Goal: Entertainment & Leisure: Consume media (video, audio)

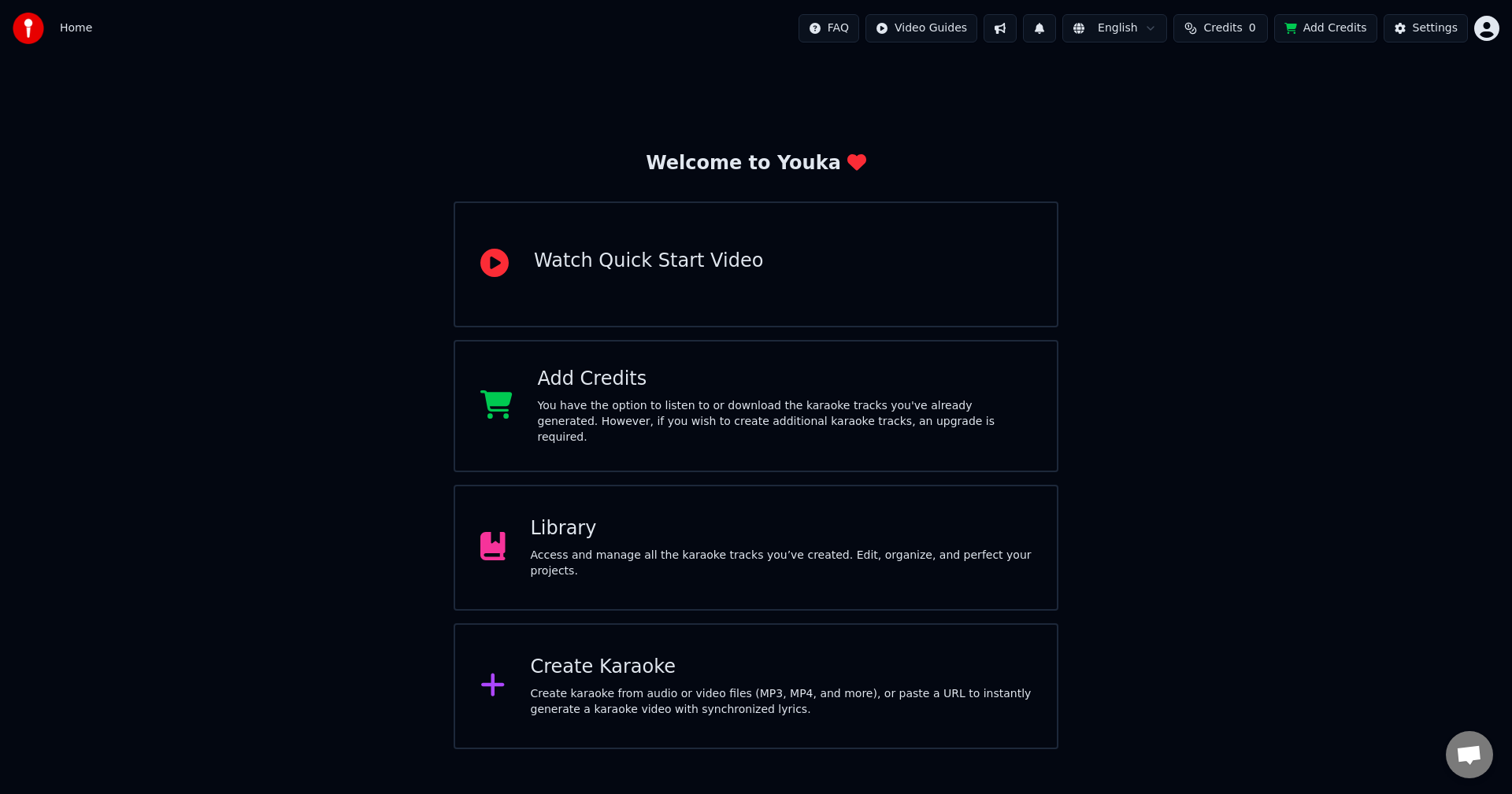
click at [847, 574] on div "Library Access and manage all the karaoke tracks you’ve created. Edit, organize…" at bounding box center [756, 547] width 605 height 126
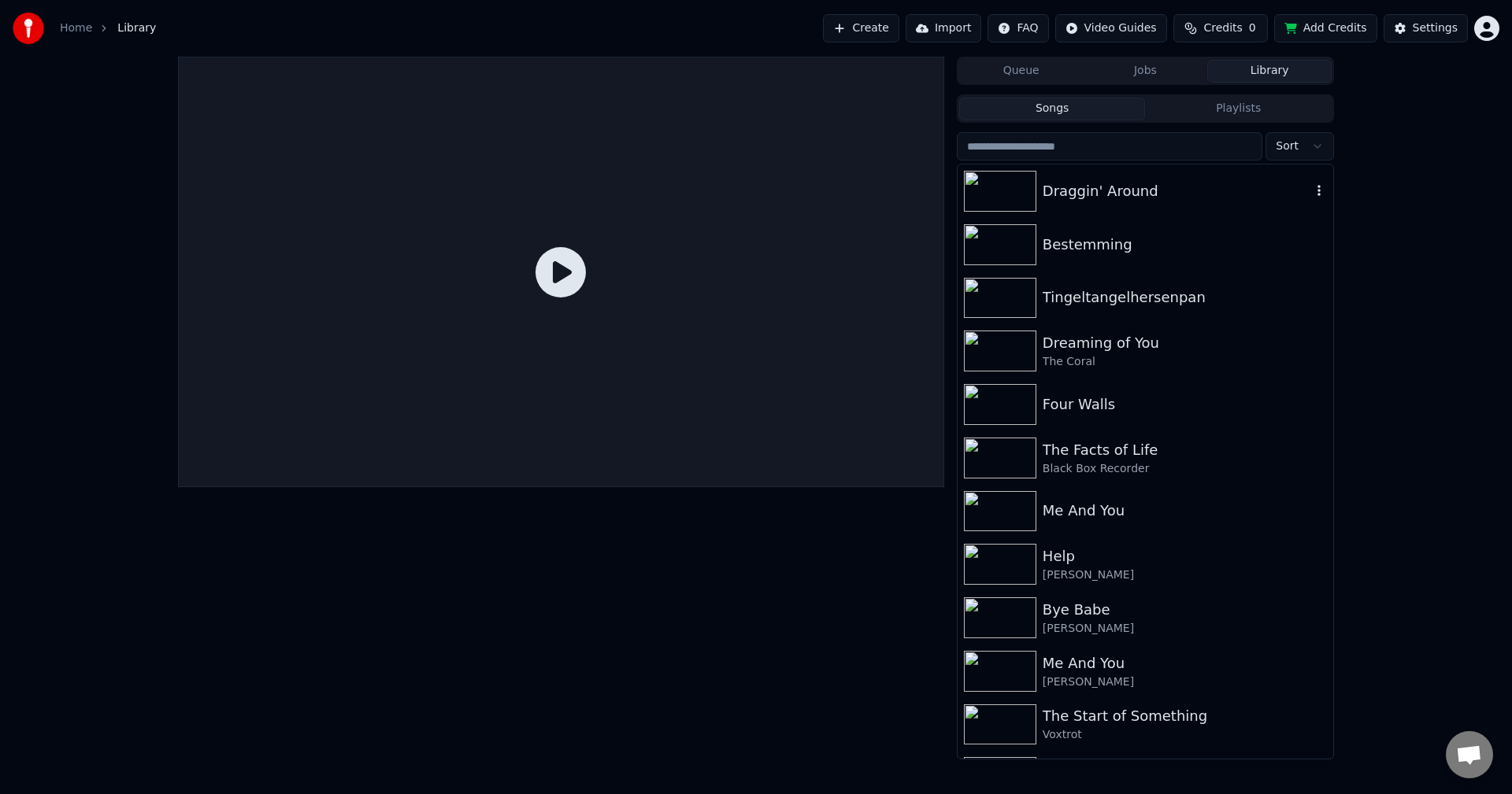
click at [1113, 212] on div "Draggin' Around" at bounding box center [1145, 192] width 375 height 54
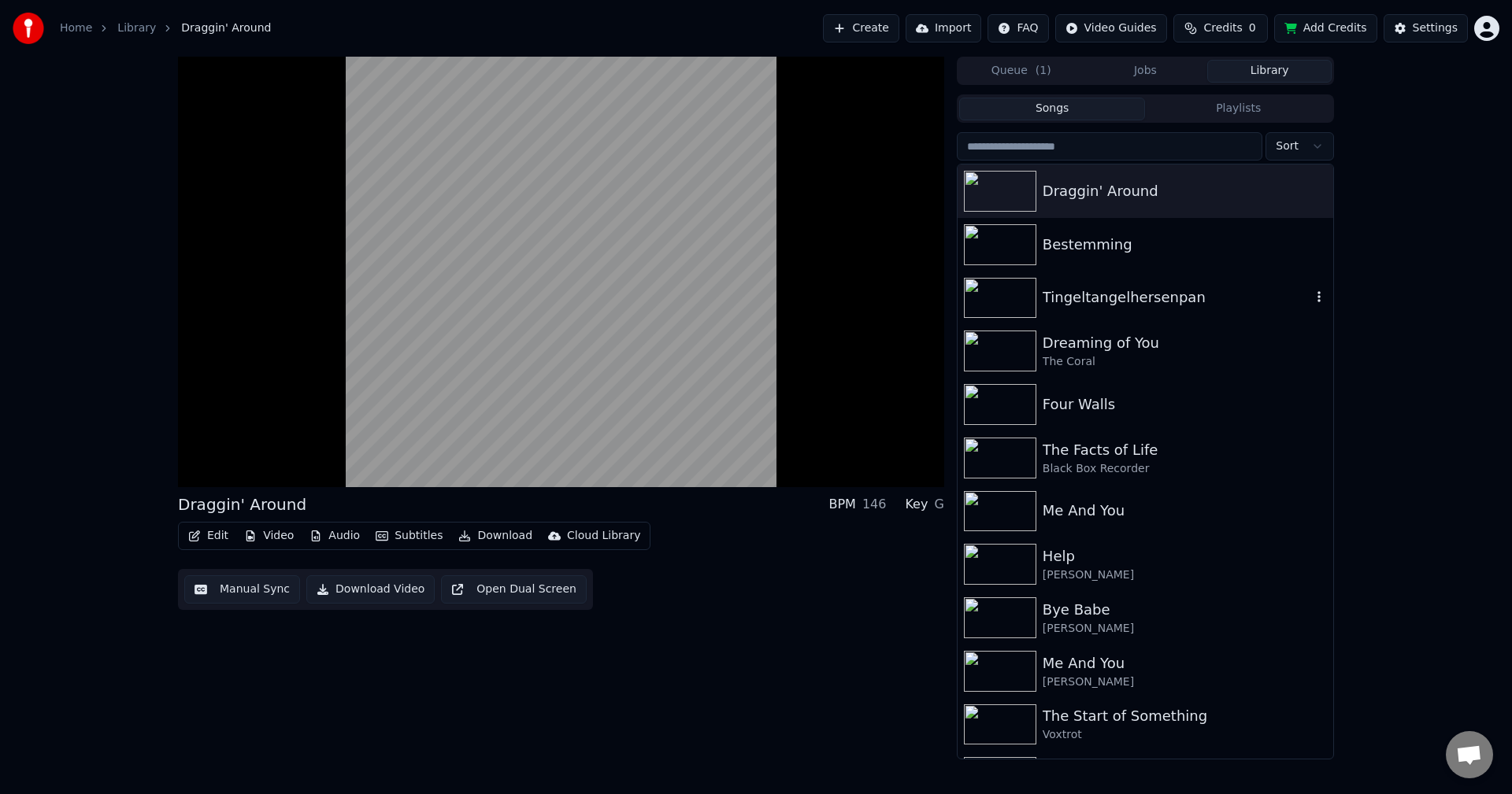
click at [1088, 303] on div "Tingeltangelhersenpan" at bounding box center [1176, 298] width 268 height 22
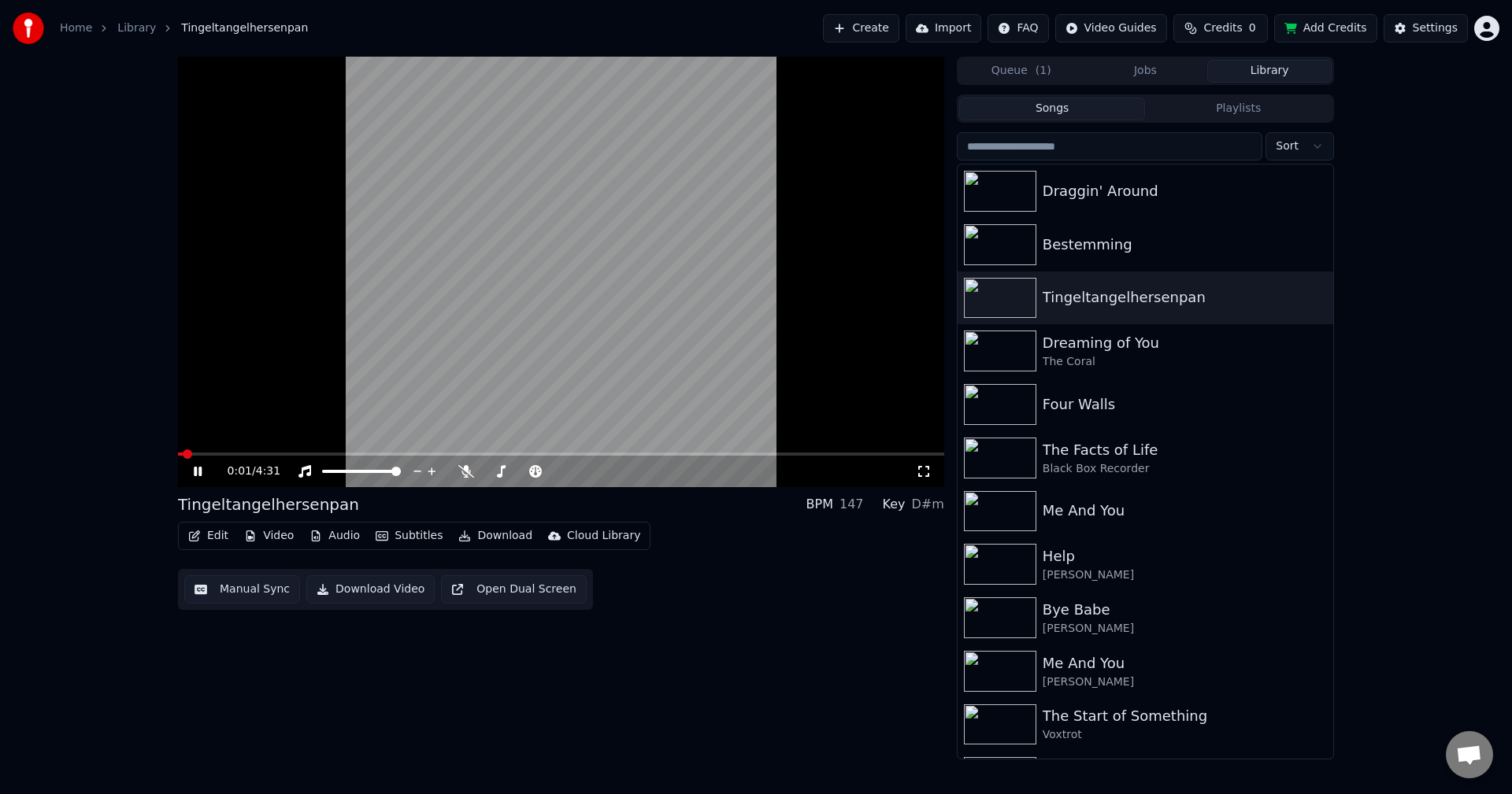
click at [234, 456] on span at bounding box center [561, 454] width 766 height 3
click at [561, 471] on span at bounding box center [563, 471] width 10 height 10
click at [306, 455] on span at bounding box center [561, 454] width 766 height 3
click at [298, 455] on span at bounding box center [243, 454] width 132 height 3
click at [331, 456] on span at bounding box center [561, 454] width 766 height 3
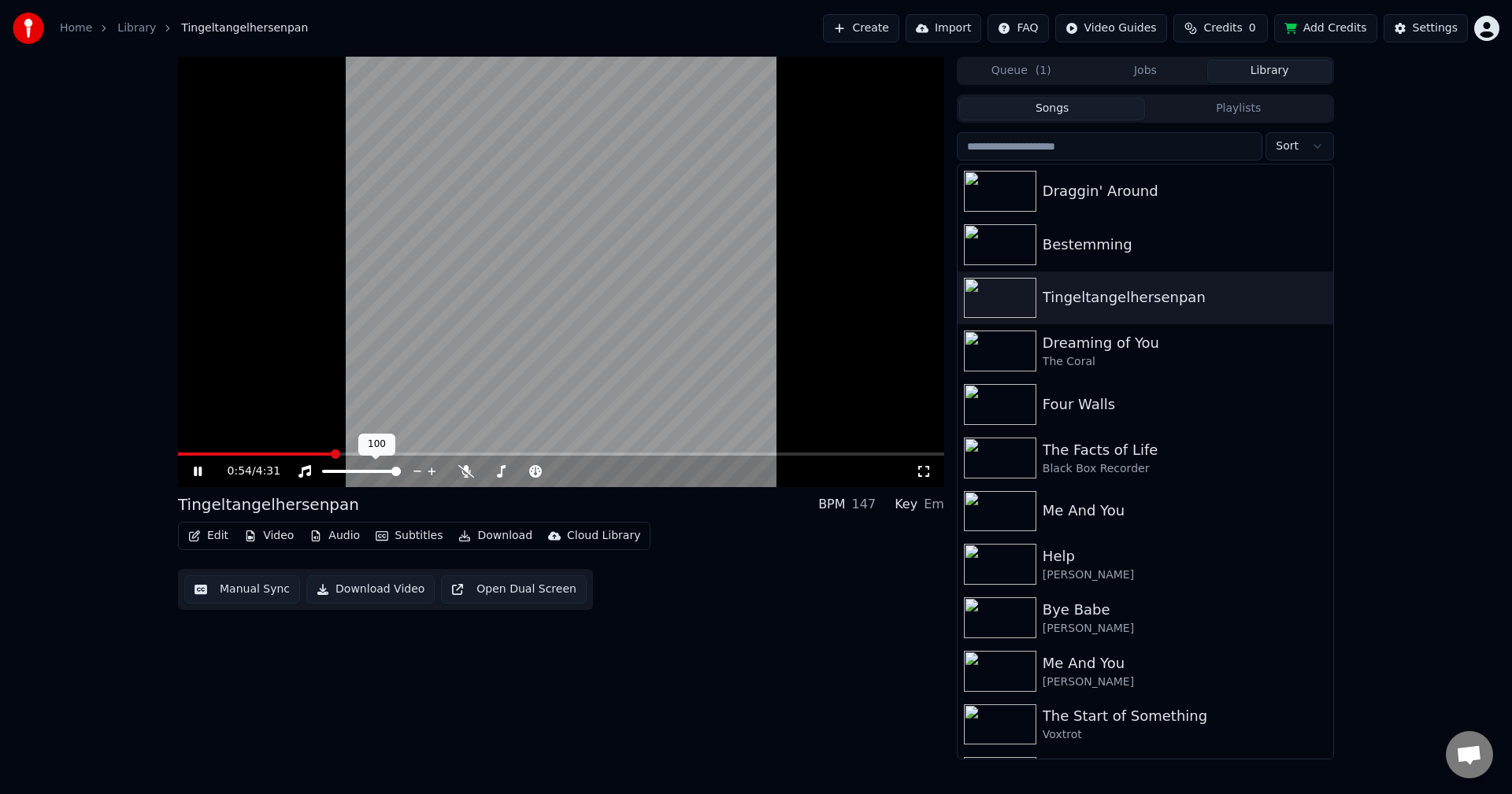
click at [349, 455] on span at bounding box center [561, 454] width 766 height 3
click at [336, 454] on span at bounding box center [266, 454] width 177 height 3
click at [326, 454] on span at bounding box center [252, 454] width 150 height 3
click at [571, 475] on span at bounding box center [569, 471] width 10 height 10
click at [327, 454] on span at bounding box center [266, 454] width 177 height 3
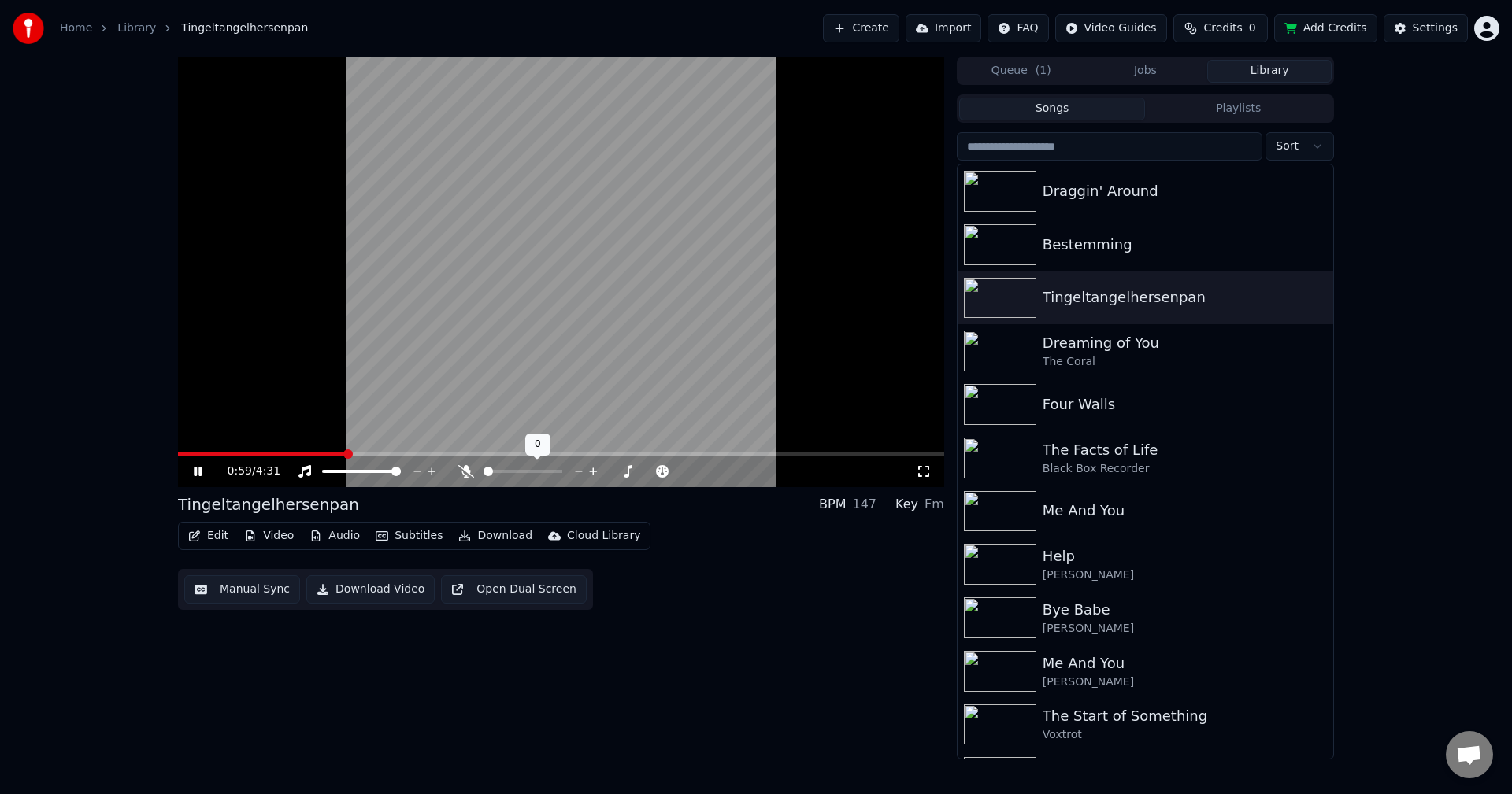
click at [483, 469] on span at bounding box center [488, 471] width 10 height 10
click at [1083, 241] on div "Bestemming" at bounding box center [1176, 245] width 268 height 22
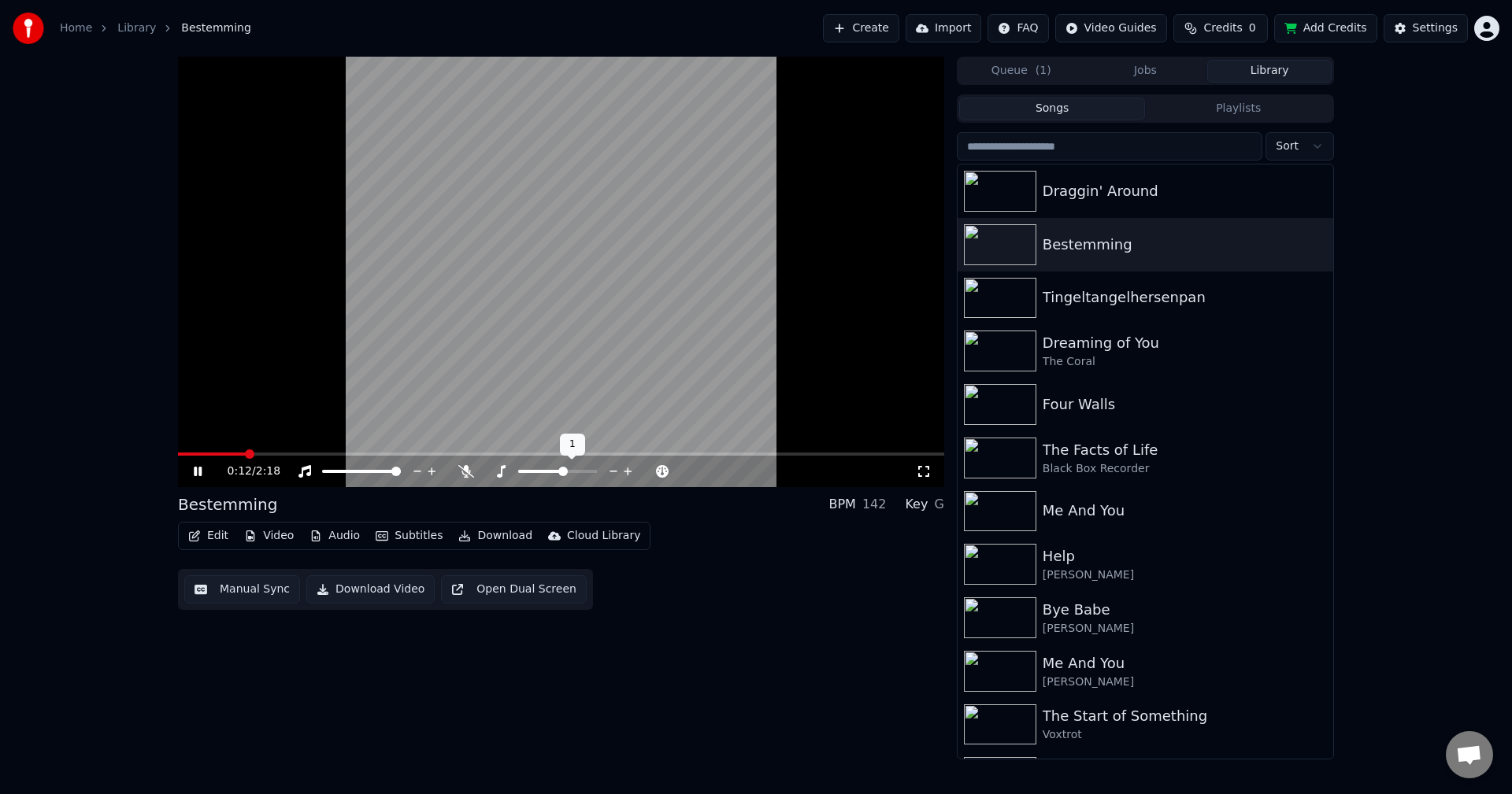
click at [567, 473] on span at bounding box center [563, 471] width 10 height 10
click at [291, 454] on span at bounding box center [561, 454] width 766 height 3
click at [344, 455] on span at bounding box center [561, 454] width 766 height 3
click at [568, 469] on span at bounding box center [569, 471] width 10 height 10
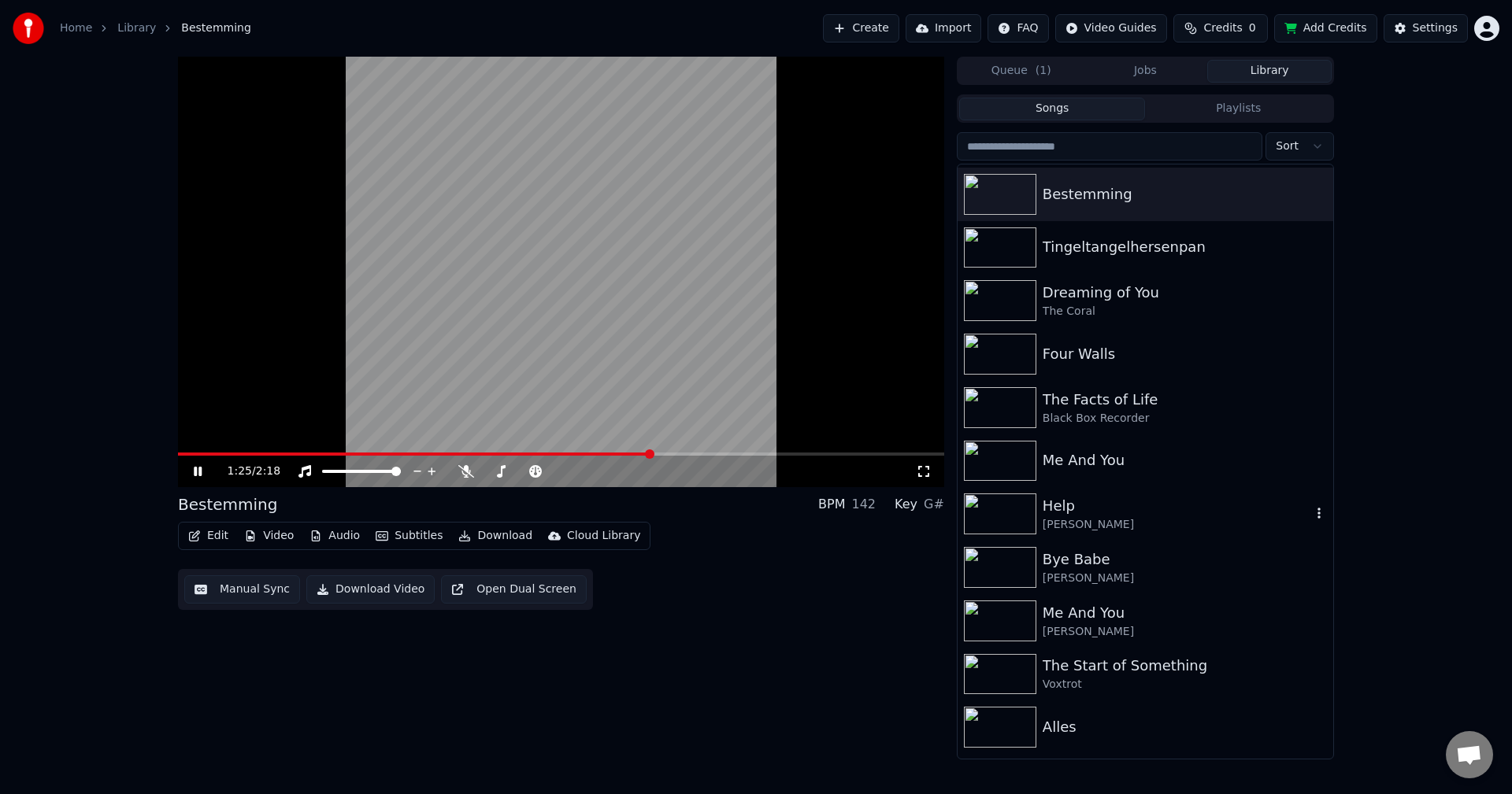
scroll to position [78, 0]
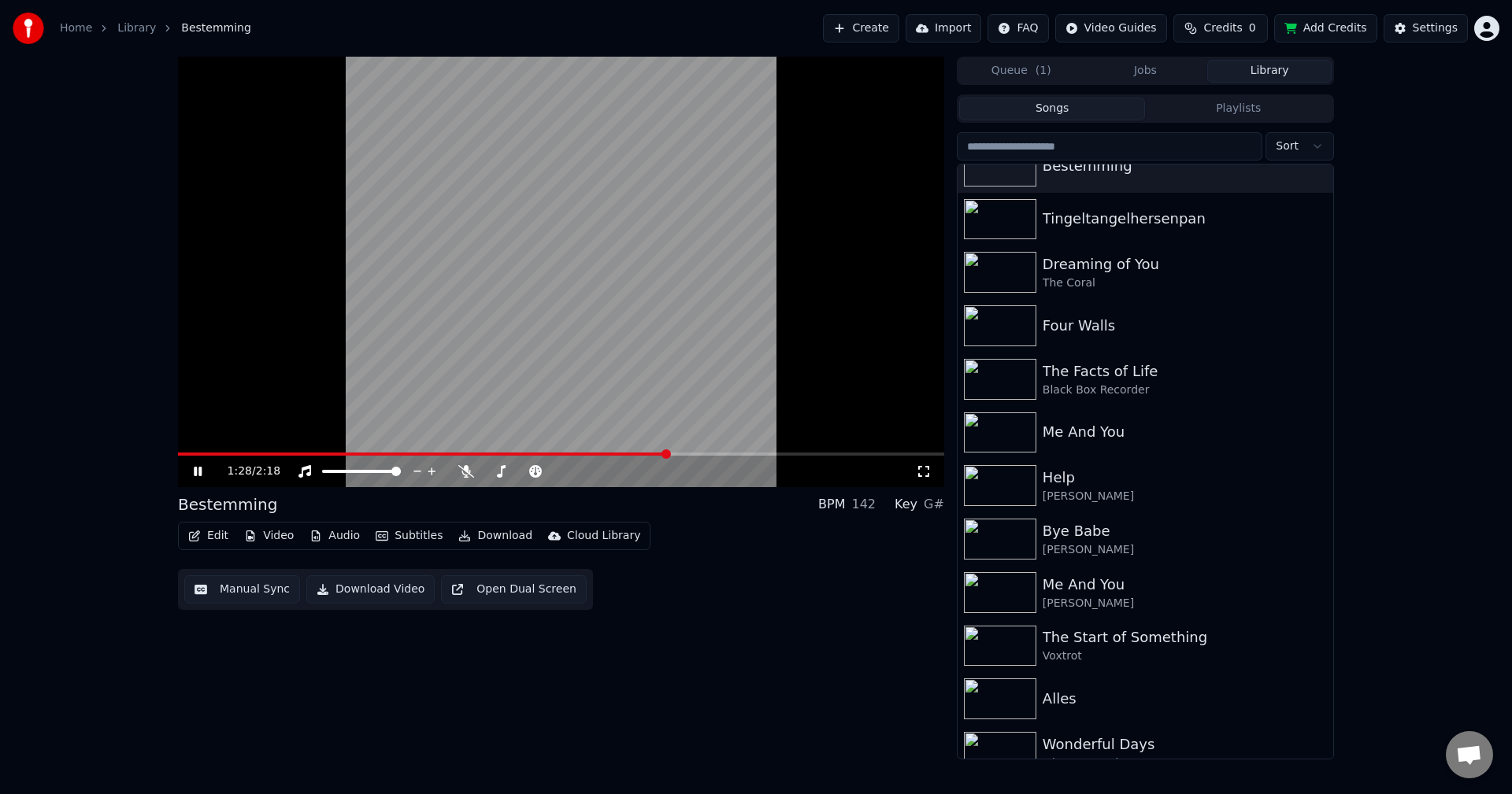
click at [593, 294] on video at bounding box center [561, 272] width 766 height 431
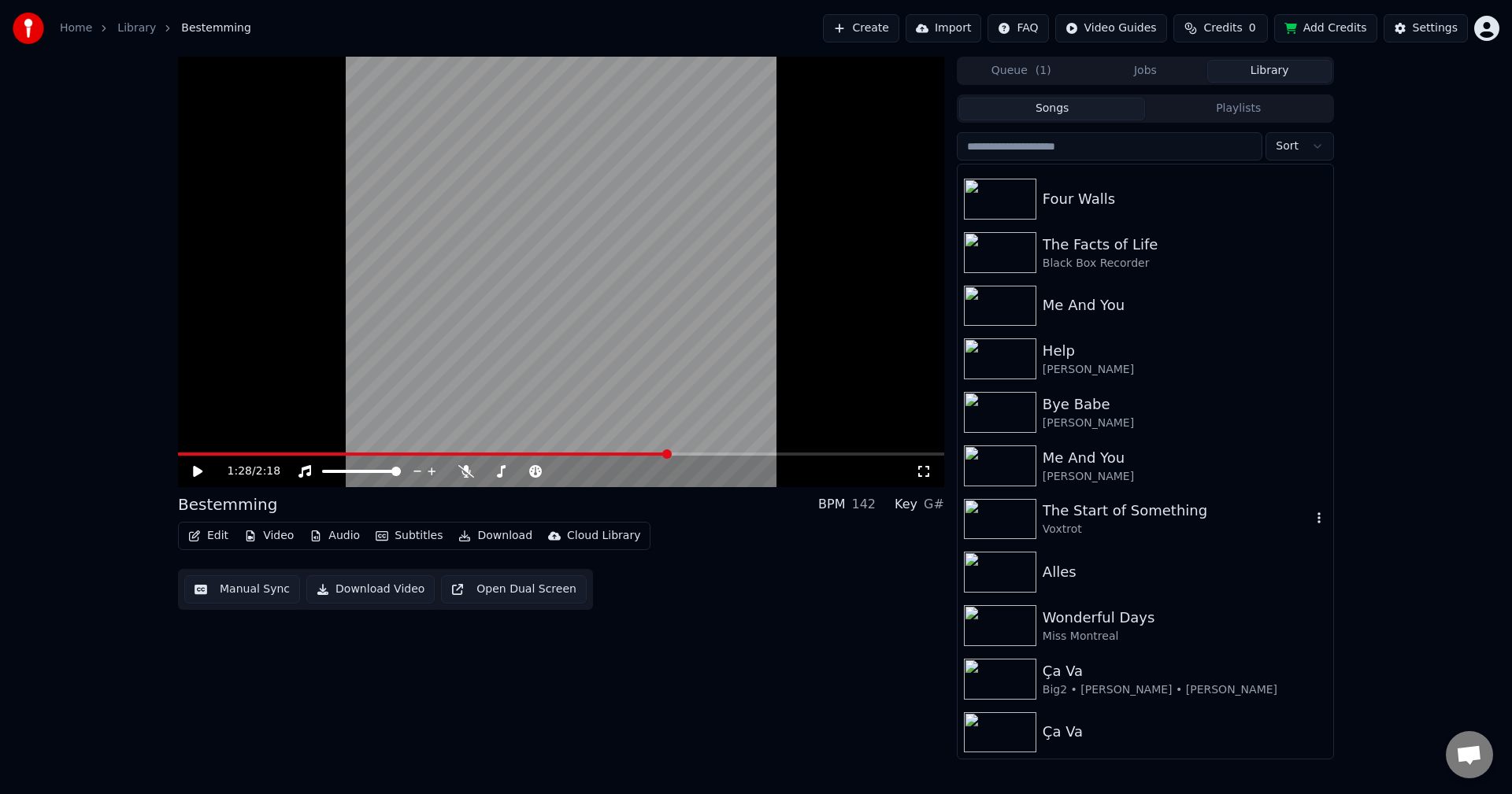
scroll to position [236, 0]
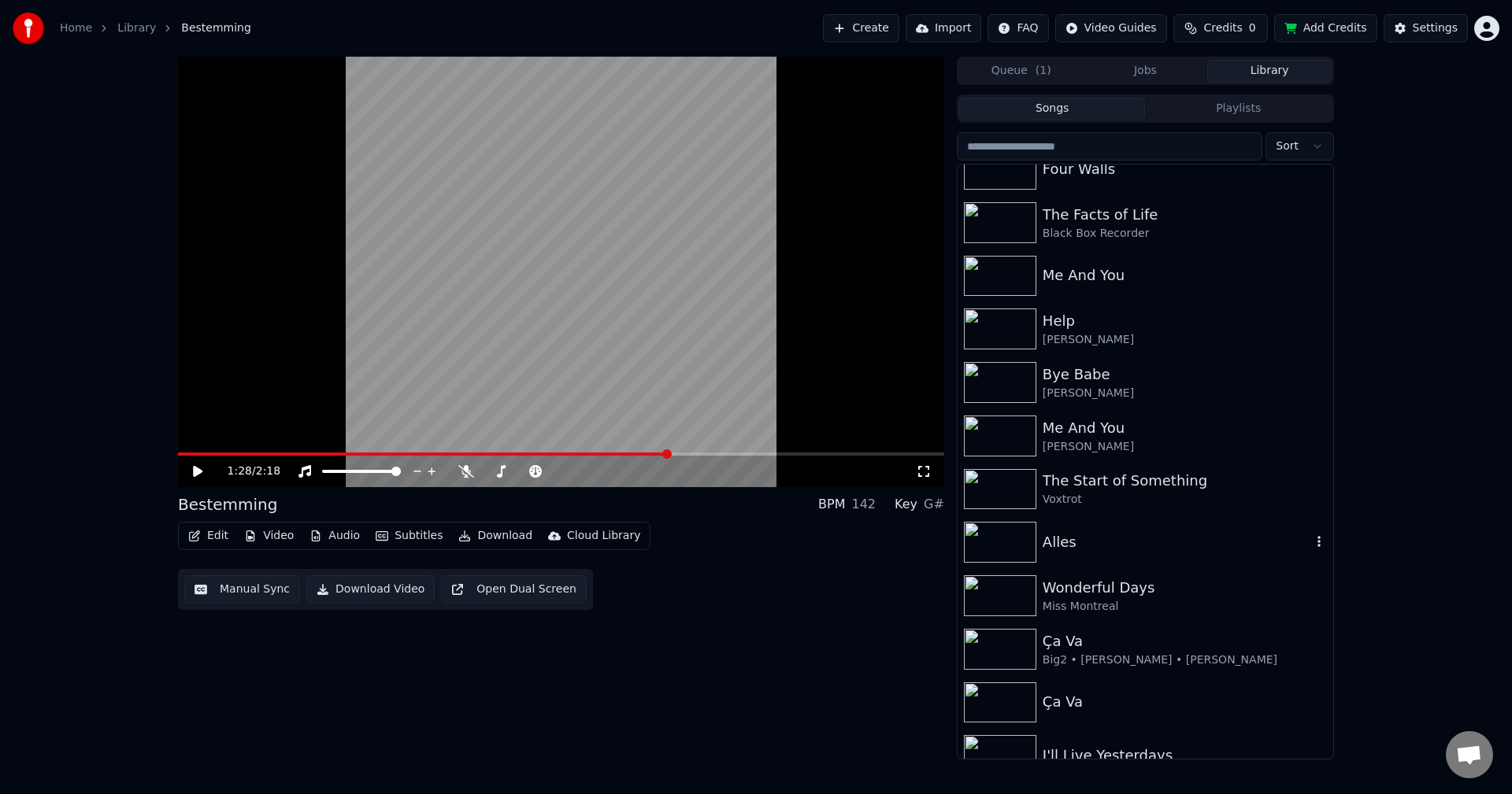
click at [1161, 539] on div "Alles" at bounding box center [1176, 542] width 268 height 22
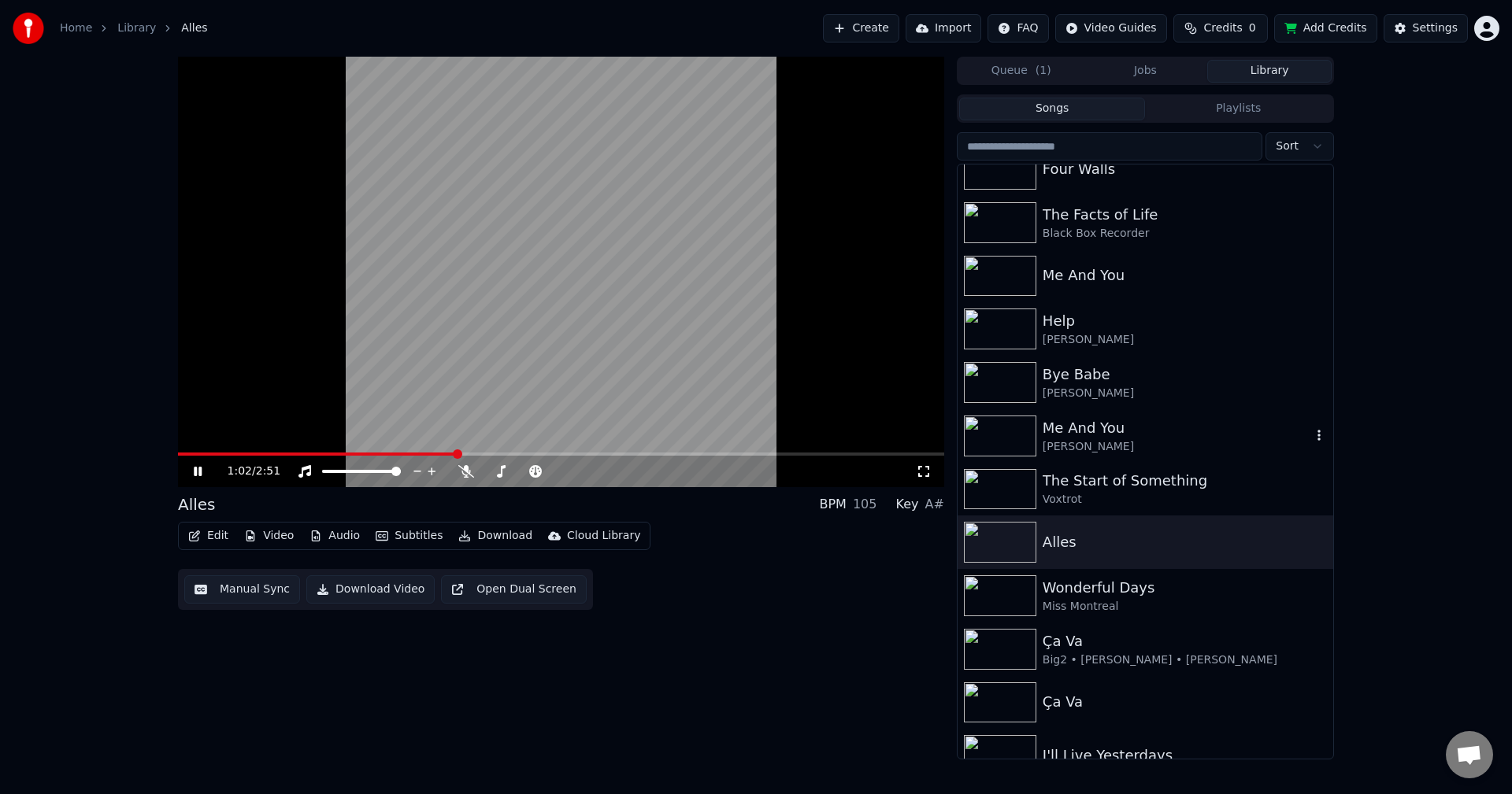
scroll to position [472, 0]
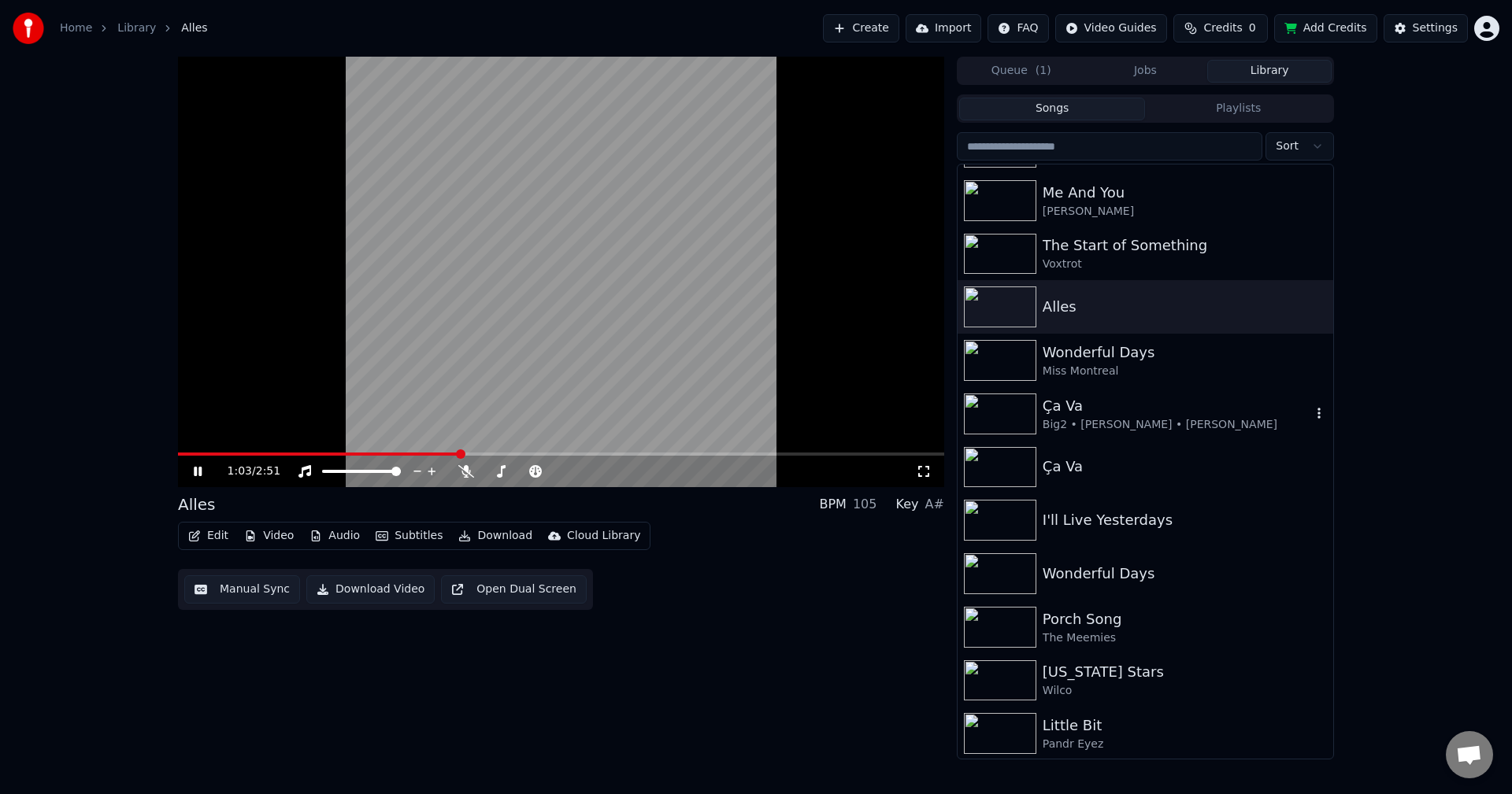
click at [1173, 409] on div "Ça Va" at bounding box center [1176, 406] width 268 height 22
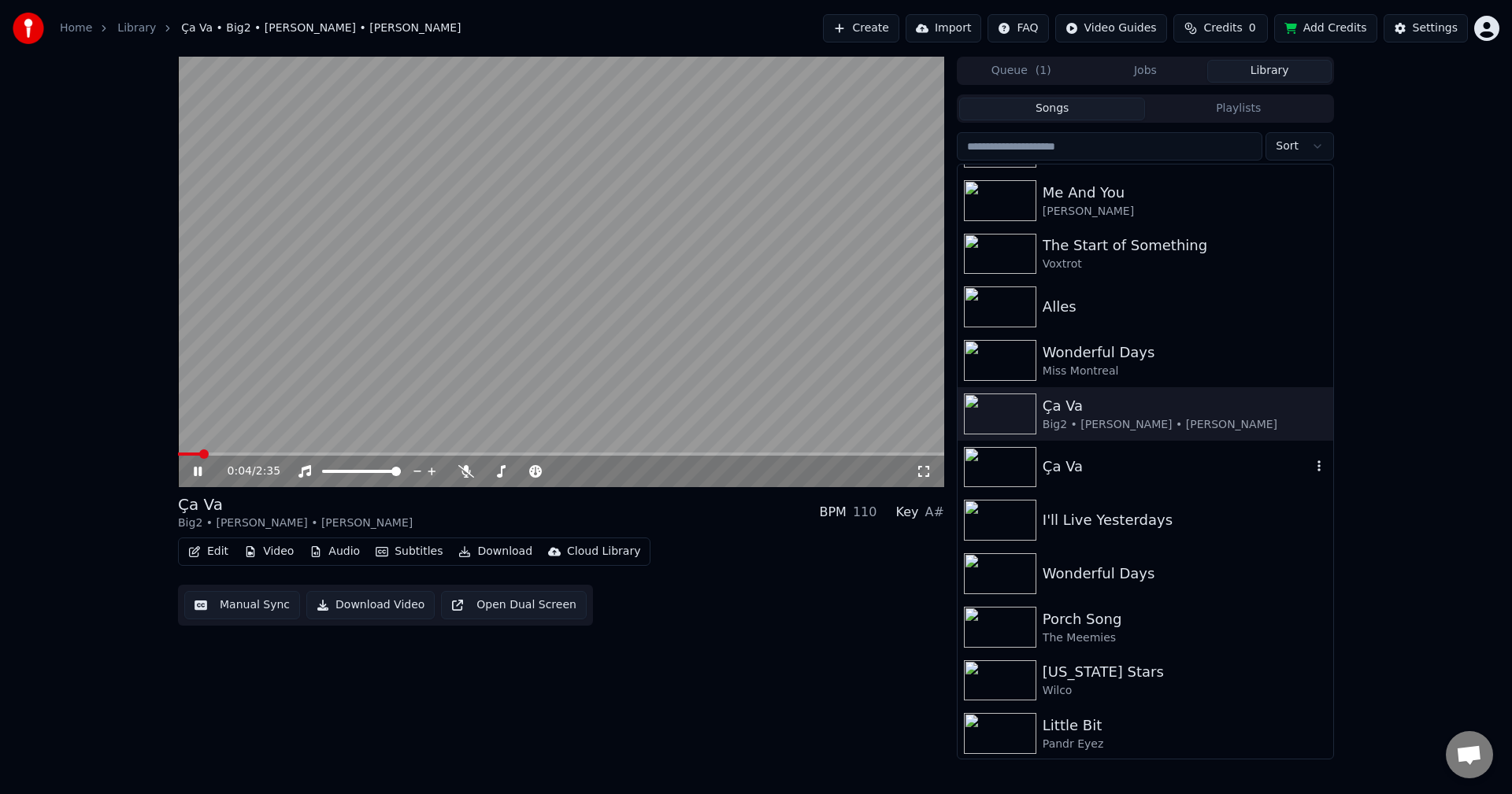
click at [1201, 470] on div "Ça Va" at bounding box center [1176, 466] width 268 height 22
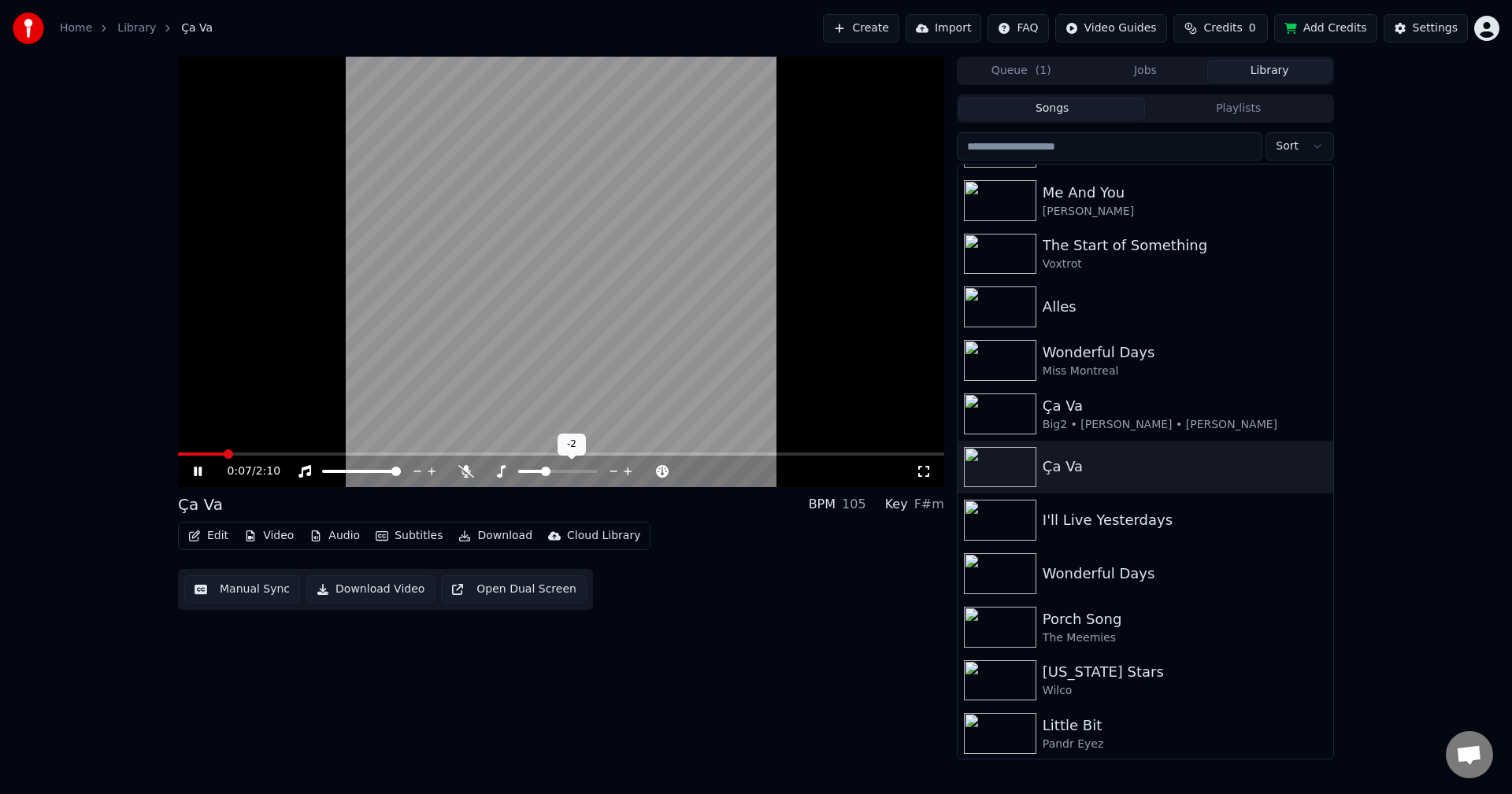
click at [546, 475] on span at bounding box center [546, 471] width 10 height 10
click at [500, 472] on span at bounding box center [522, 470] width 78 height 3
click at [466, 474] on icon at bounding box center [467, 471] width 16 height 13
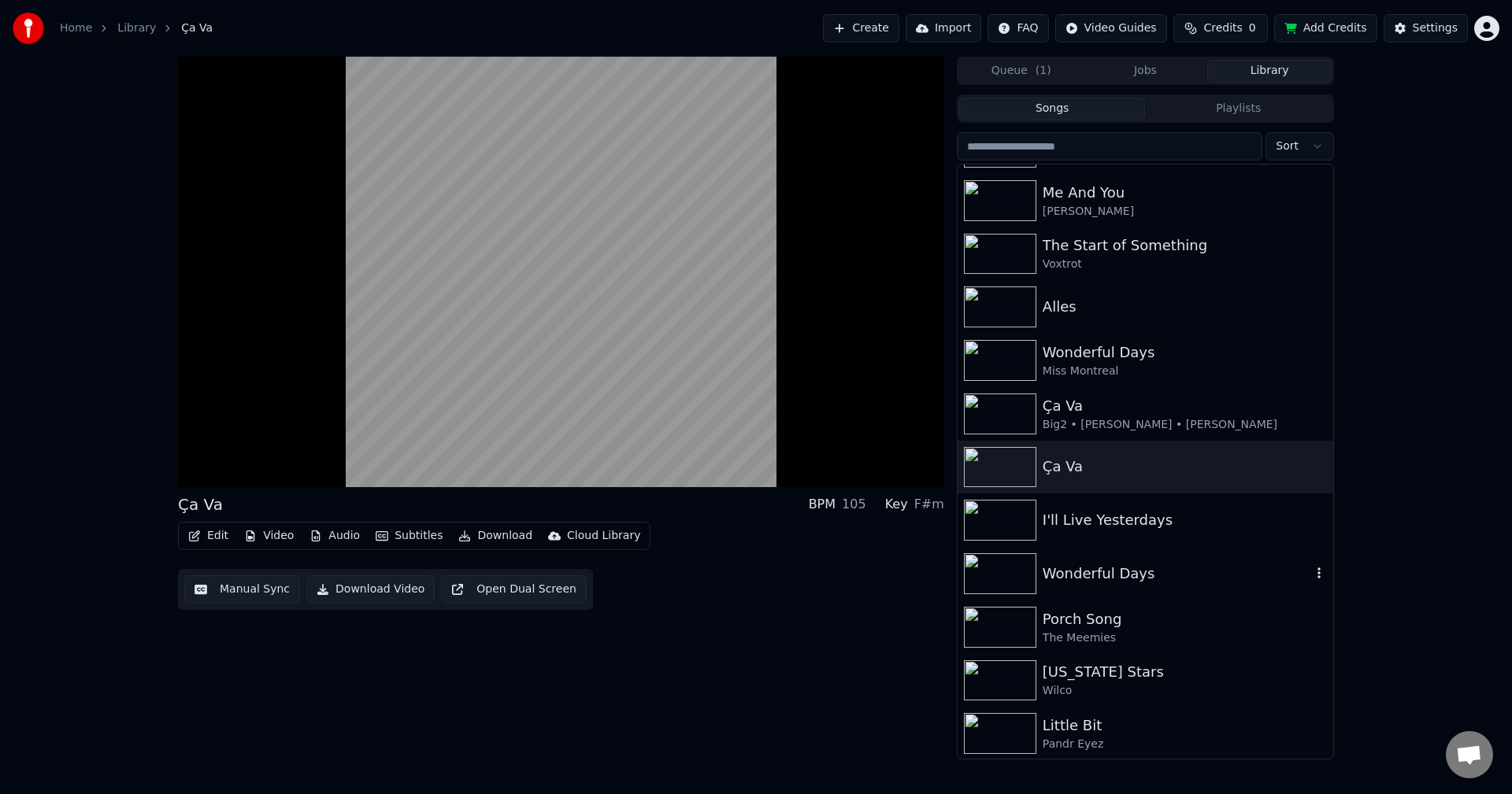
click at [1152, 563] on div "Wonderful Days" at bounding box center [1176, 574] width 268 height 22
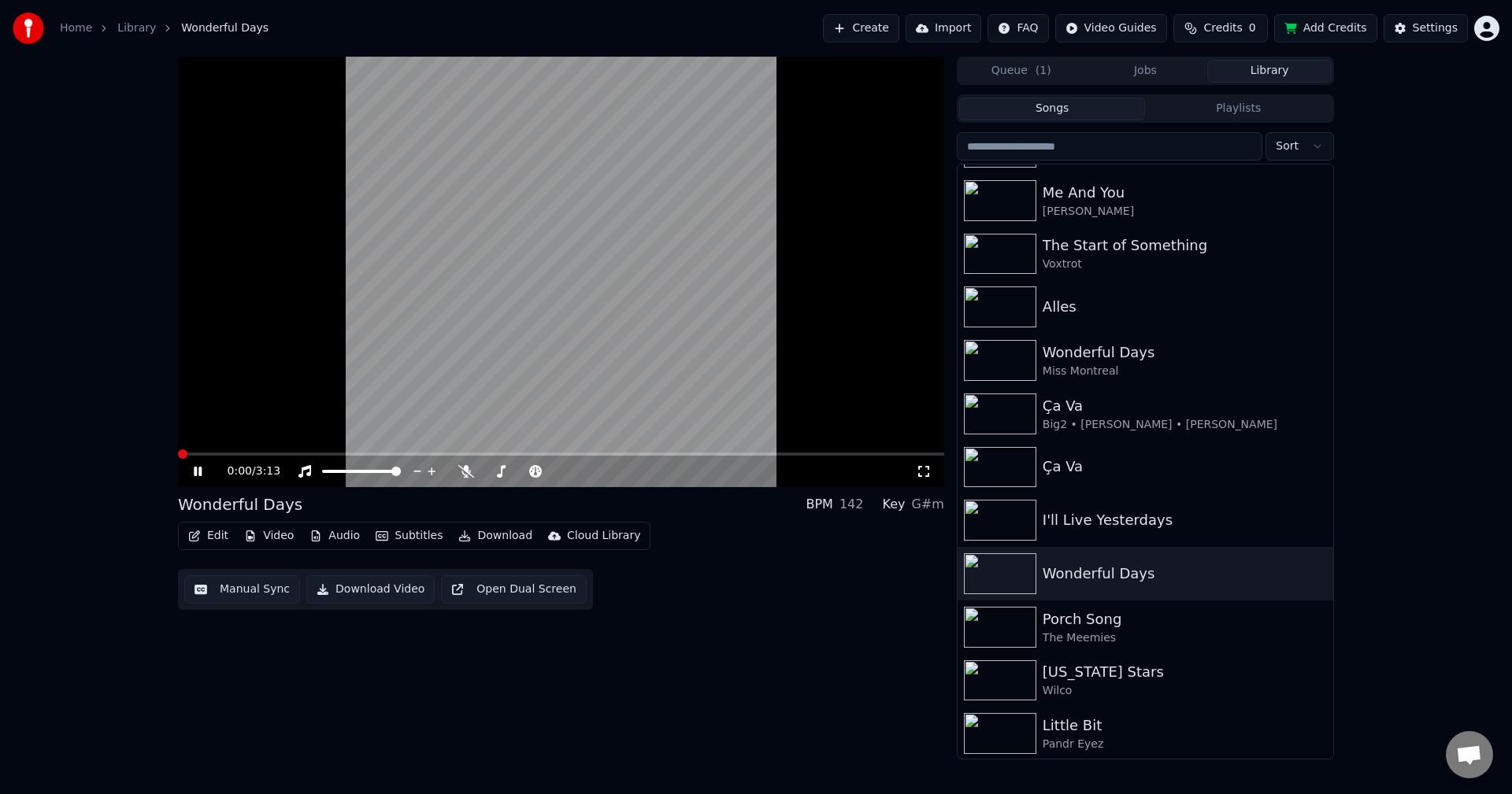
click at [178, 453] on span at bounding box center [178, 454] width 0 height 3
click at [551, 466] on div at bounding box center [572, 471] width 127 height 16
click at [557, 466] on span at bounding box center [558, 471] width 10 height 10
click at [561, 466] on span at bounding box center [563, 471] width 10 height 10
click at [569, 473] on span at bounding box center [569, 471] width 10 height 10
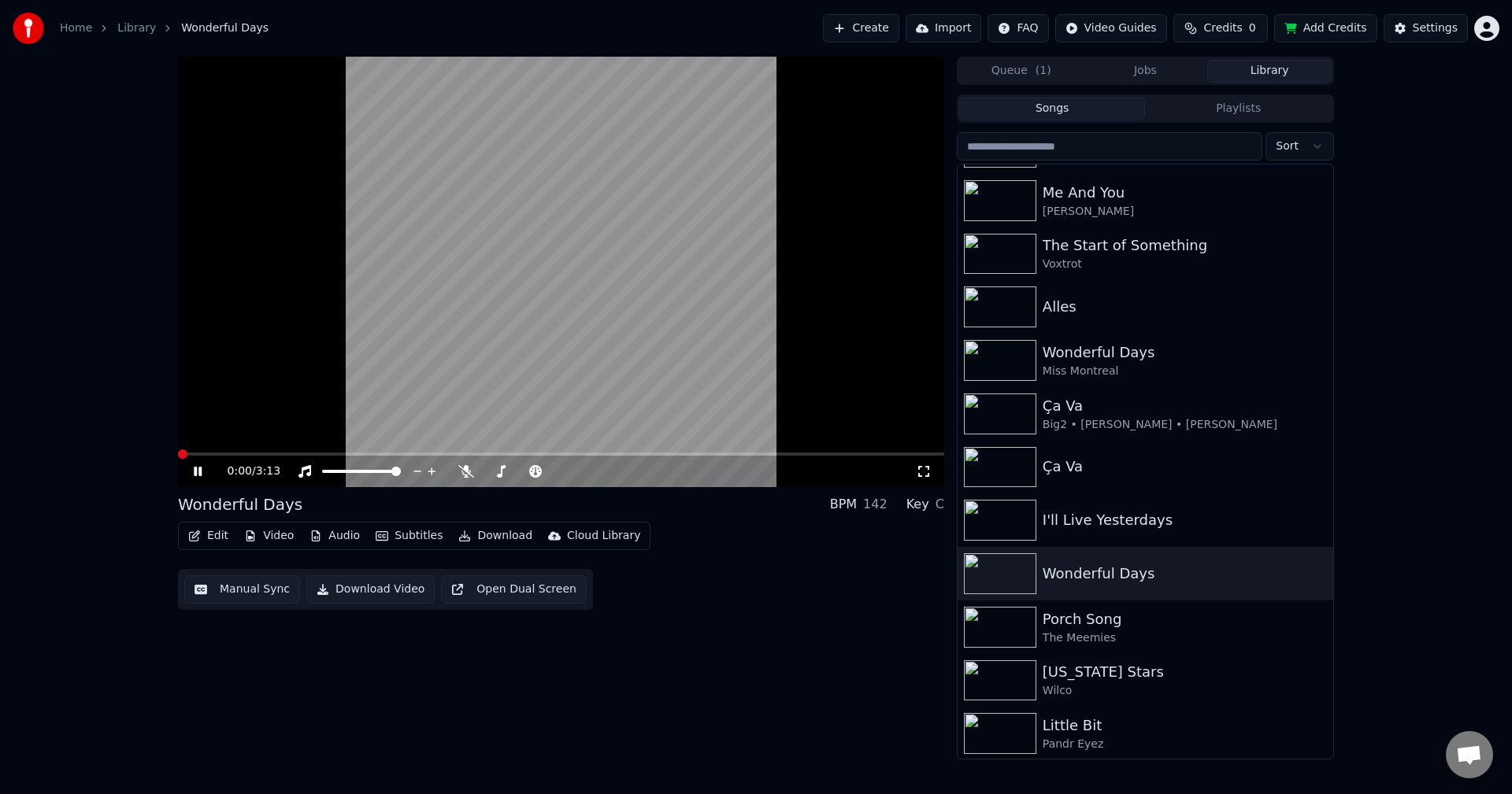
click at [178, 456] on span at bounding box center [178, 454] width 0 height 3
click at [184, 453] on span at bounding box center [210, 454] width 67 height 3
click at [582, 469] on span at bounding box center [581, 471] width 10 height 10
click at [178, 454] on span at bounding box center [178, 454] width 0 height 3
click at [542, 469] on div at bounding box center [572, 471] width 127 height 16
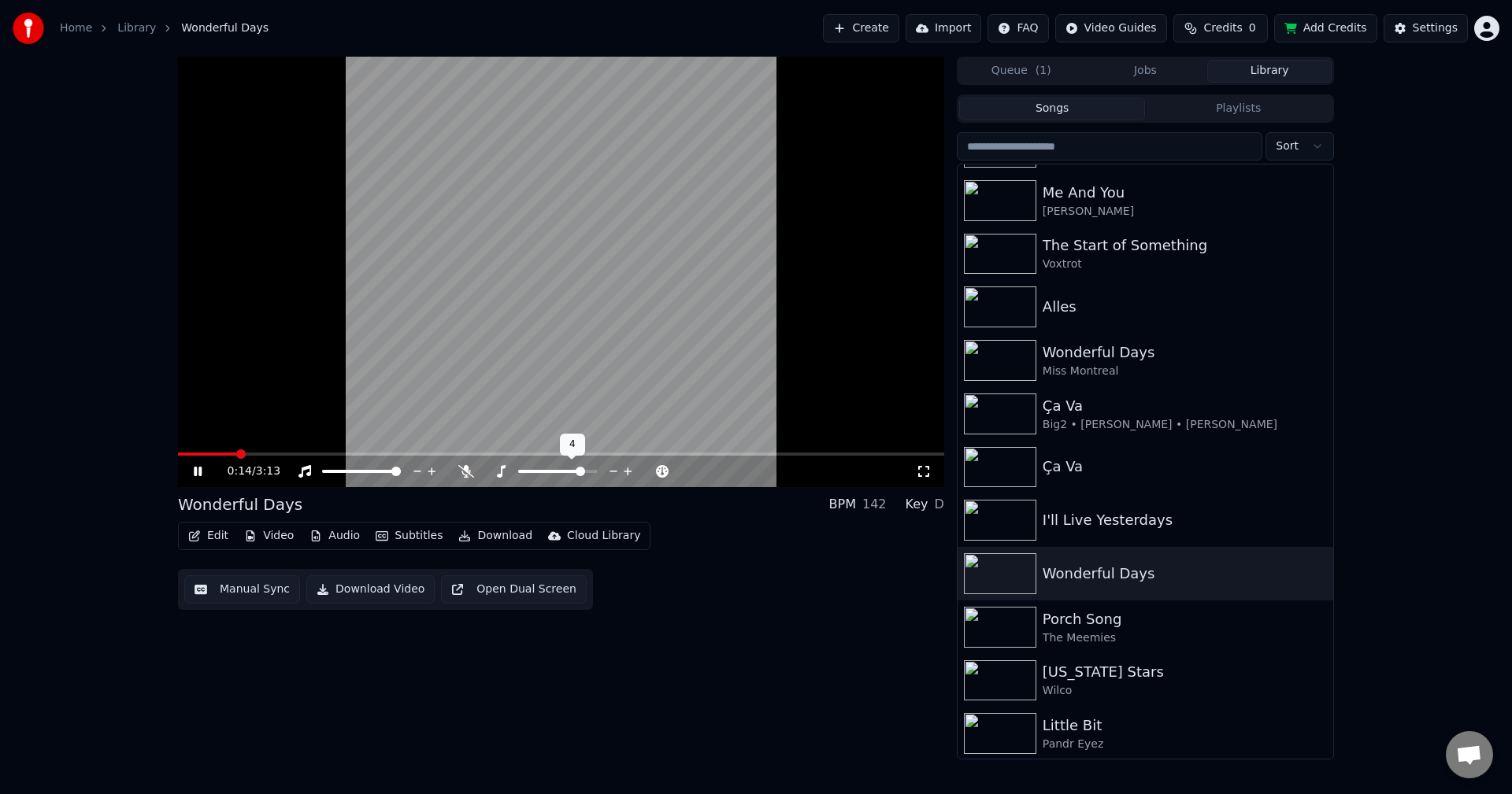
click at [543, 472] on span at bounding box center [551, 470] width 66 height 3
click at [178, 453] on span at bounding box center [178, 454] width 0 height 3
click at [182, 451] on video at bounding box center [561, 272] width 766 height 431
click at [182, 453] on span at bounding box center [241, 454] width 127 height 3
click at [279, 426] on video at bounding box center [561, 272] width 766 height 431
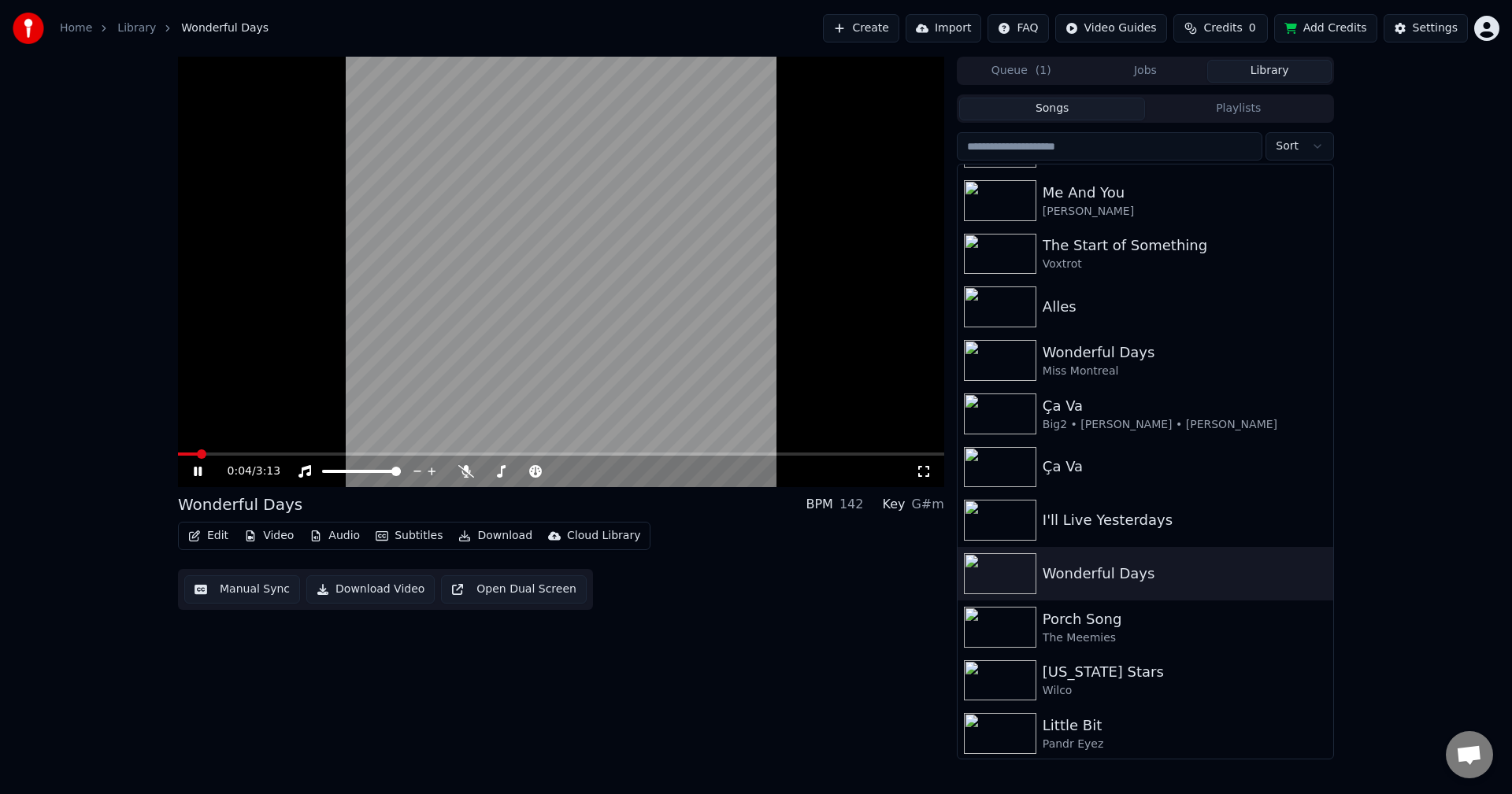
drag, startPoint x: 697, startPoint y: 314, endPoint x: 1452, endPoint y: 12, distance: 813.2
click at [705, 309] on video at bounding box center [561, 272] width 766 height 431
click at [1082, 735] on div "Little Bit" at bounding box center [1176, 726] width 268 height 22
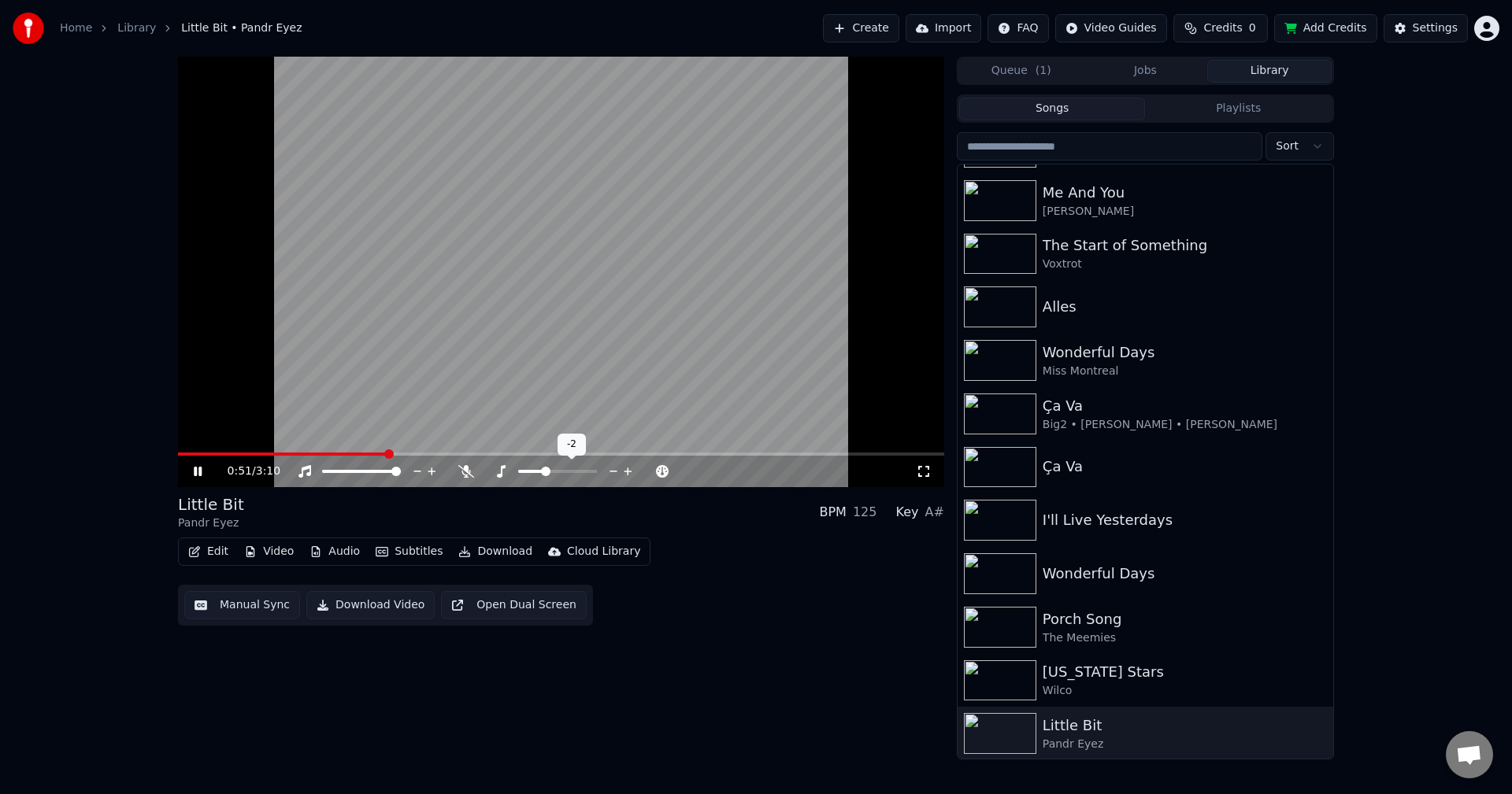
click at [633, 474] on icon at bounding box center [627, 471] width 15 height 16
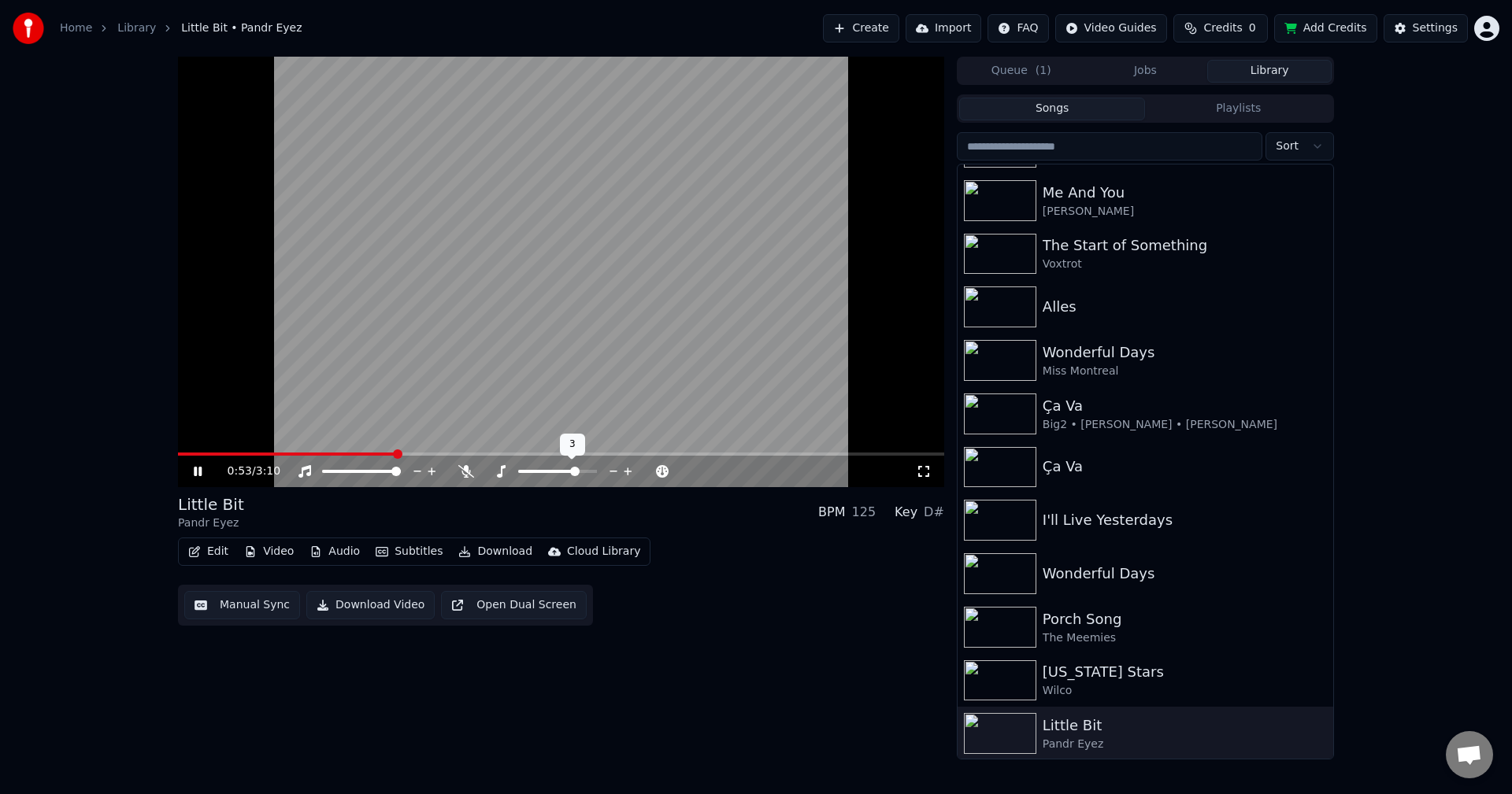
click at [618, 477] on icon at bounding box center [614, 471] width 15 height 16
click at [632, 471] on icon at bounding box center [627, 471] width 15 height 16
click at [633, 471] on icon at bounding box center [627, 471] width 15 height 16
click at [185, 452] on video at bounding box center [561, 272] width 766 height 431
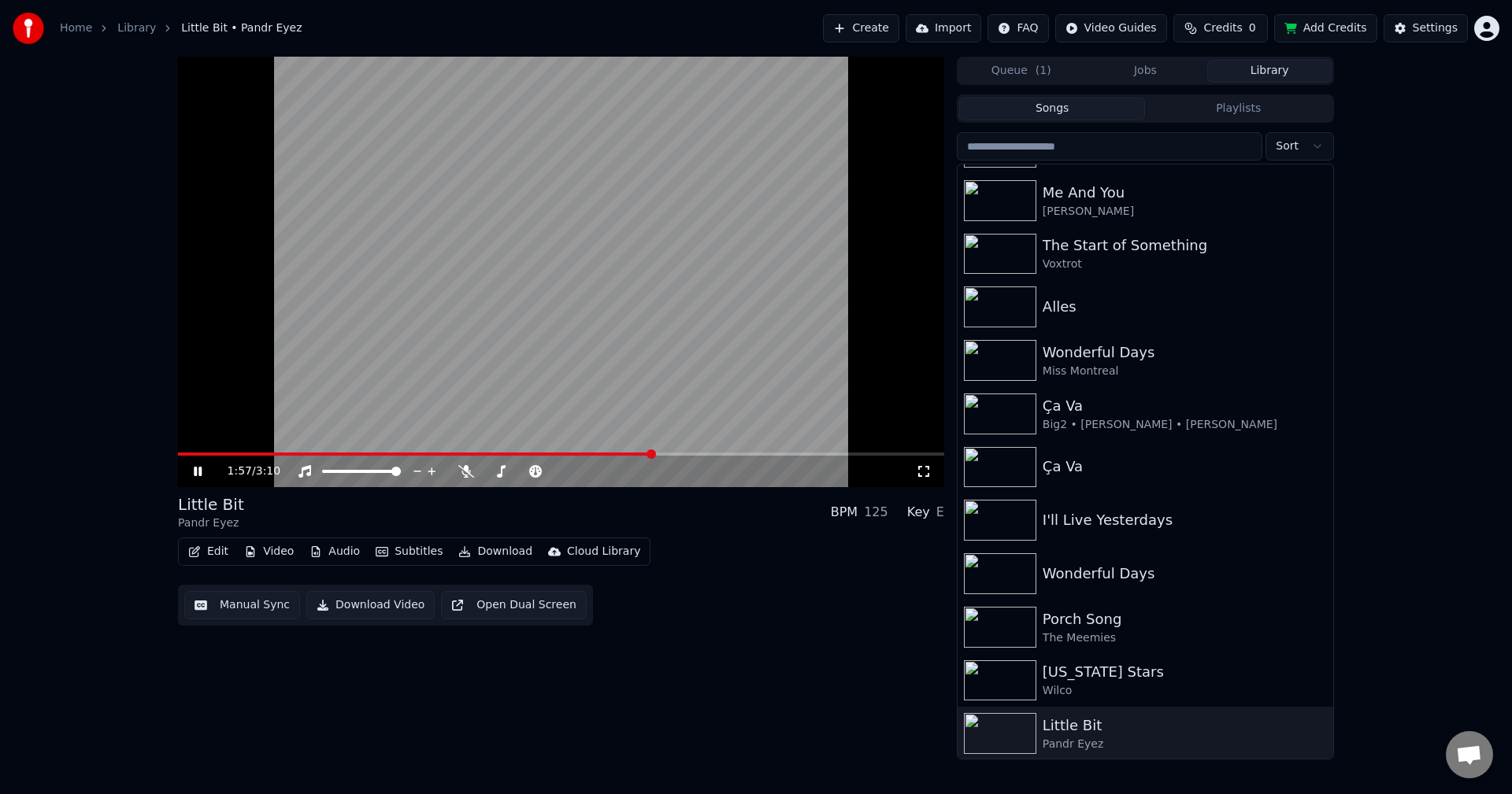
click at [186, 455] on span at bounding box center [414, 454] width 474 height 3
click at [178, 453] on span at bounding box center [178, 454] width 0 height 3
click at [589, 466] on span at bounding box center [586, 471] width 10 height 10
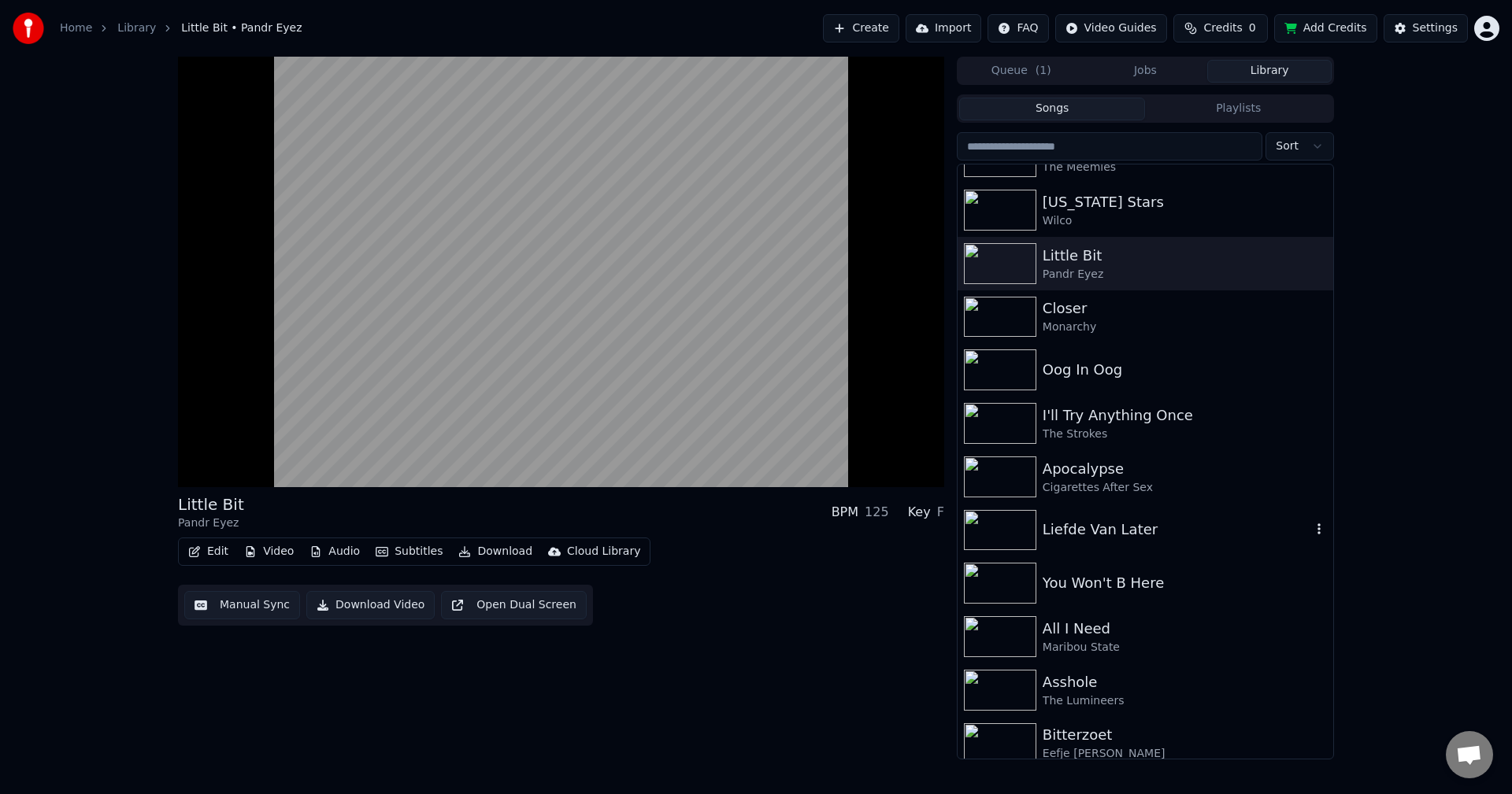
scroll to position [945, 0]
click at [1141, 598] on div "You Won't B Here" at bounding box center [1145, 583] width 375 height 54
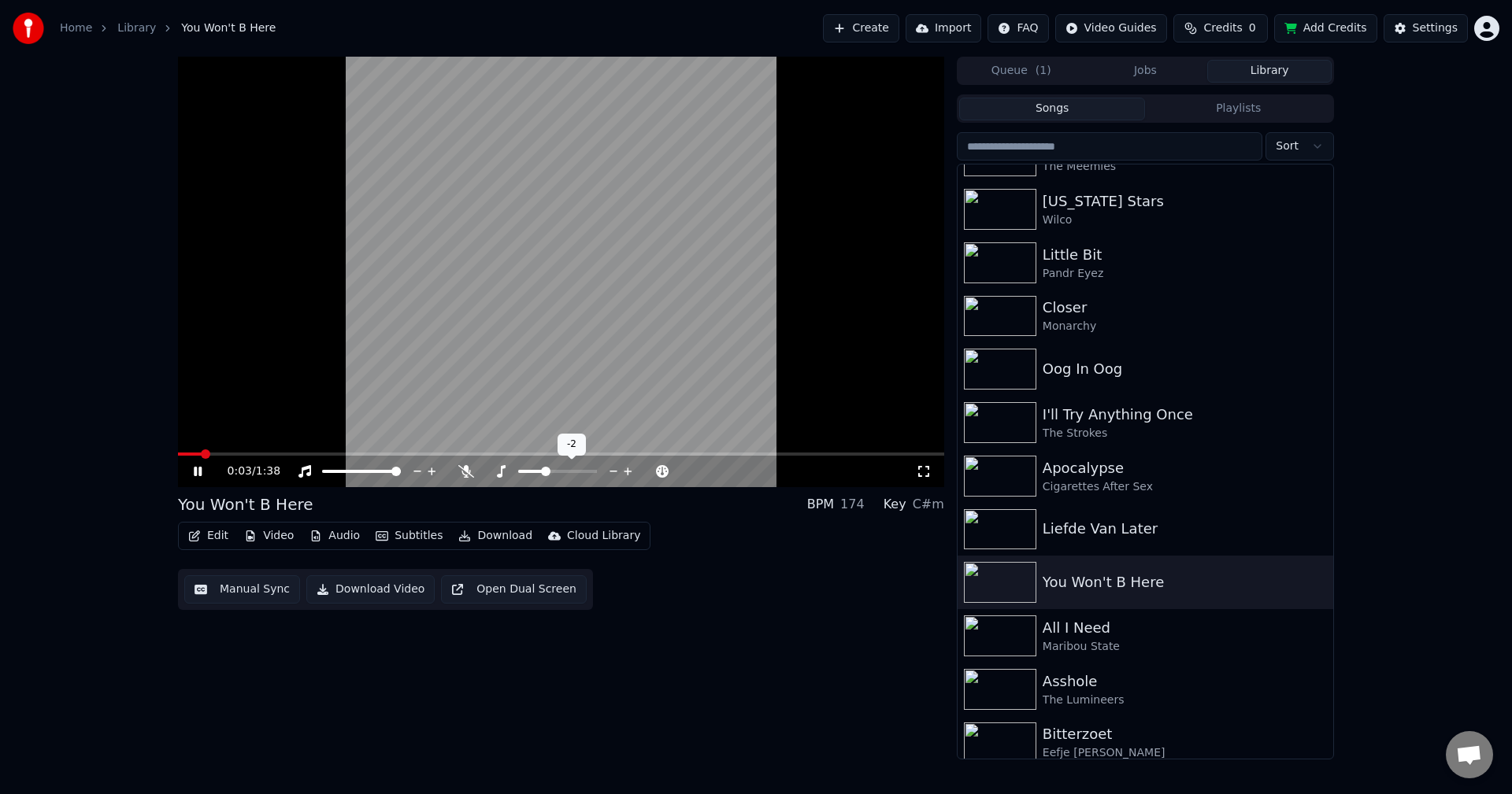
click at [544, 471] on span at bounding box center [531, 470] width 26 height 3
click at [578, 473] on span at bounding box center [557, 470] width 78 height 3
click at [580, 473] on span at bounding box center [581, 471] width 10 height 10
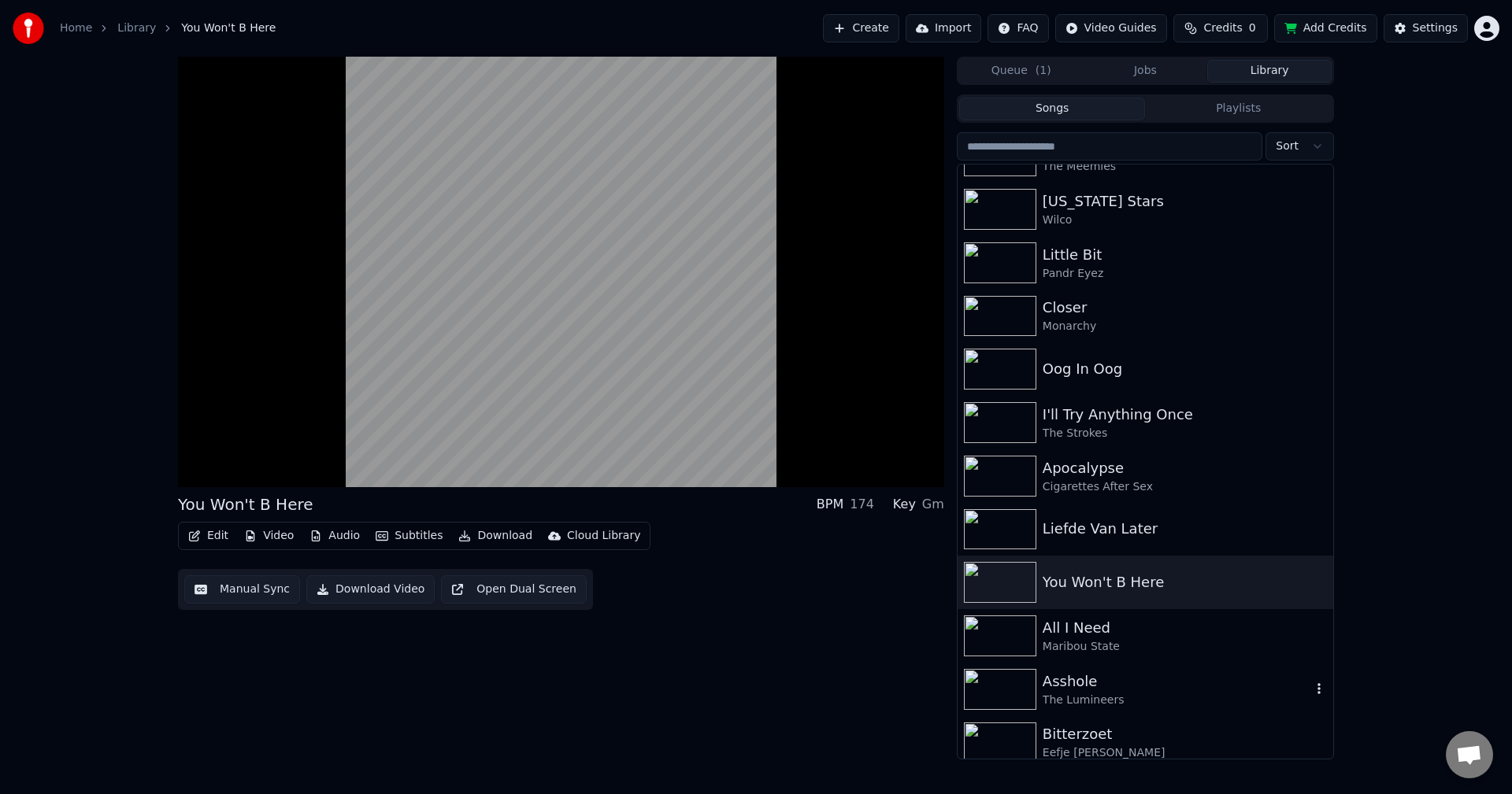
click at [1102, 691] on div "Asshole" at bounding box center [1176, 682] width 268 height 22
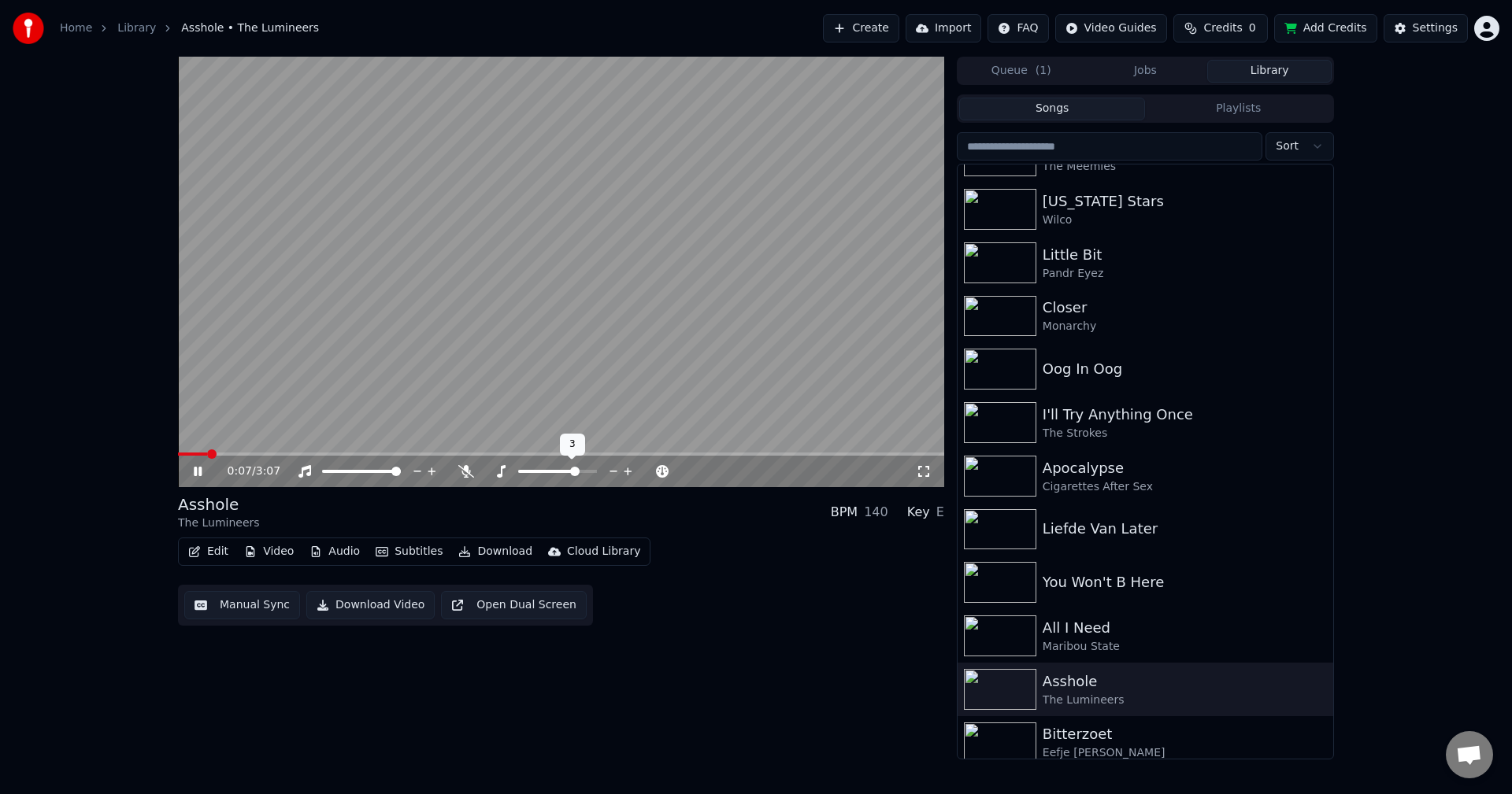
click at [575, 470] on span at bounding box center [557, 470] width 78 height 3
click at [500, 478] on div at bounding box center [564, 471] width 143 height 16
click at [503, 472] on icon at bounding box center [500, 471] width 16 height 13
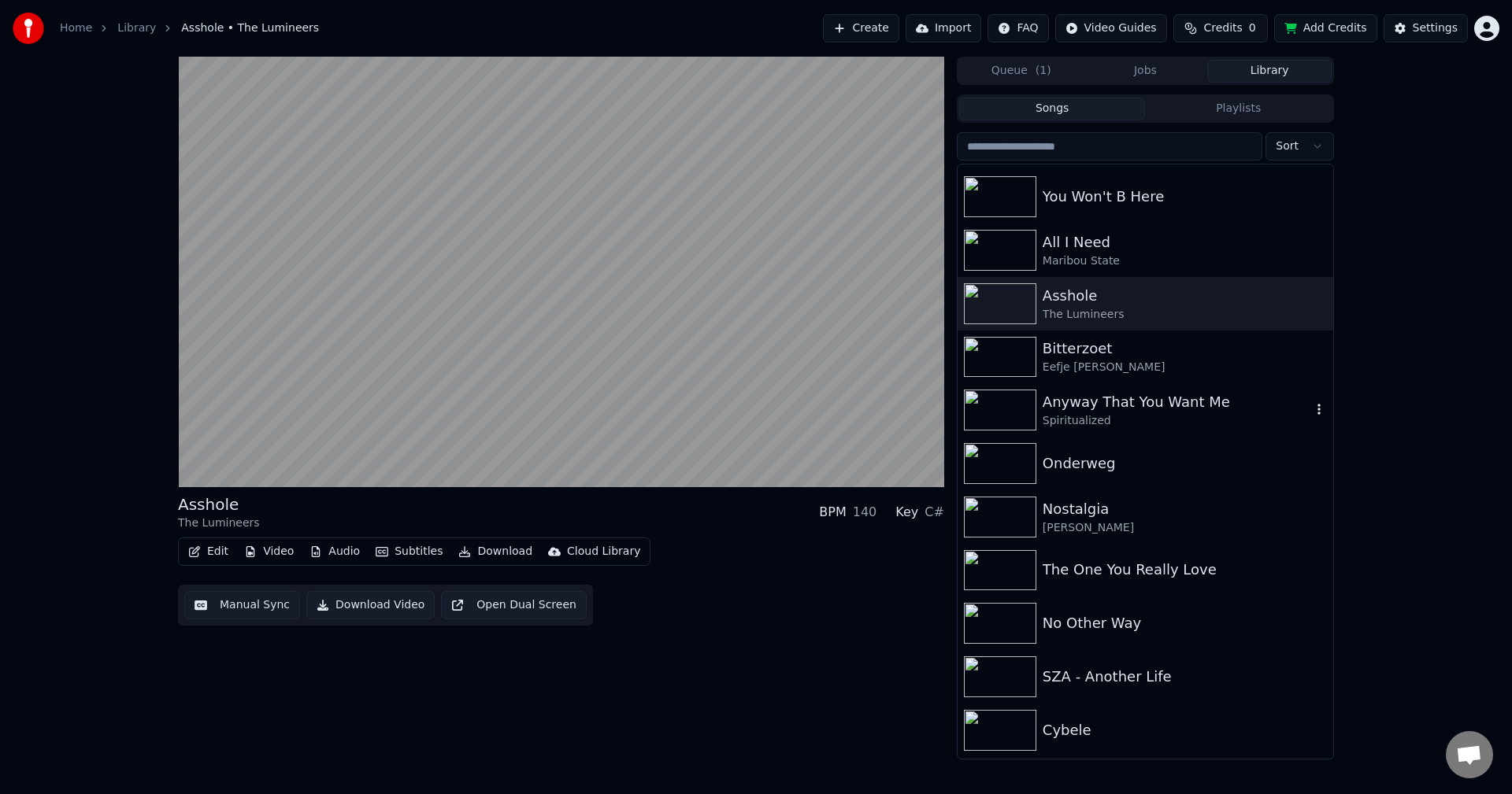
scroll to position [1338, 0]
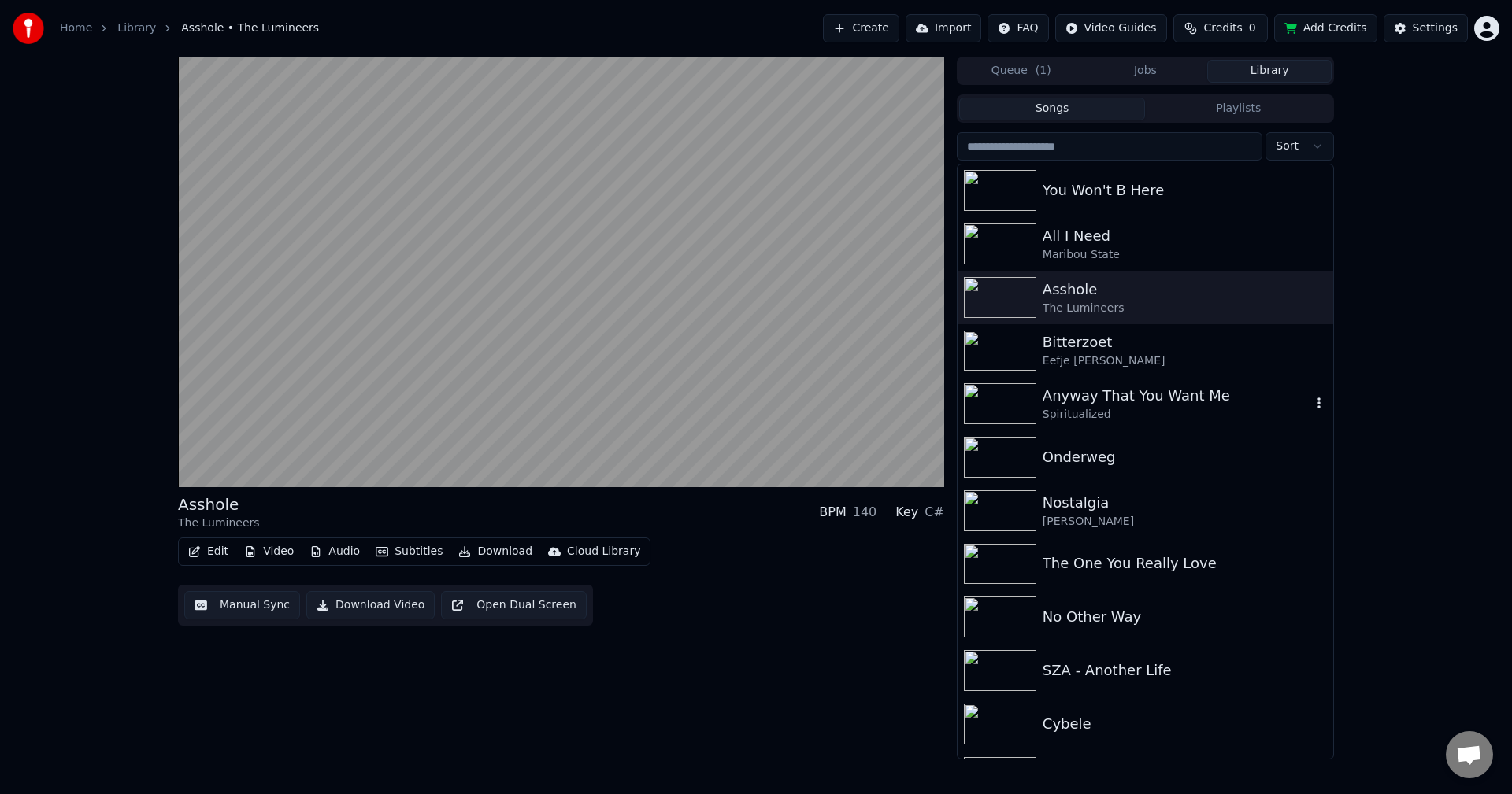
click at [1129, 401] on div "Anyway That You Want Me" at bounding box center [1176, 396] width 268 height 22
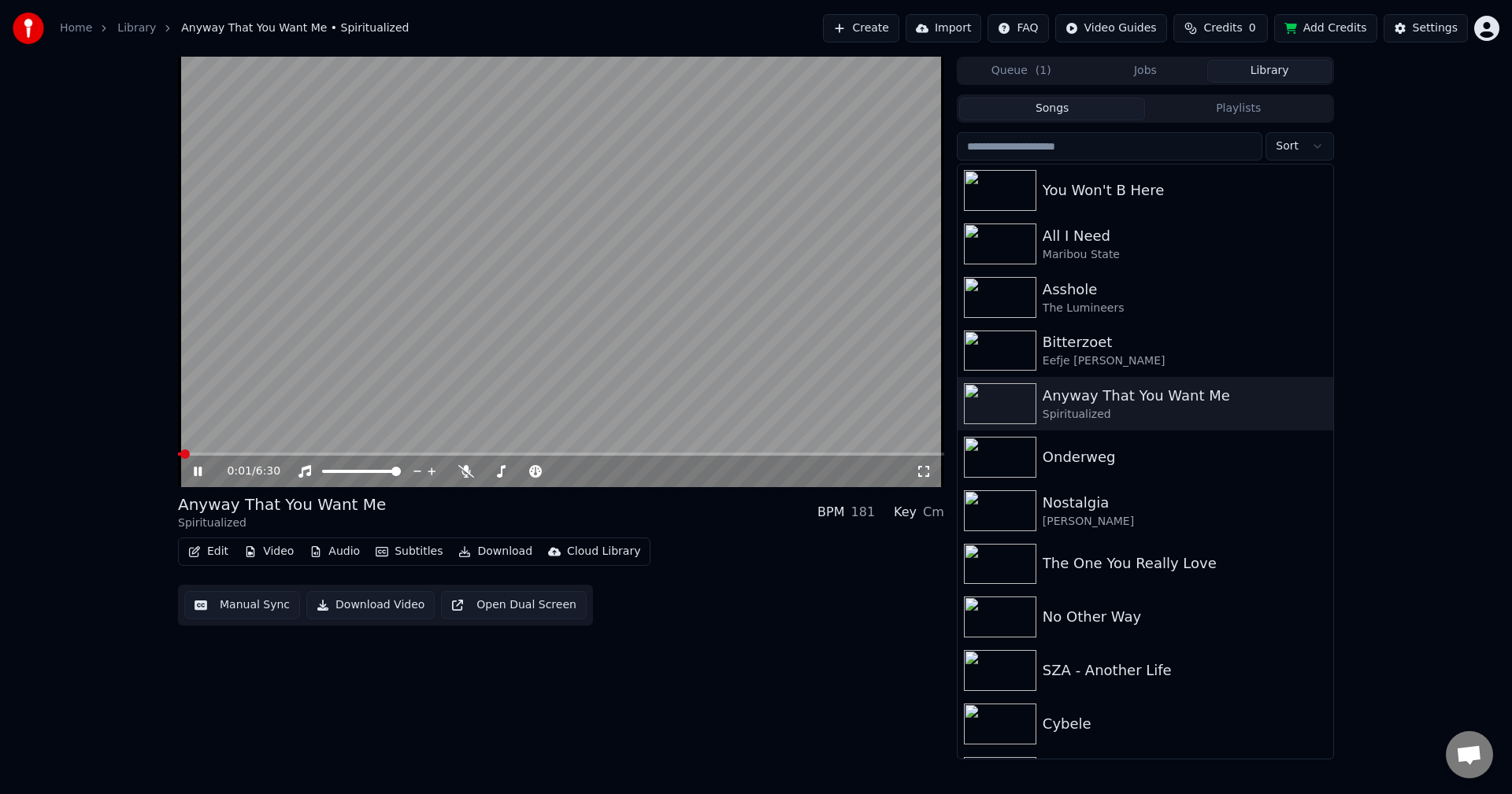
click at [287, 455] on span at bounding box center [561, 454] width 766 height 3
click at [501, 471] on span at bounding box center [522, 470] width 78 height 3
click at [515, 472] on span at bounding box center [516, 471] width 10 height 10
click at [211, 455] on span at bounding box center [194, 454] width 33 height 3
click at [469, 474] on icon at bounding box center [466, 471] width 9 height 13
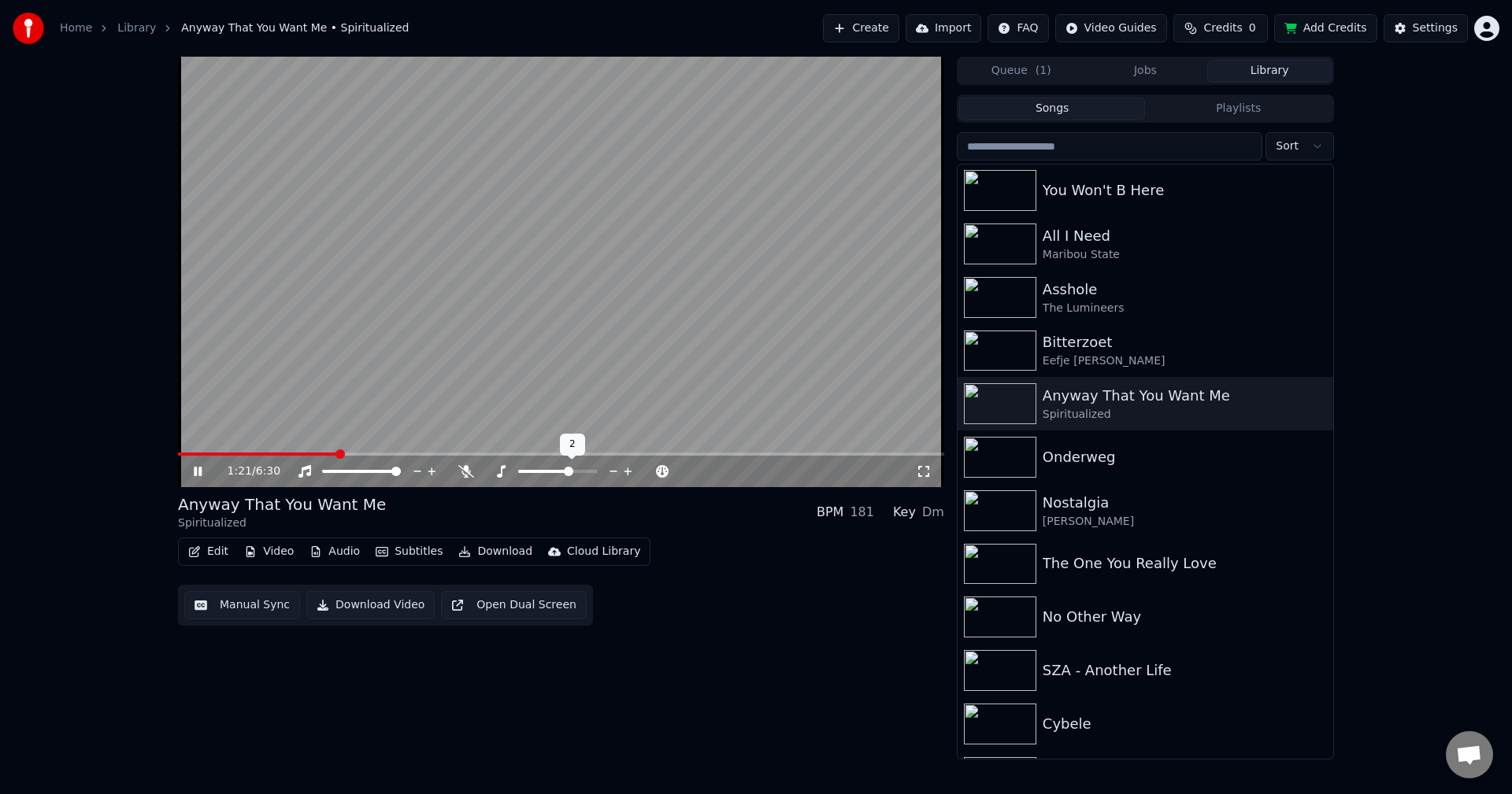
click at [572, 471] on span at bounding box center [557, 470] width 78 height 3
click at [225, 454] on span at bounding box center [259, 454] width 163 height 3
click at [214, 455] on span at bounding box center [196, 454] width 37 height 3
click at [722, 555] on div "Edit Video Audio Subtitles Download Cloud Library Manual Sync Download Video Op…" at bounding box center [561, 582] width 766 height 88
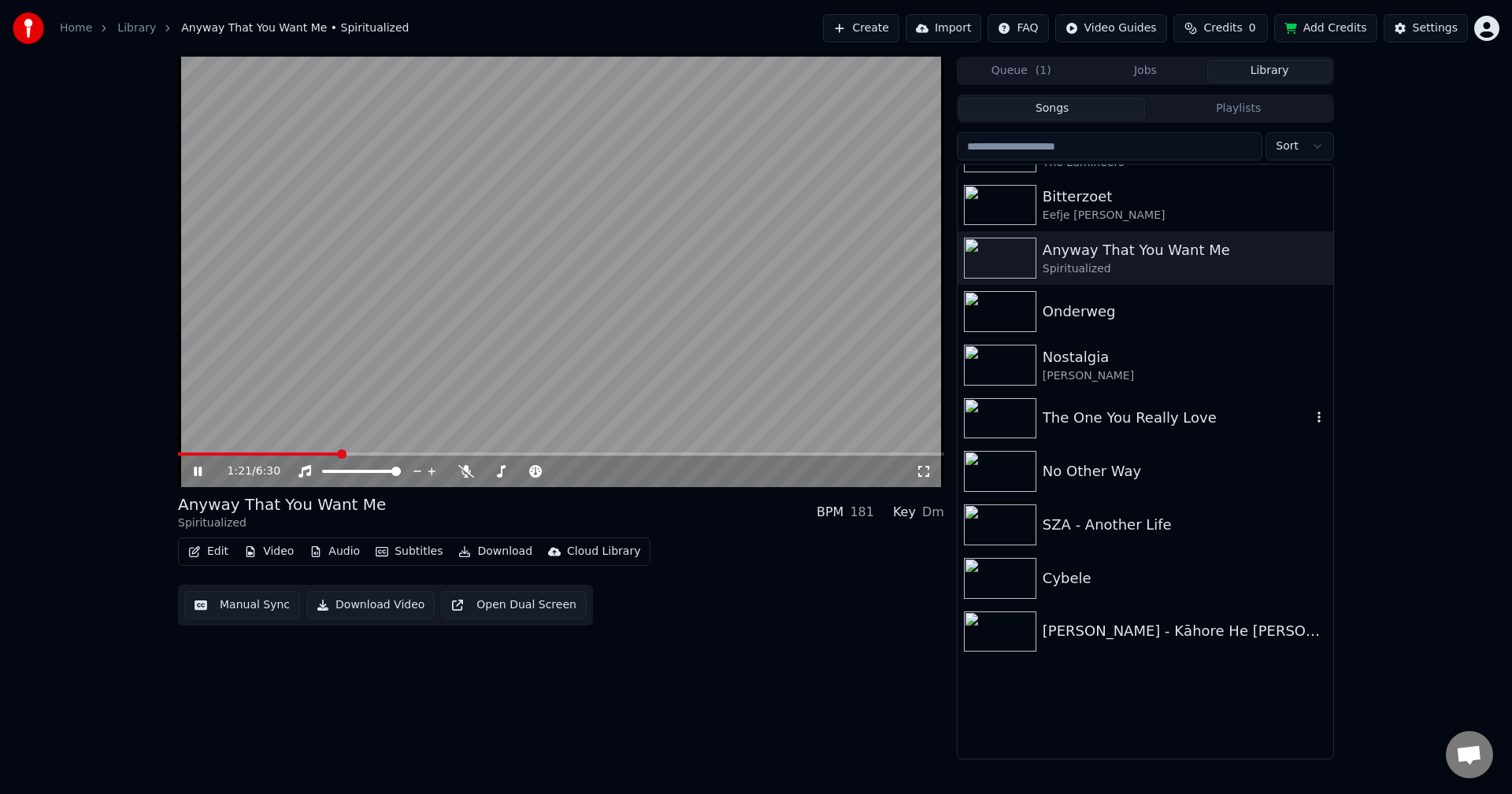
scroll to position [1496, 0]
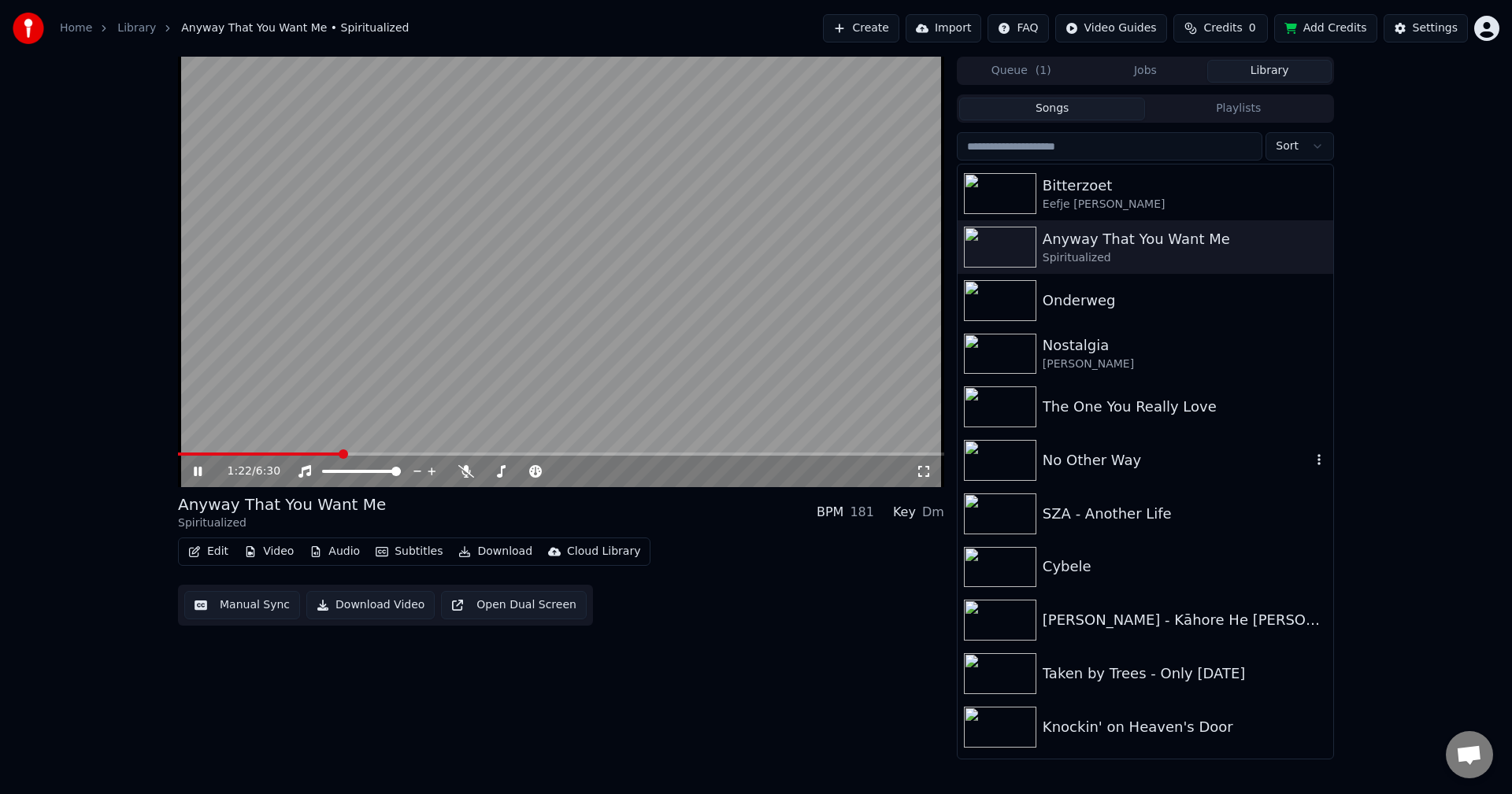
click at [1101, 474] on div "No Other Way" at bounding box center [1145, 461] width 375 height 54
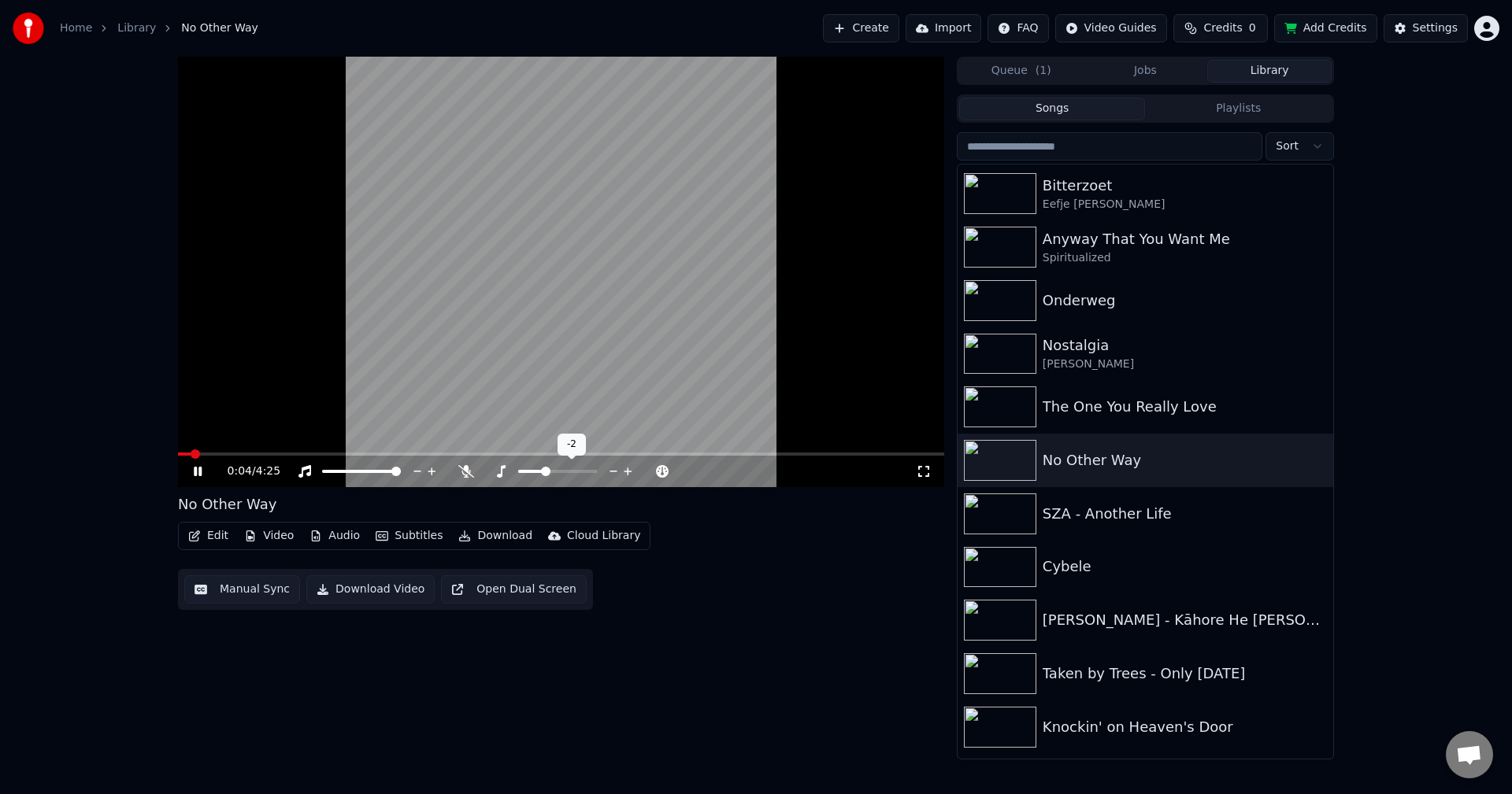
click at [541, 473] on span at bounding box center [546, 471] width 10 height 10
click at [633, 470] on icon at bounding box center [627, 471] width 15 height 16
click at [1088, 586] on div "Cybele" at bounding box center [1145, 568] width 375 height 54
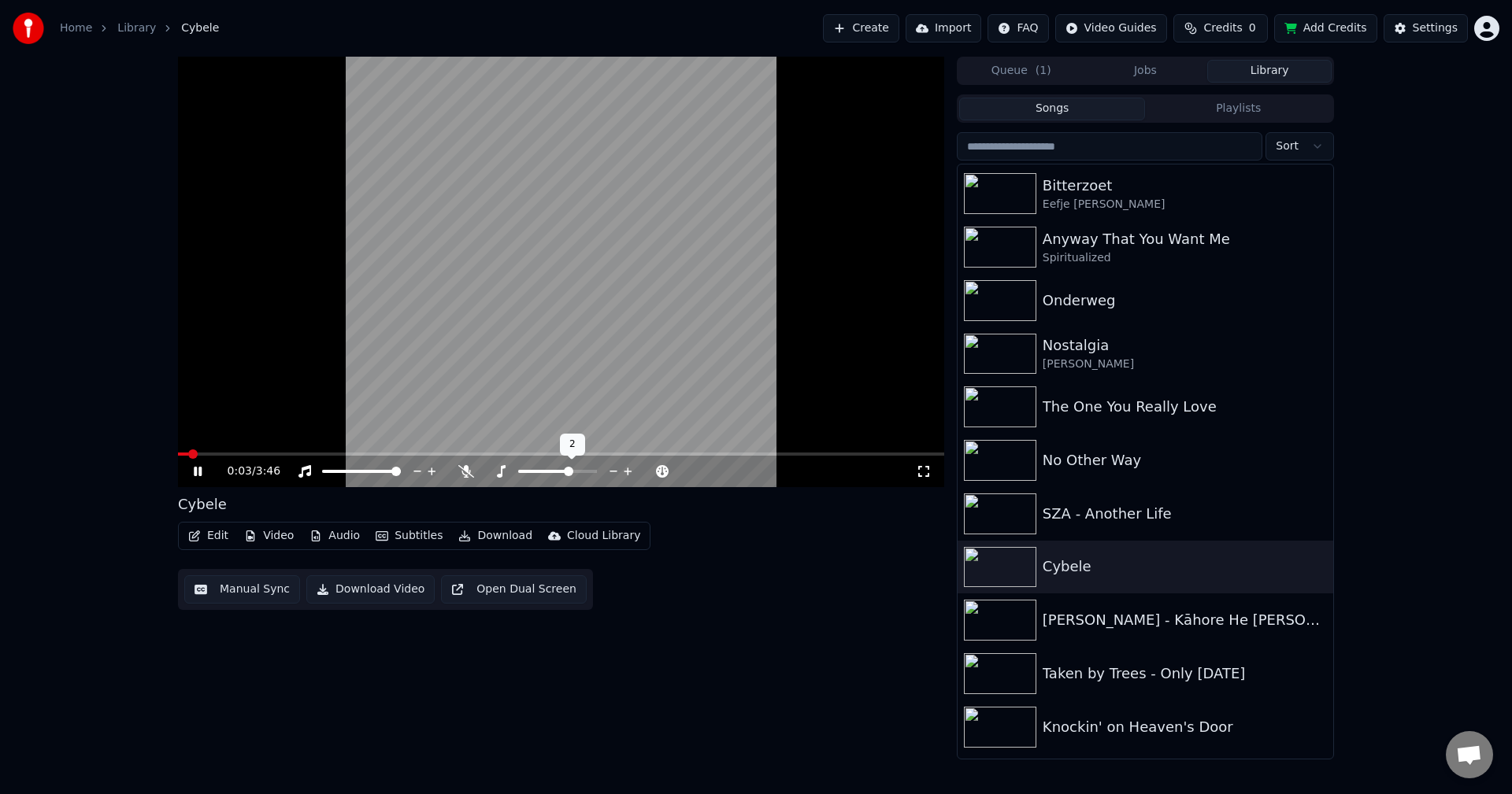
click at [569, 469] on span at bounding box center [569, 471] width 10 height 10
click at [178, 450] on span at bounding box center [183, 455] width 10 height 10
click at [615, 455] on span at bounding box center [561, 454] width 766 height 3
click at [639, 455] on span at bounding box center [561, 454] width 766 height 3
click at [663, 456] on span at bounding box center [561, 454] width 766 height 3
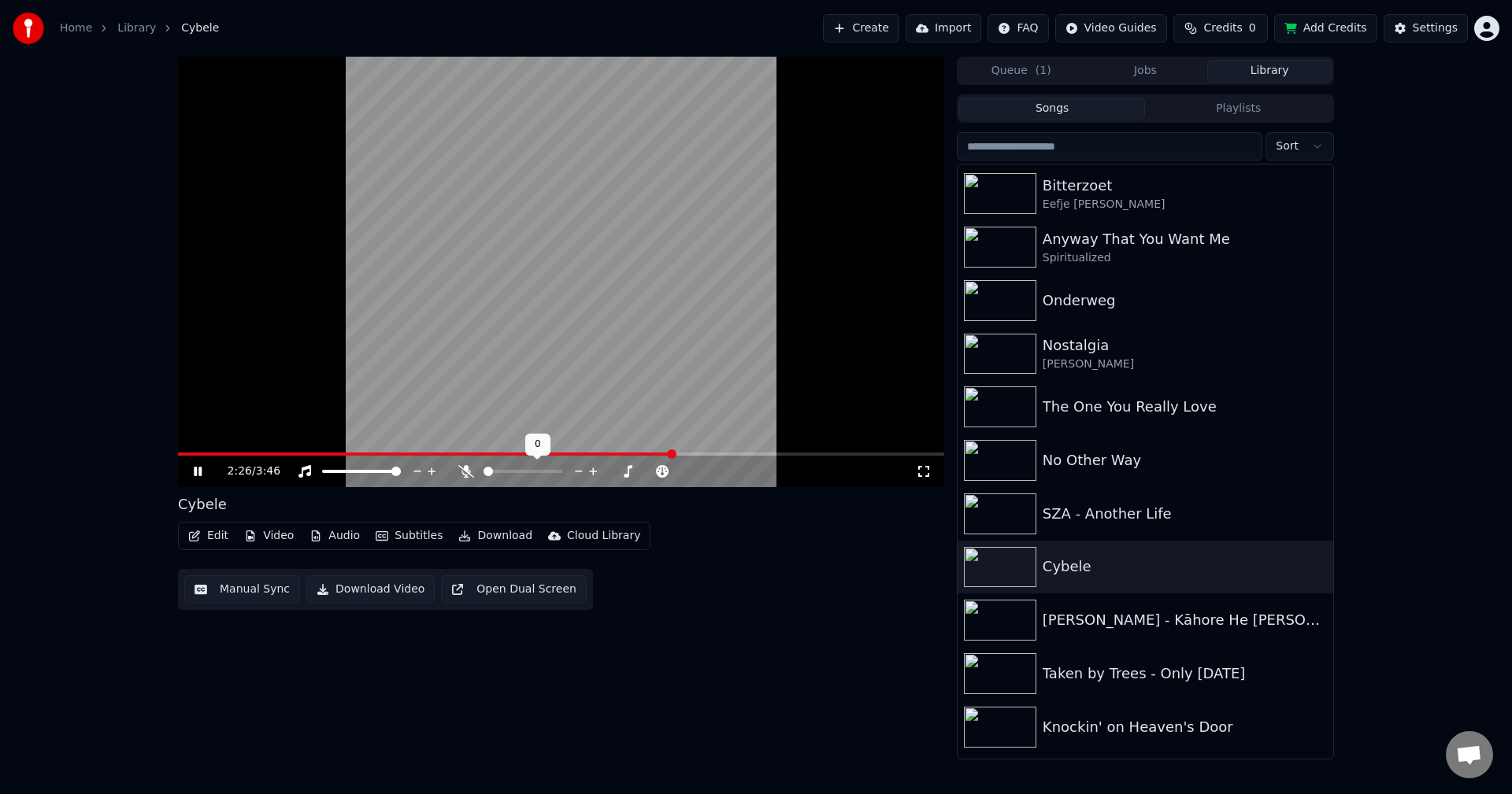
click at [504, 469] on div at bounding box center [537, 471] width 127 height 16
click at [515, 472] on span at bounding box center [522, 470] width 78 height 3
click at [708, 454] on span at bounding box center [561, 454] width 766 height 3
click at [546, 473] on span at bounding box center [542, 471] width 10 height 10
click at [462, 469] on icon at bounding box center [467, 471] width 16 height 13
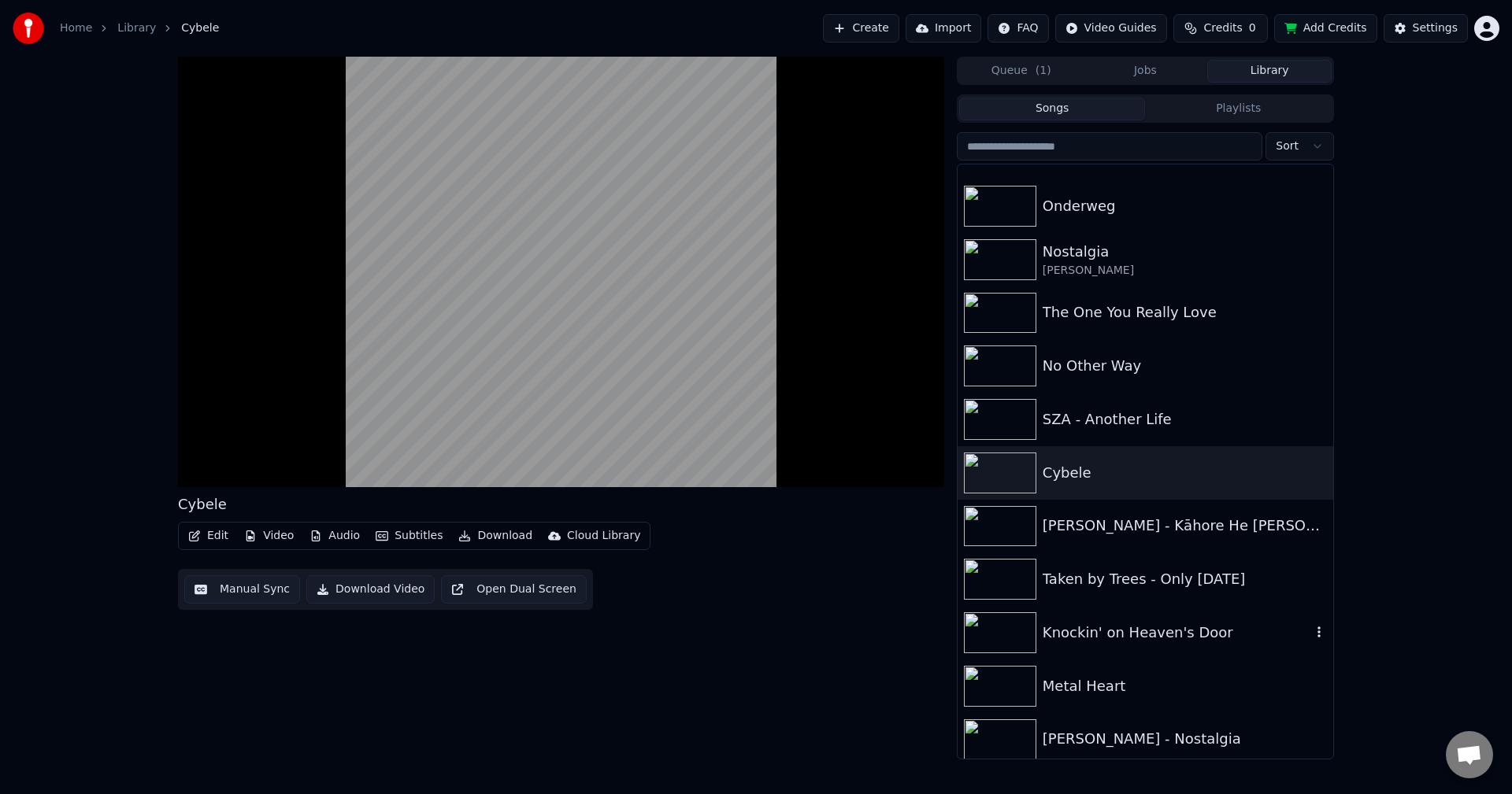
scroll to position [1732, 0]
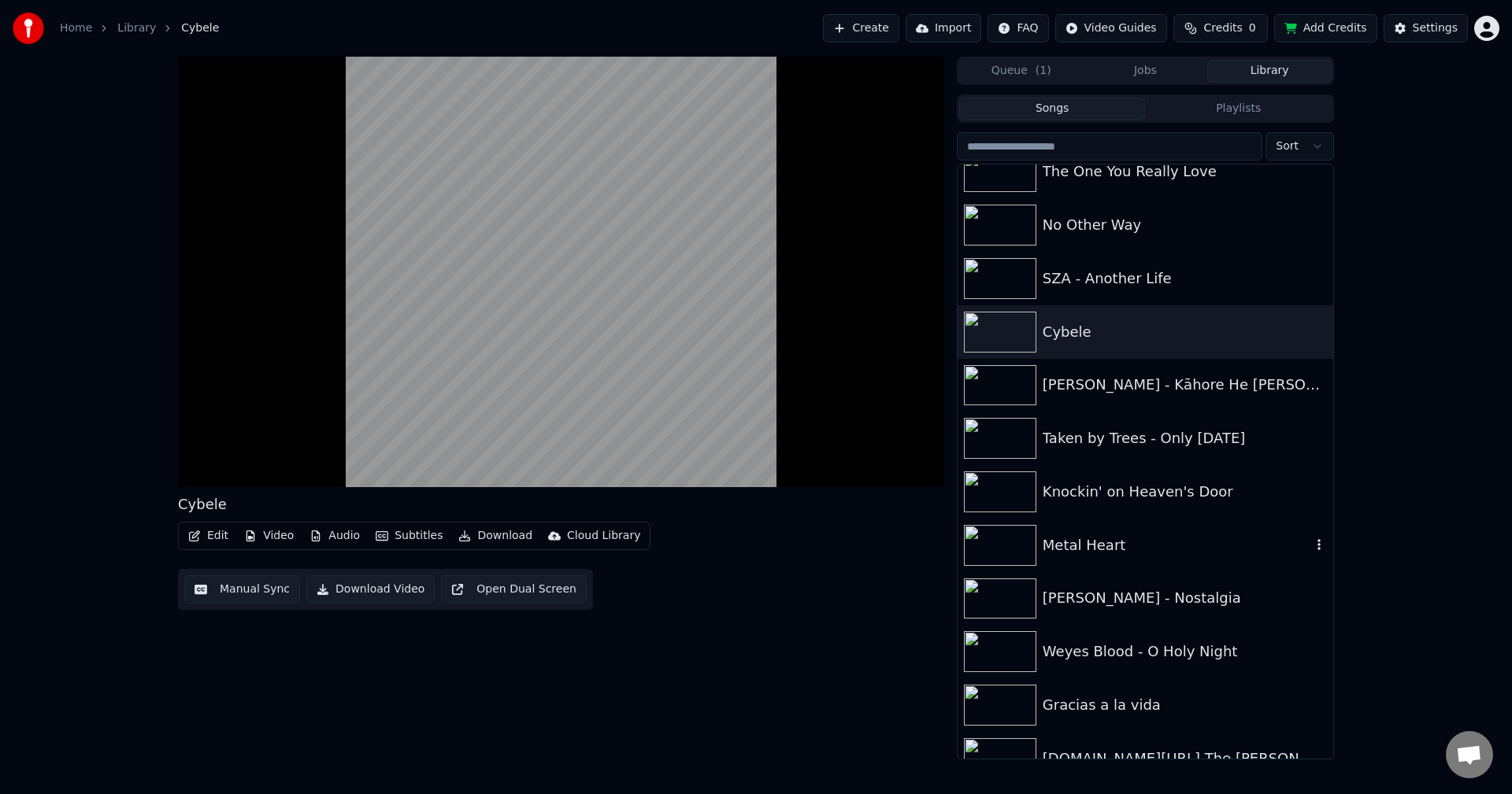
click at [1160, 561] on div "Metal Heart" at bounding box center [1145, 546] width 375 height 54
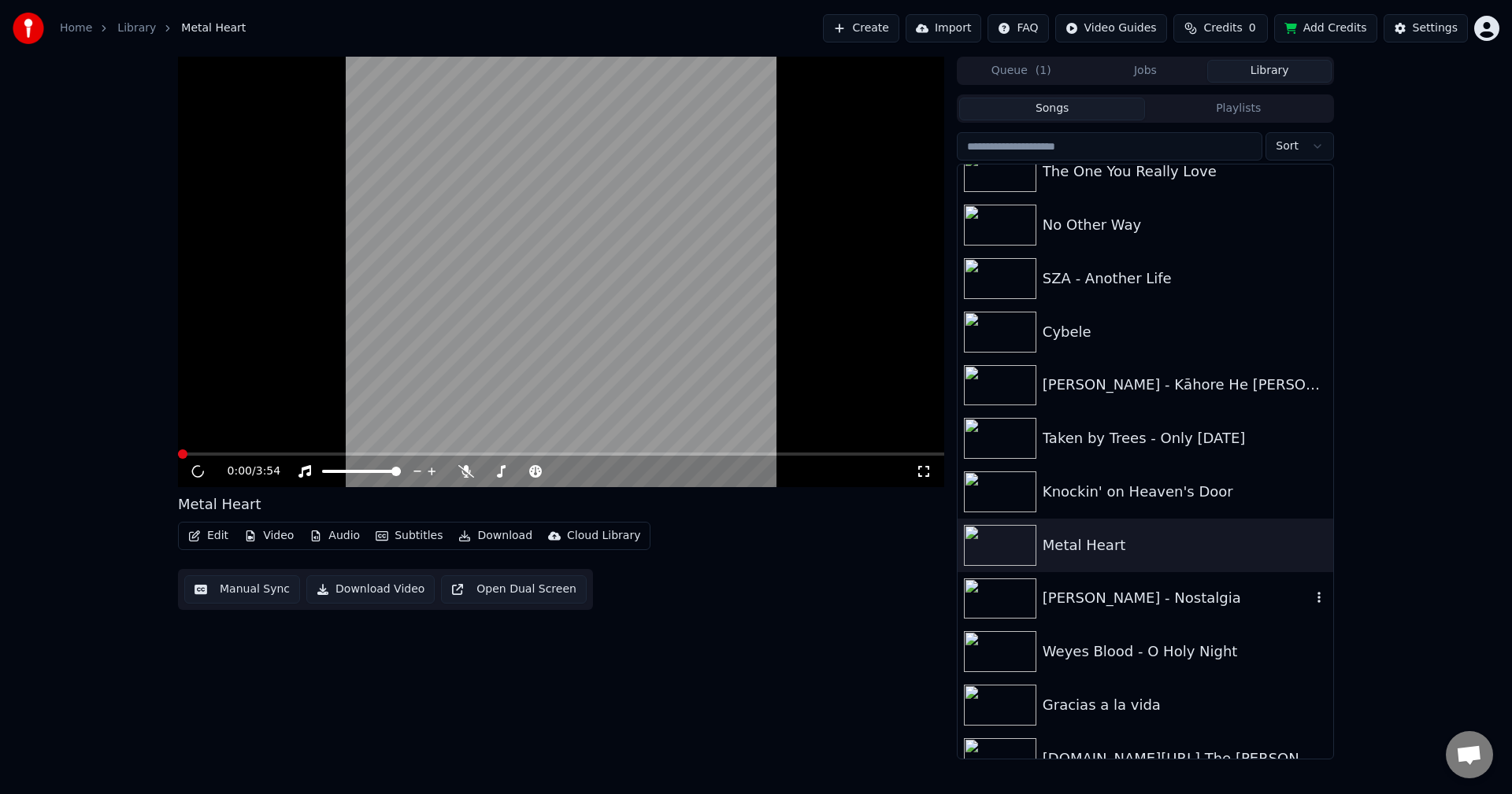
scroll to position [1810, 0]
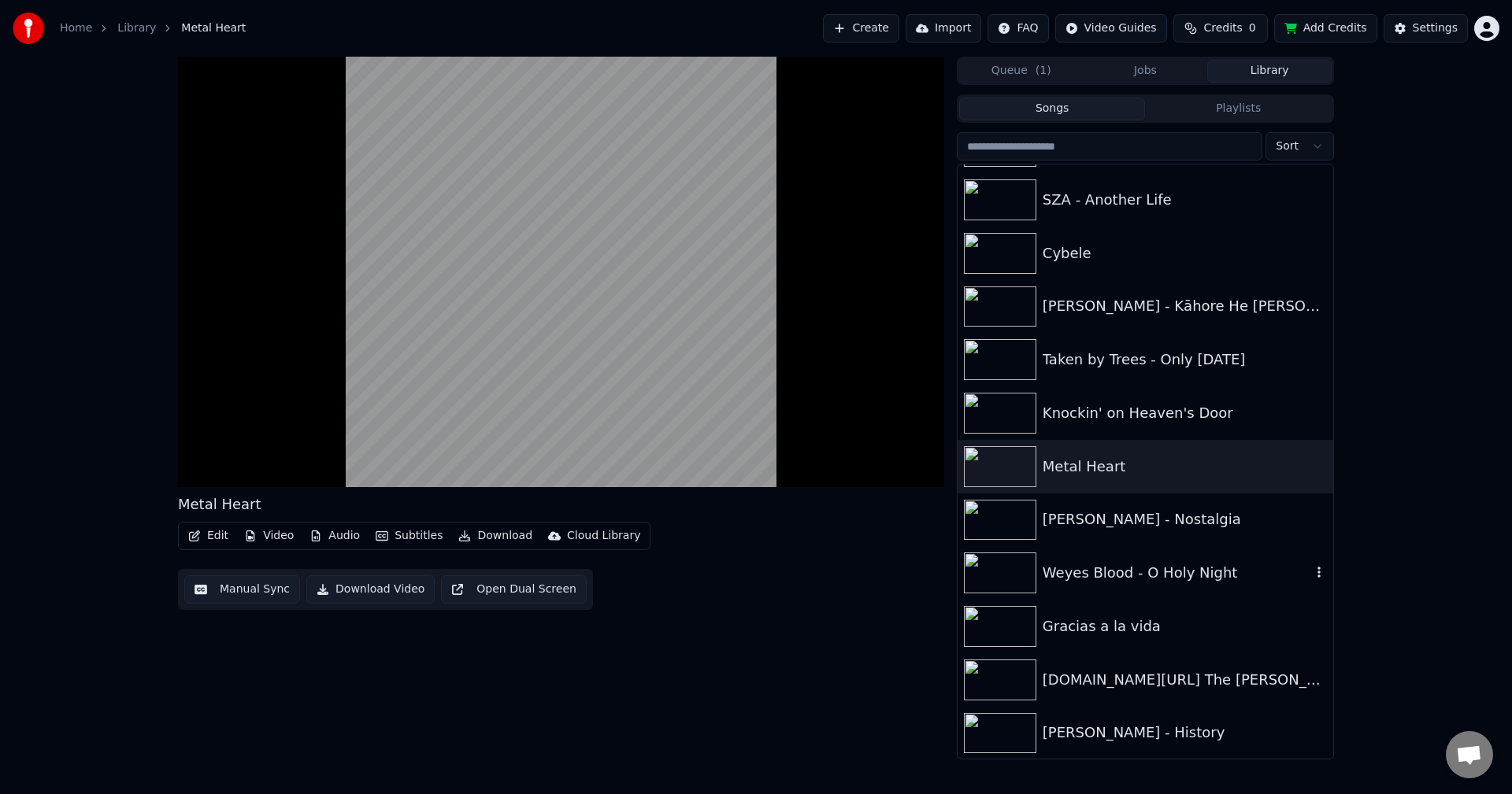
click at [1110, 563] on div "Weyes Blood - O Holy Night" at bounding box center [1176, 573] width 268 height 22
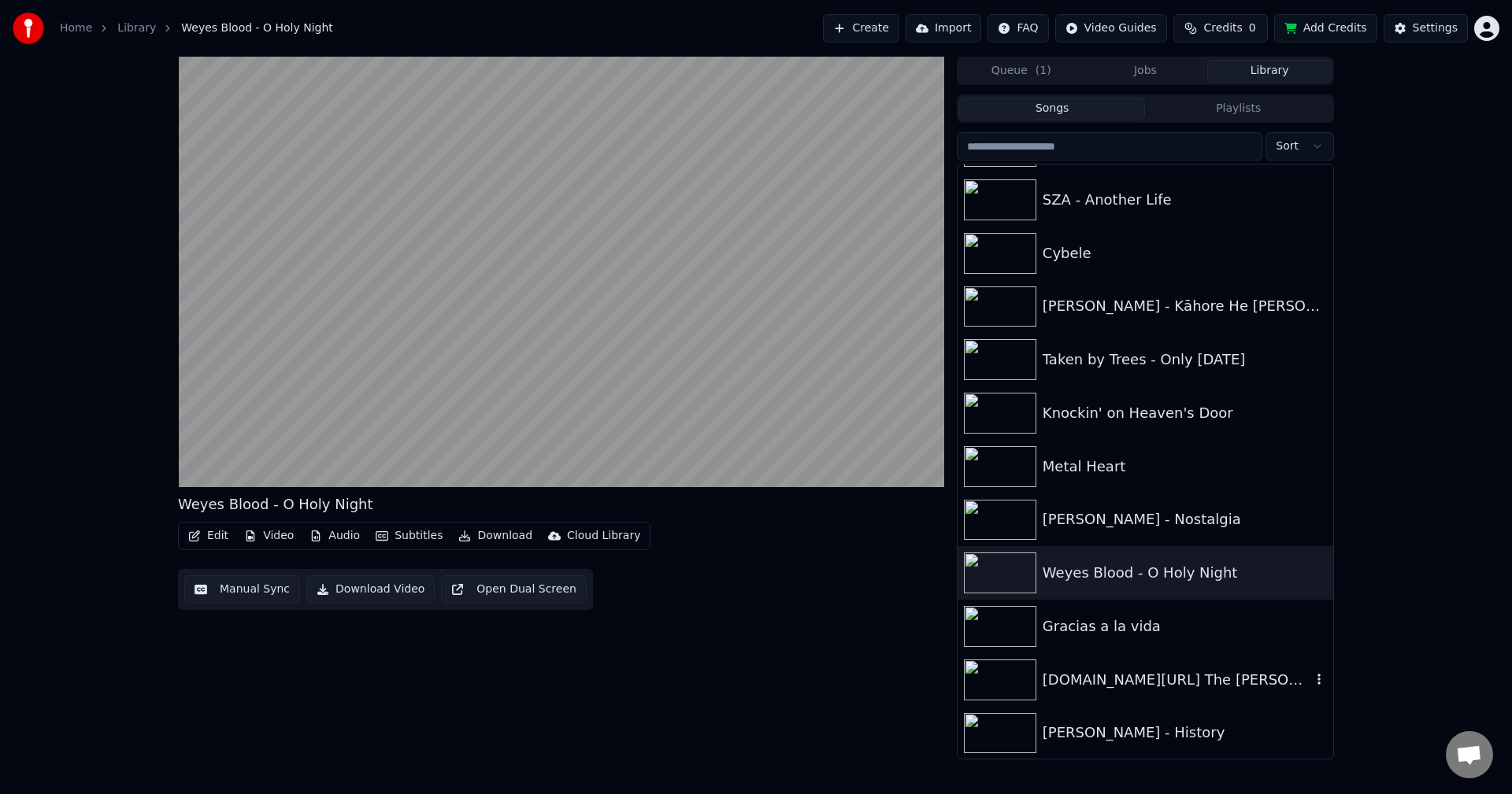
click at [1112, 672] on div "[DOMAIN_NAME][URL] The [PERSON_NAME] - And Then I Dreamt of Yes" at bounding box center [1176, 680] width 268 height 22
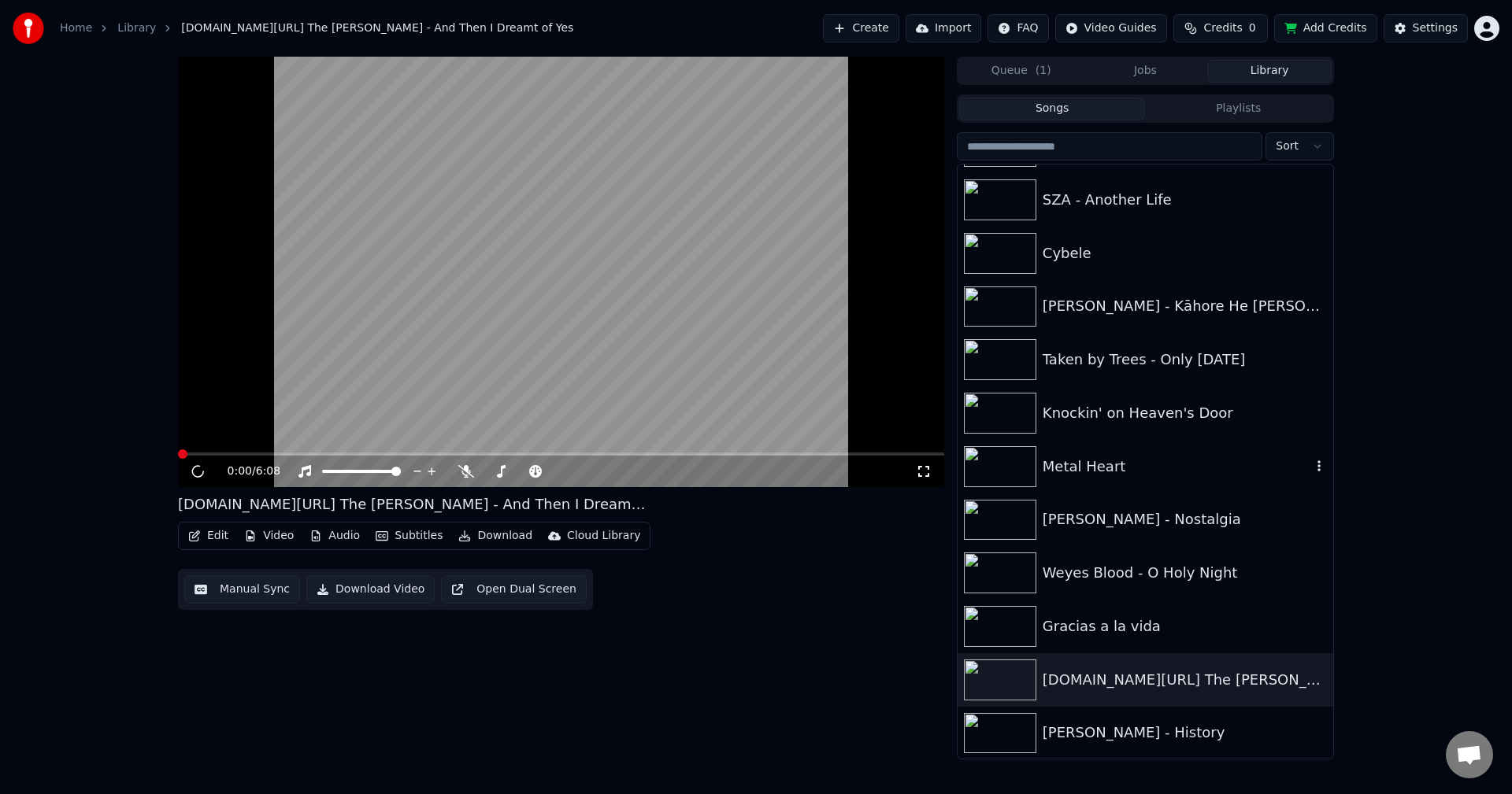
click at [1078, 463] on div "Metal Heart" at bounding box center [1176, 466] width 268 height 22
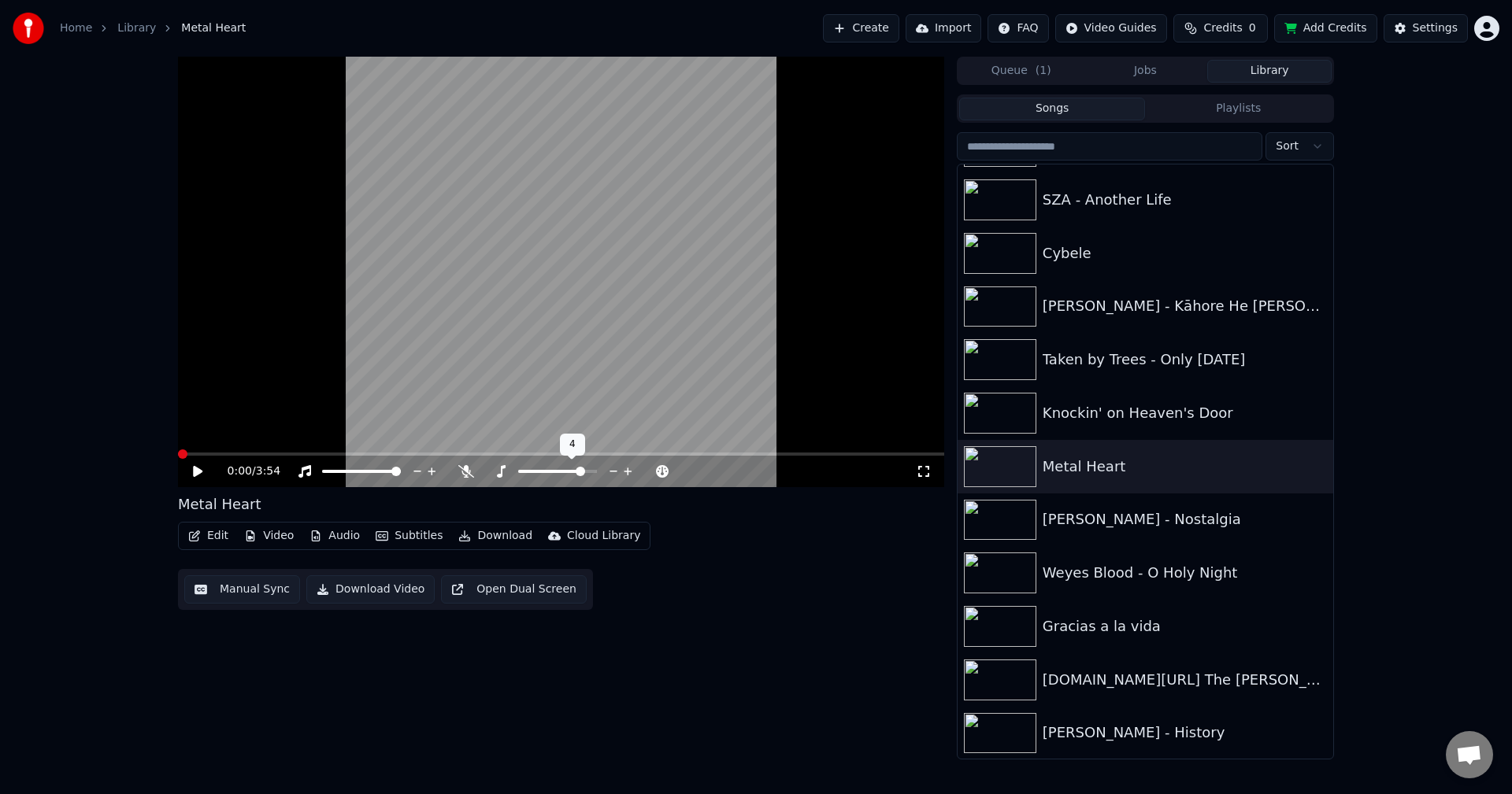
click at [580, 474] on span at bounding box center [581, 471] width 10 height 10
click at [203, 470] on icon at bounding box center [208, 471] width 37 height 13
click at [1145, 679] on div "[DOMAIN_NAME][URL] The [PERSON_NAME] - And Then I Dreamt of Yes" at bounding box center [1176, 680] width 268 height 22
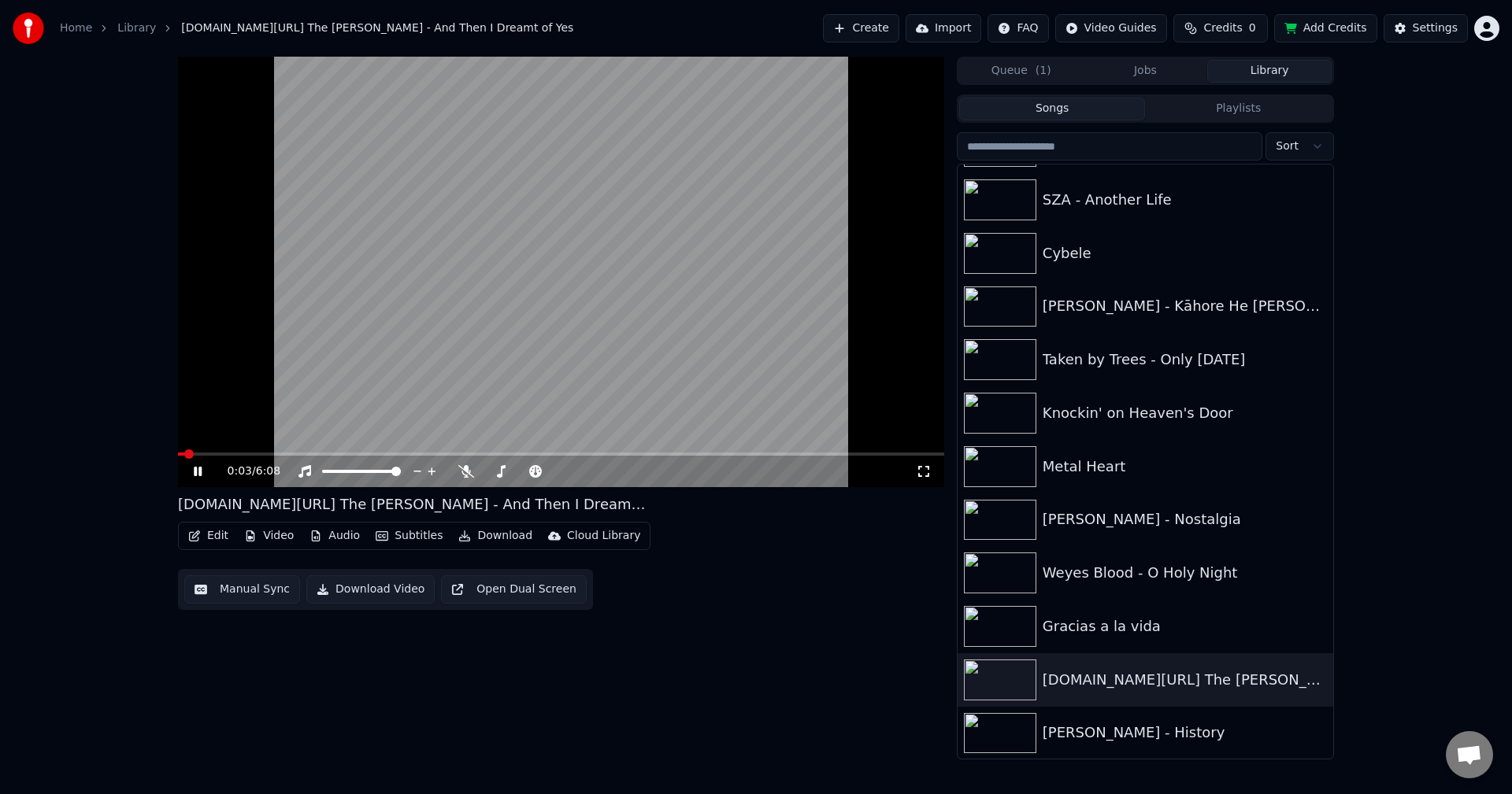
click at [246, 452] on video at bounding box center [561, 272] width 766 height 431
click at [295, 451] on video at bounding box center [561, 272] width 766 height 431
click at [302, 455] on span at bounding box center [561, 454] width 766 height 3
click at [355, 455] on span at bounding box center [561, 454] width 766 height 3
click at [612, 470] on icon at bounding box center [614, 471] width 15 height 16
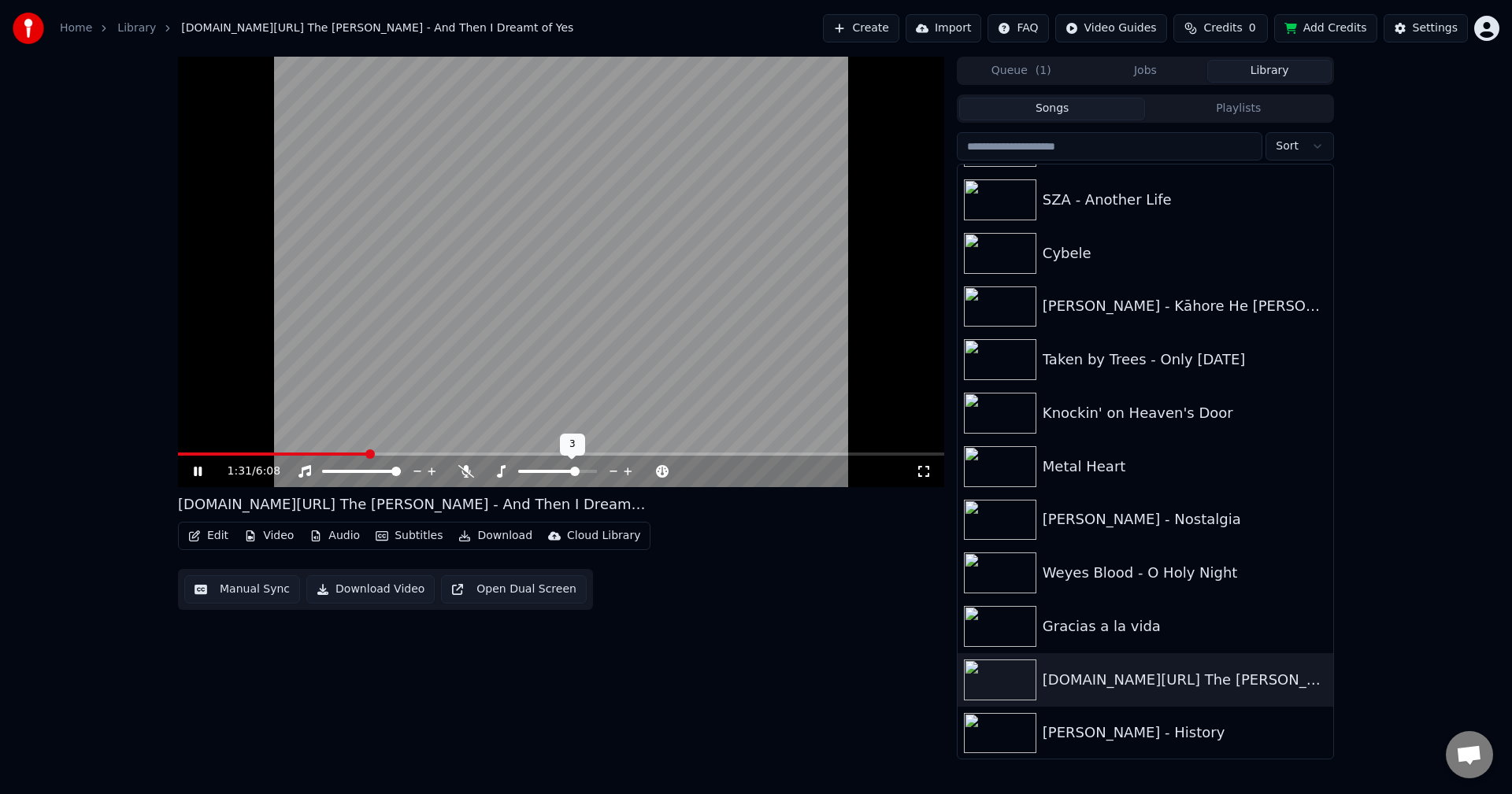
click at [625, 473] on icon at bounding box center [627, 471] width 15 height 16
click at [626, 474] on icon at bounding box center [627, 471] width 15 height 16
click at [306, 454] on span at bounding box center [309, 454] width 263 height 3
click at [563, 469] on span at bounding box center [541, 470] width 46 height 3
click at [348, 453] on span at bounding box center [561, 454] width 766 height 3
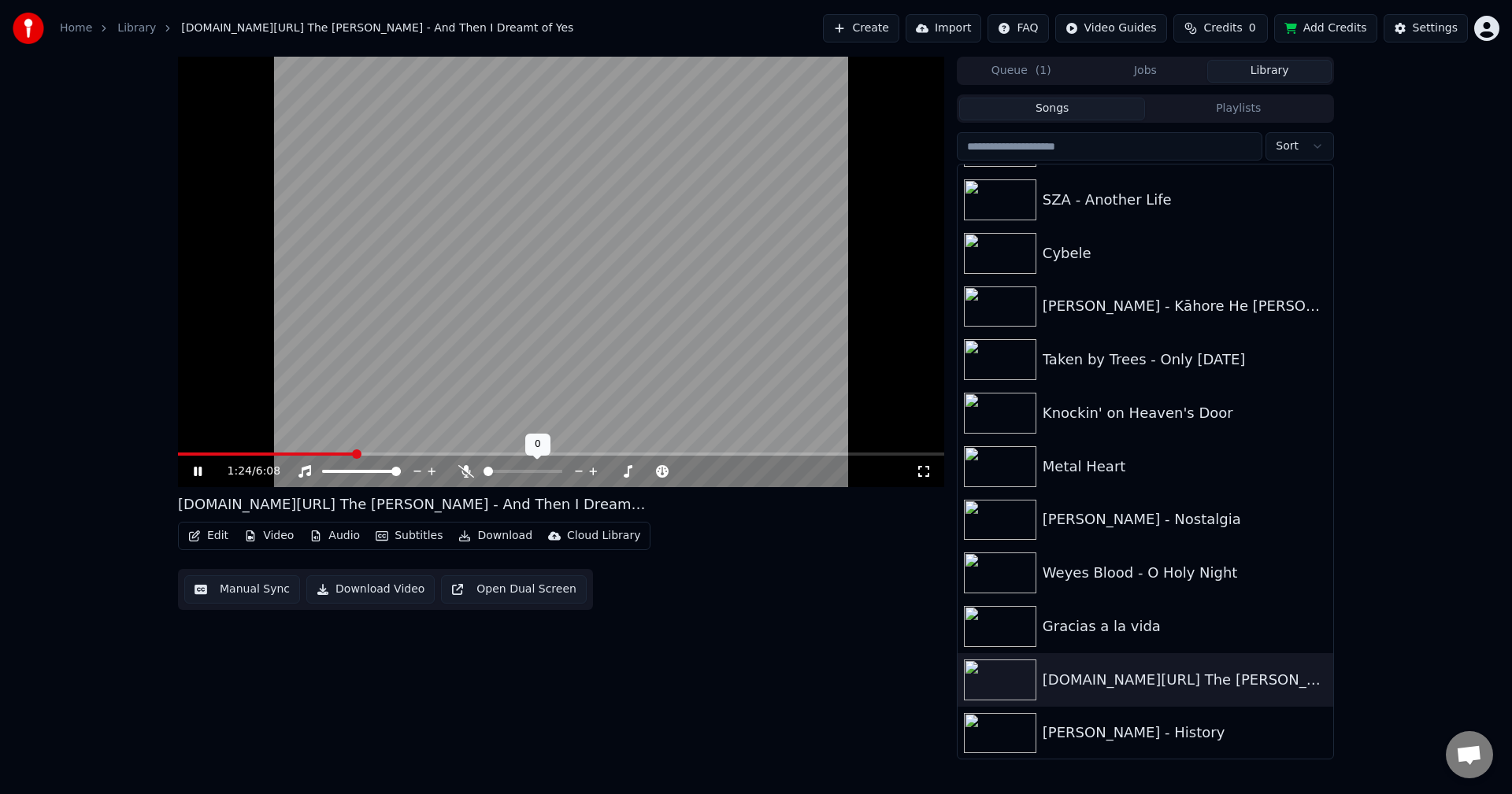
click at [500, 478] on div at bounding box center [537, 471] width 127 height 16
click at [483, 473] on span at bounding box center [488, 471] width 10 height 10
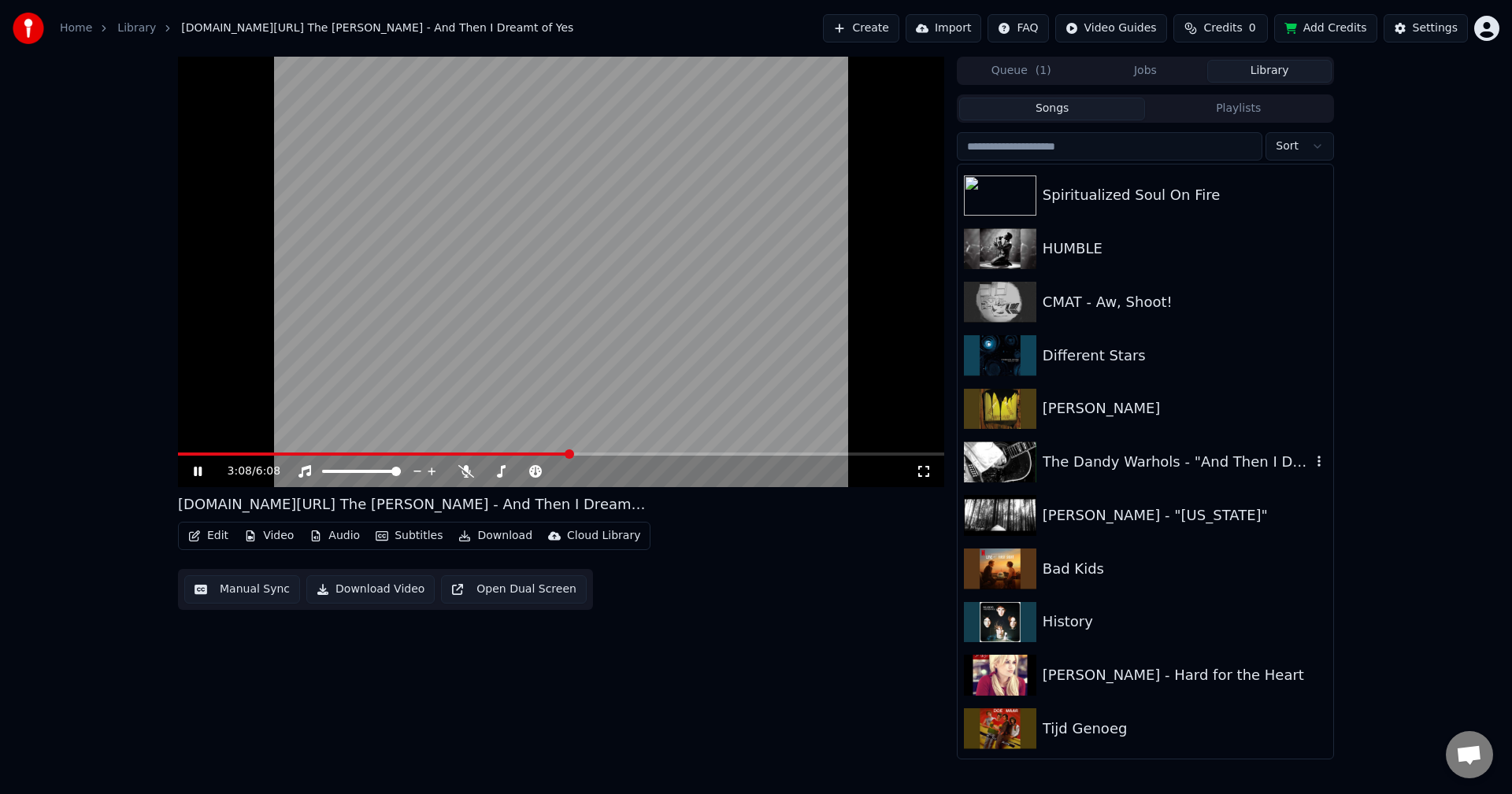
scroll to position [2519, 0]
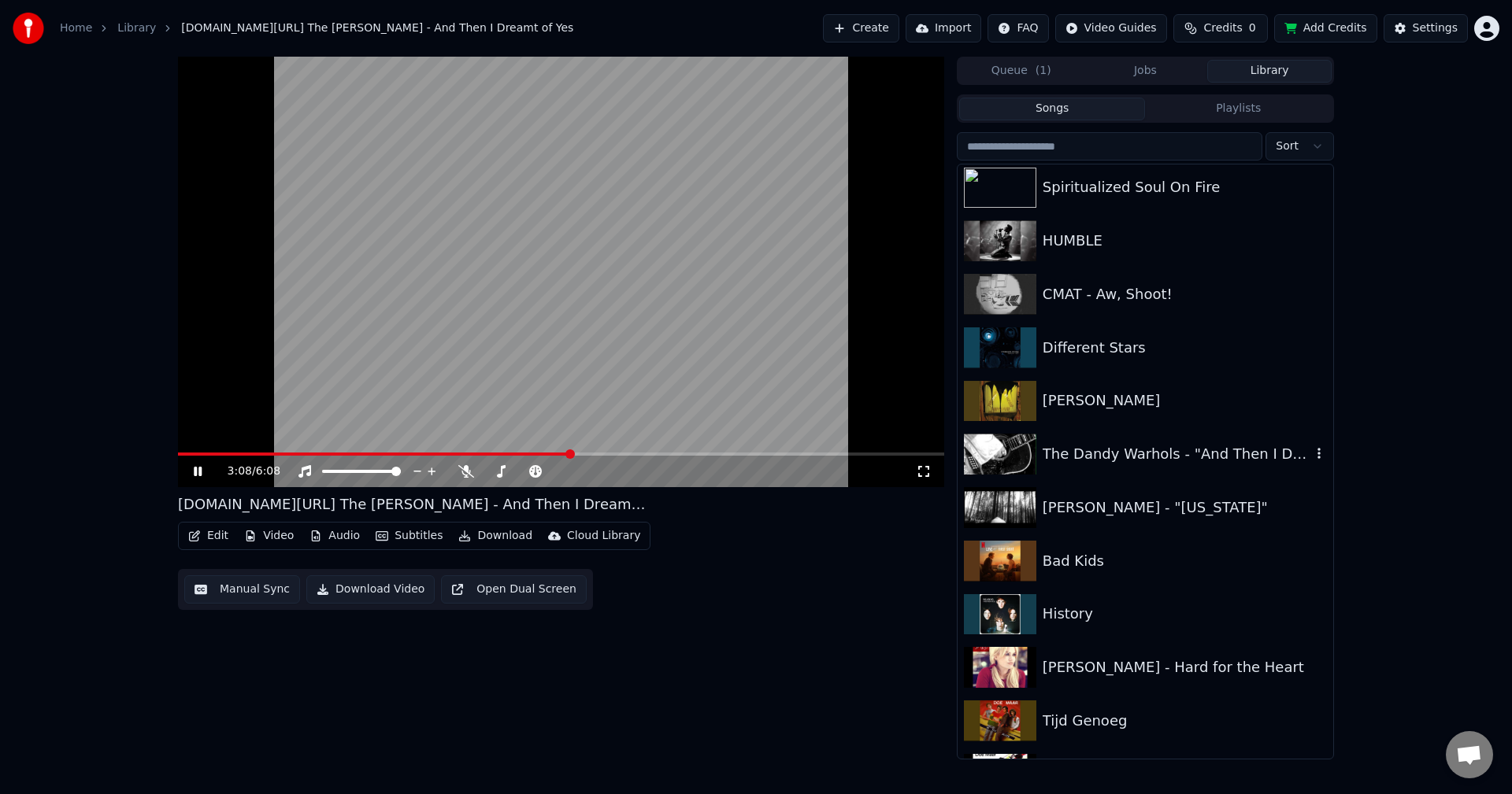
click at [1135, 459] on div "The Dandy Warhols - "And Then I Dreamt of Yes"" at bounding box center [1176, 454] width 268 height 22
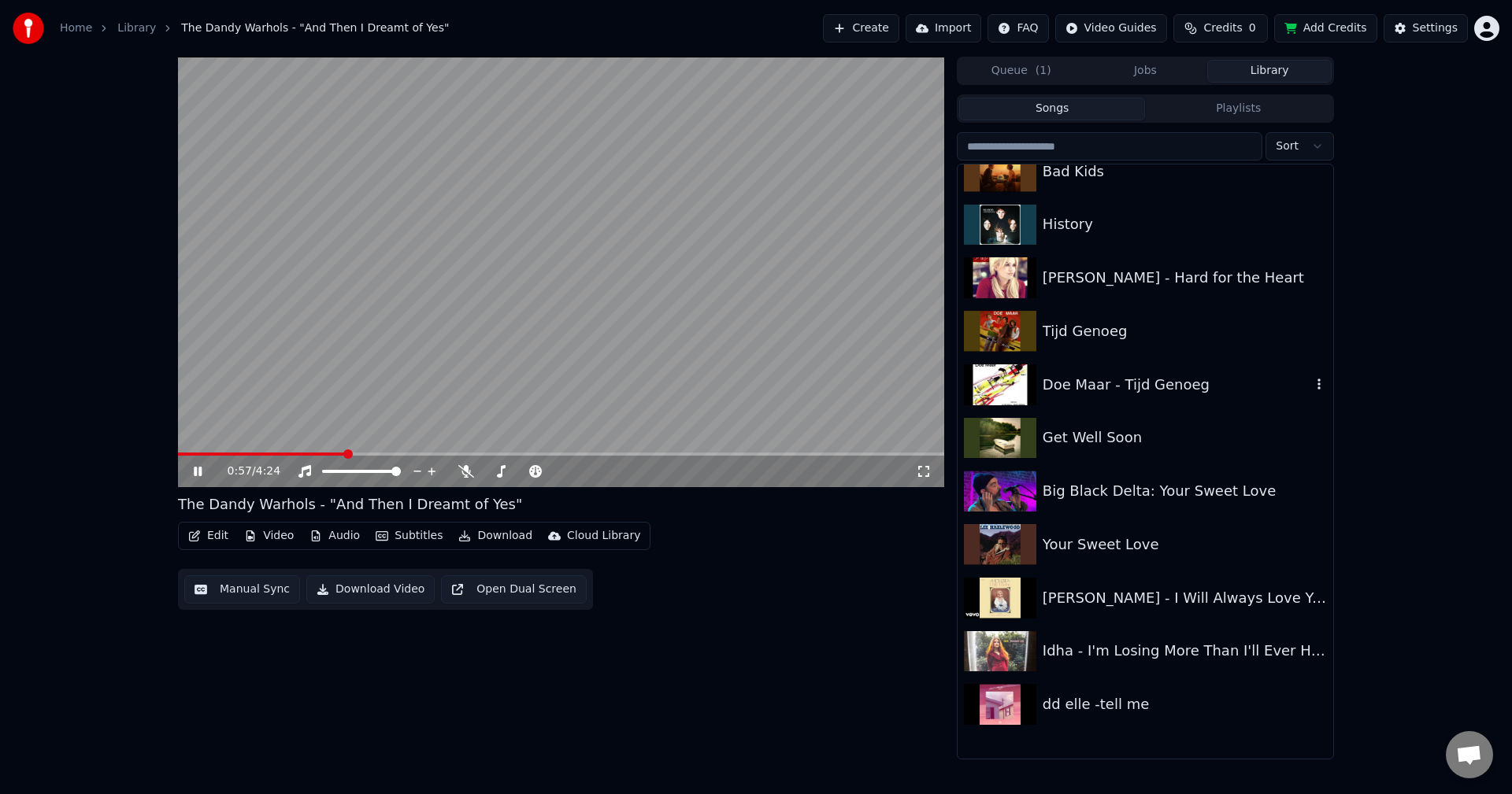
scroll to position [2912, 0]
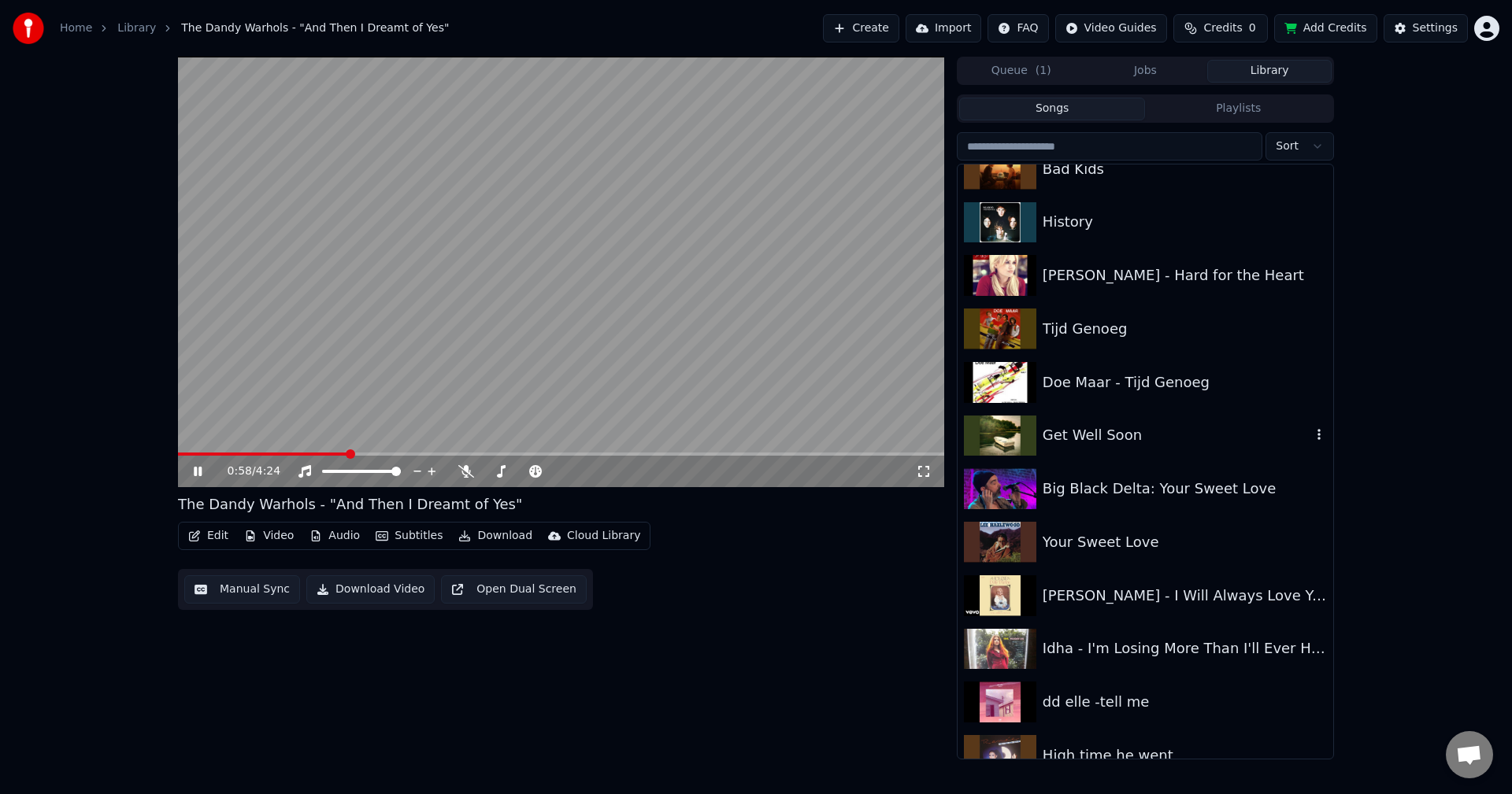
click at [1114, 455] on div "Get Well Soon" at bounding box center [1145, 436] width 375 height 54
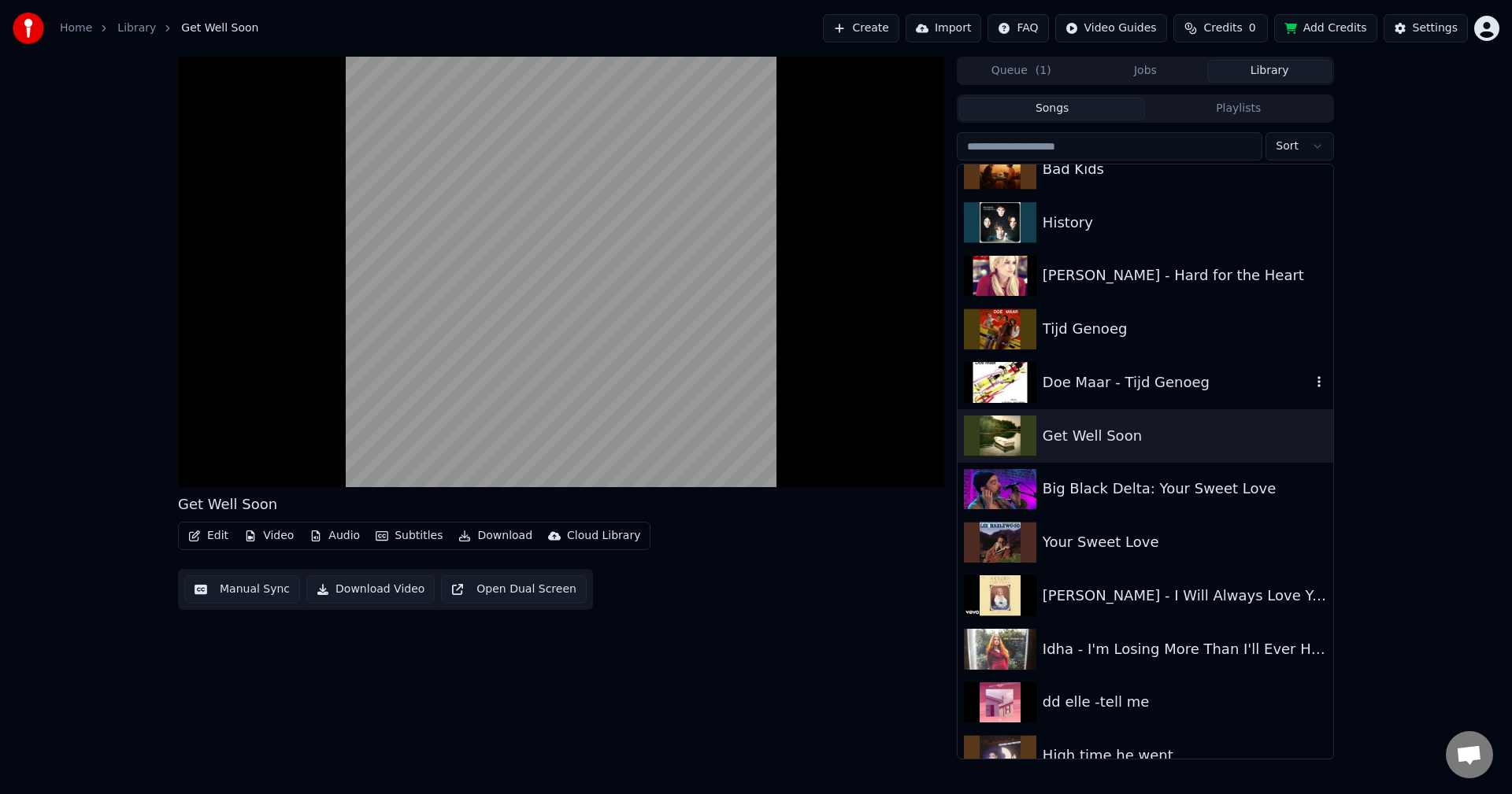
scroll to position [3070, 0]
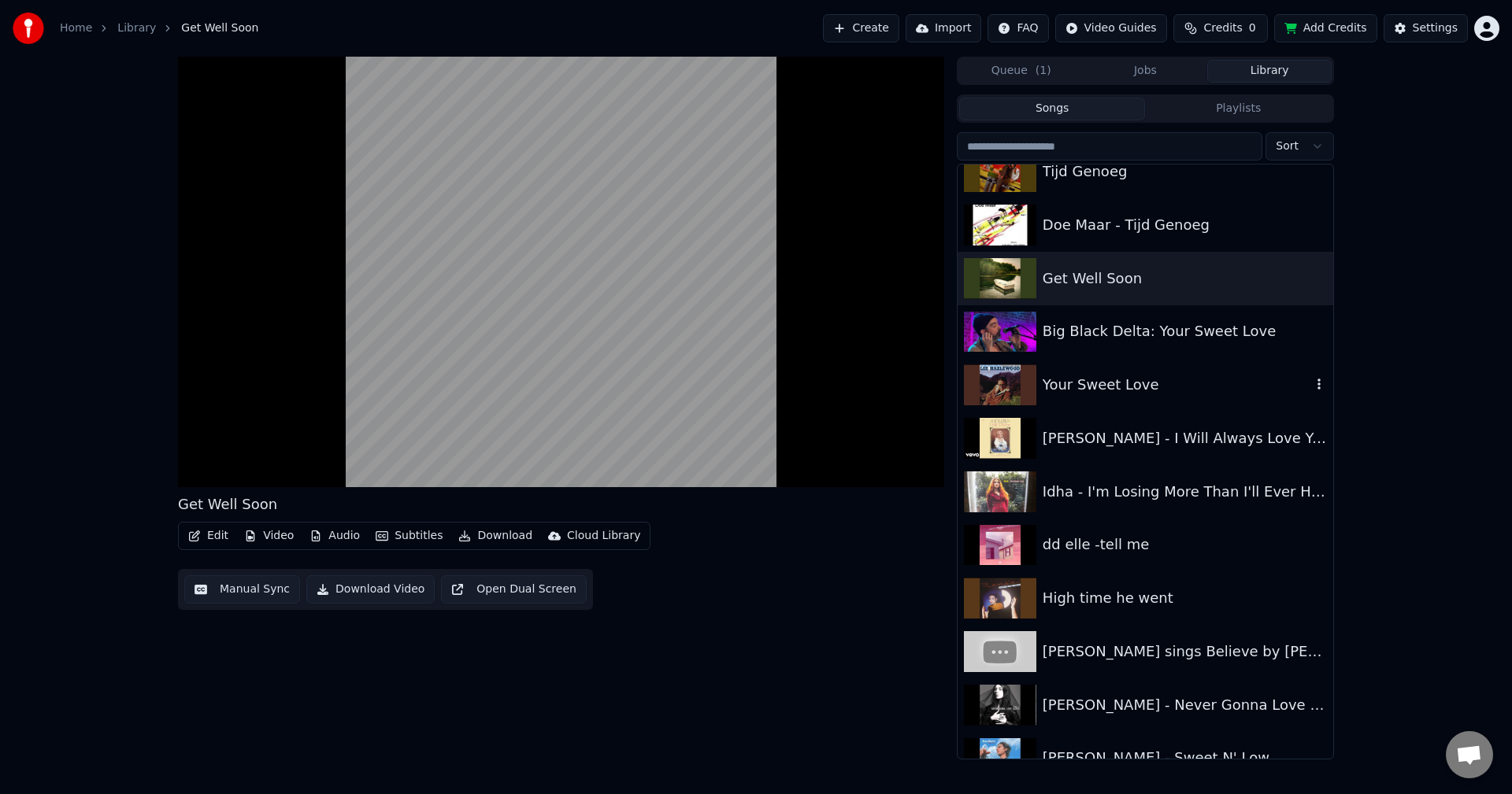
click at [1199, 376] on div "Your Sweet Love" at bounding box center [1176, 385] width 268 height 22
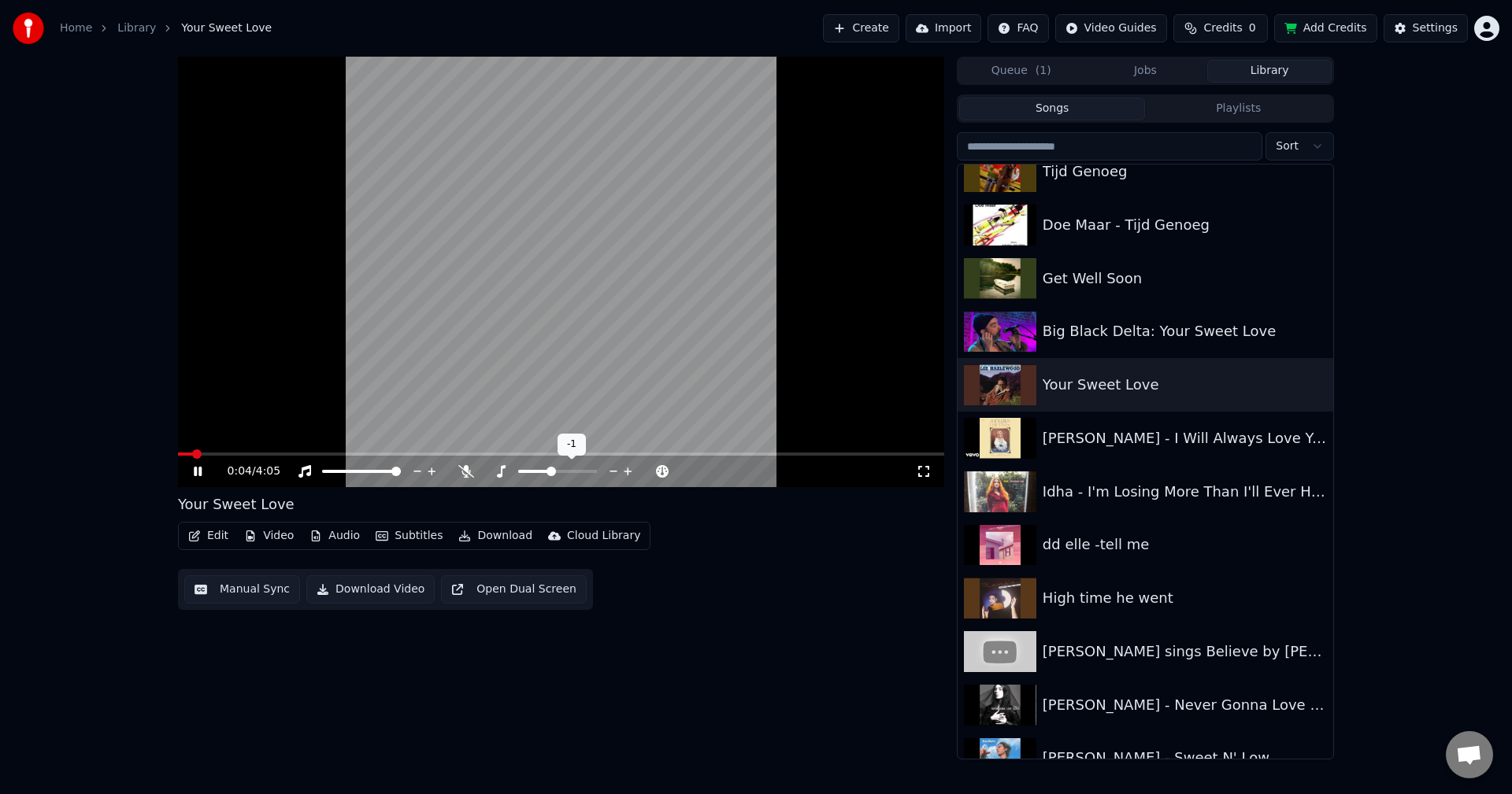
click at [551, 469] on span at bounding box center [551, 471] width 10 height 10
click at [1073, 489] on div "Idha - I'm Losing More Than I'll Ever Have" at bounding box center [1176, 492] width 268 height 22
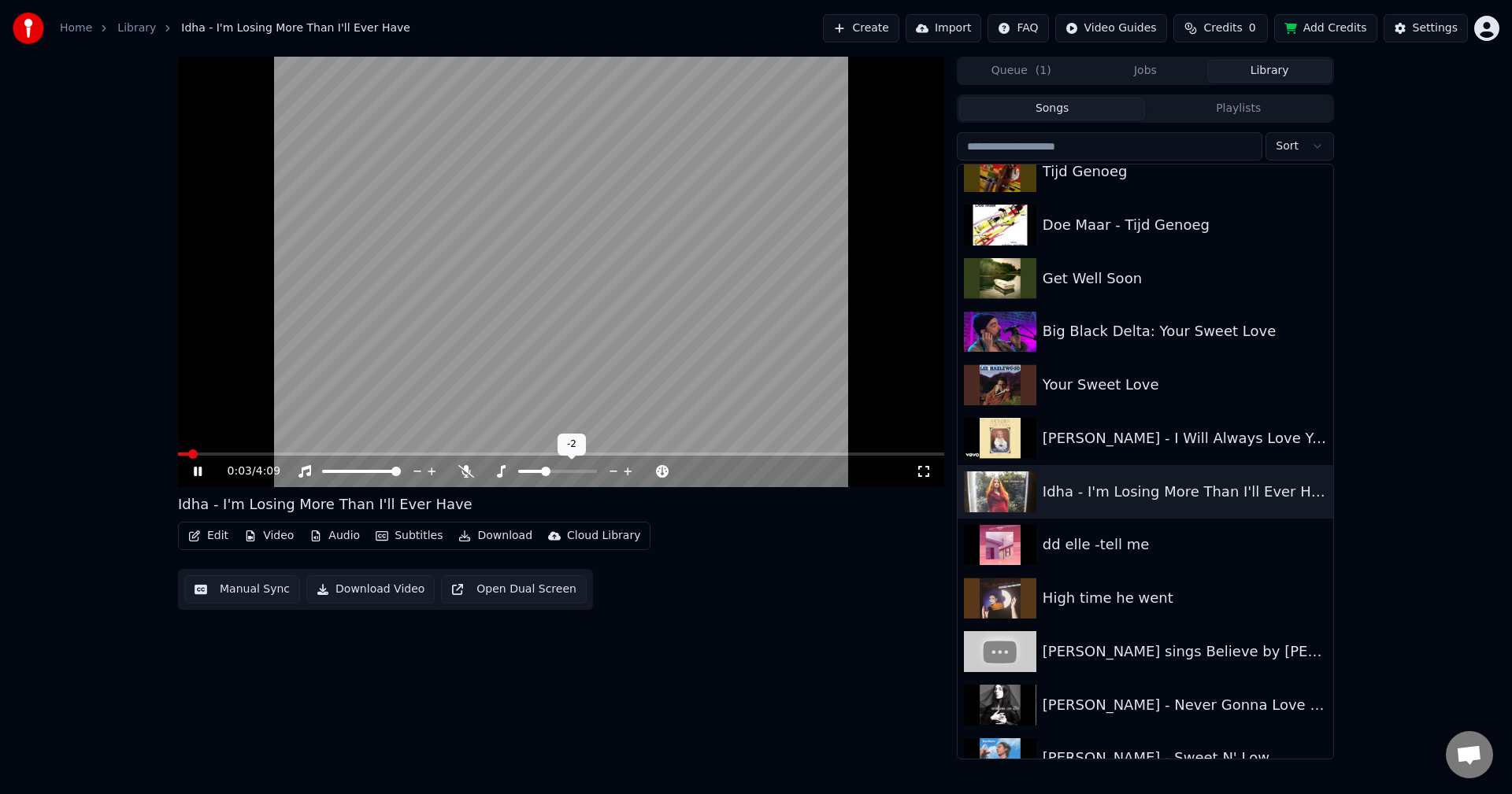
click at [546, 469] on span at bounding box center [546, 471] width 10 height 10
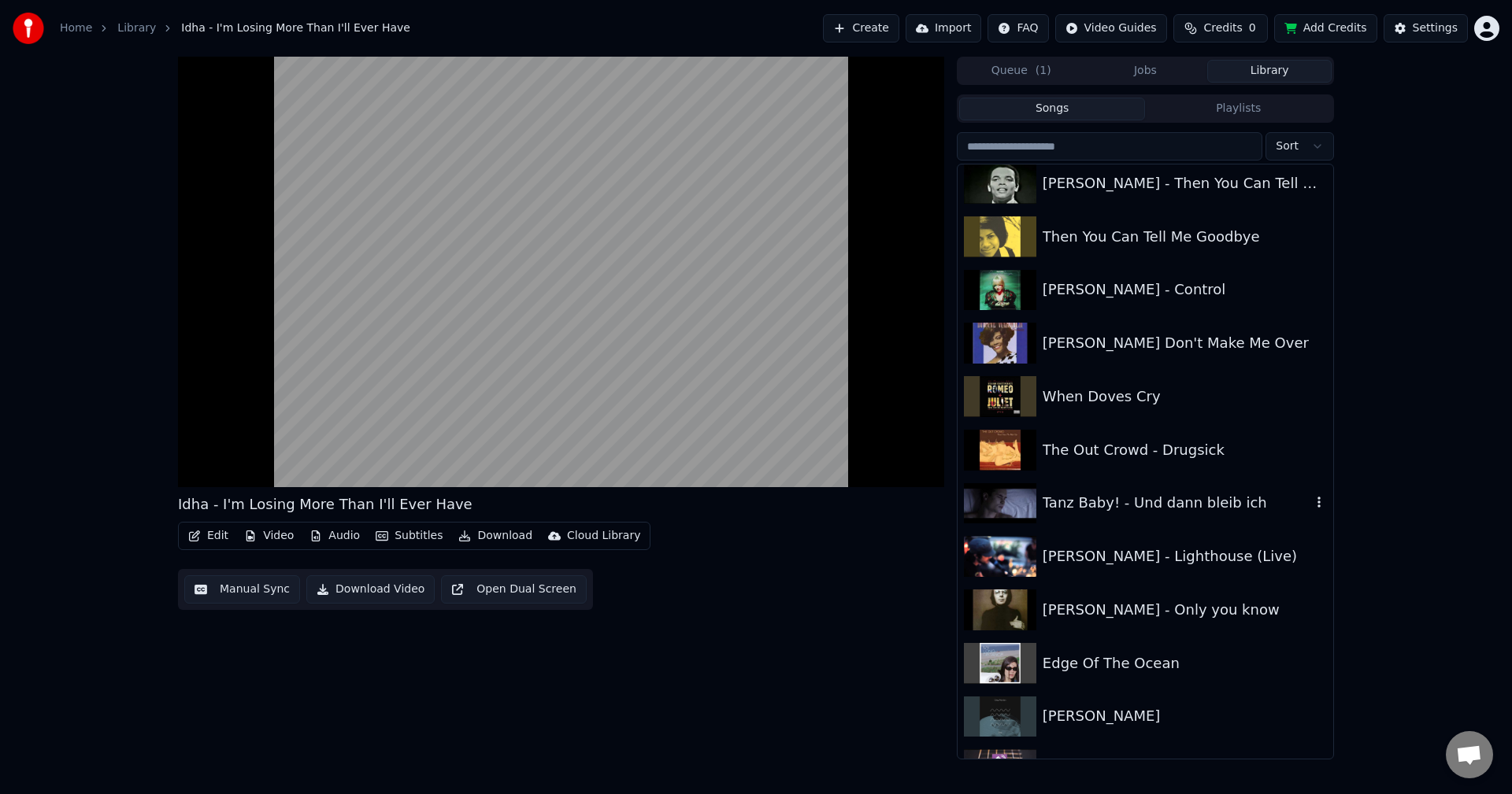
scroll to position [4722, 0]
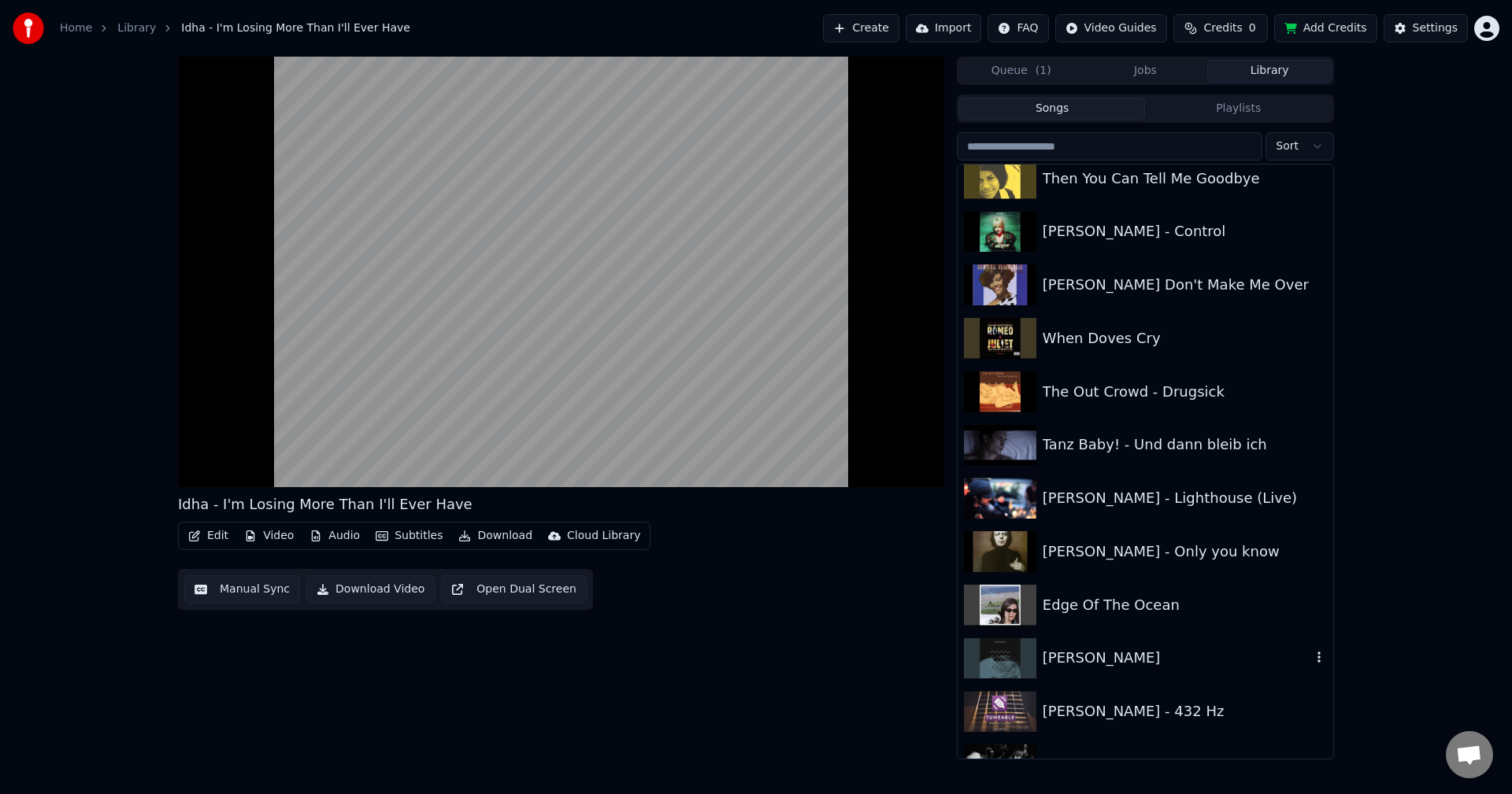
click at [1168, 649] on div "[PERSON_NAME]" at bounding box center [1176, 658] width 268 height 22
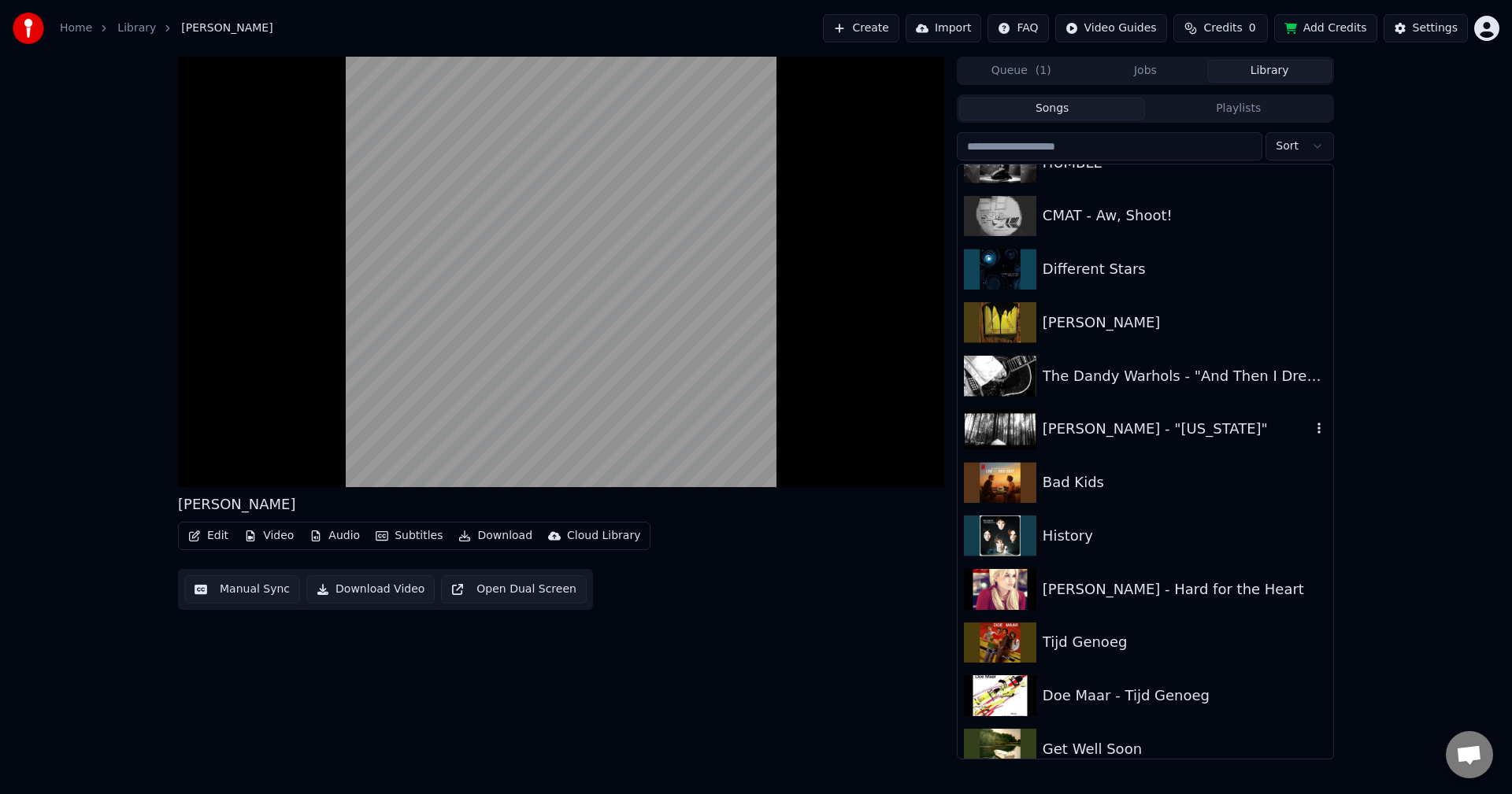
scroll to position [2283, 0]
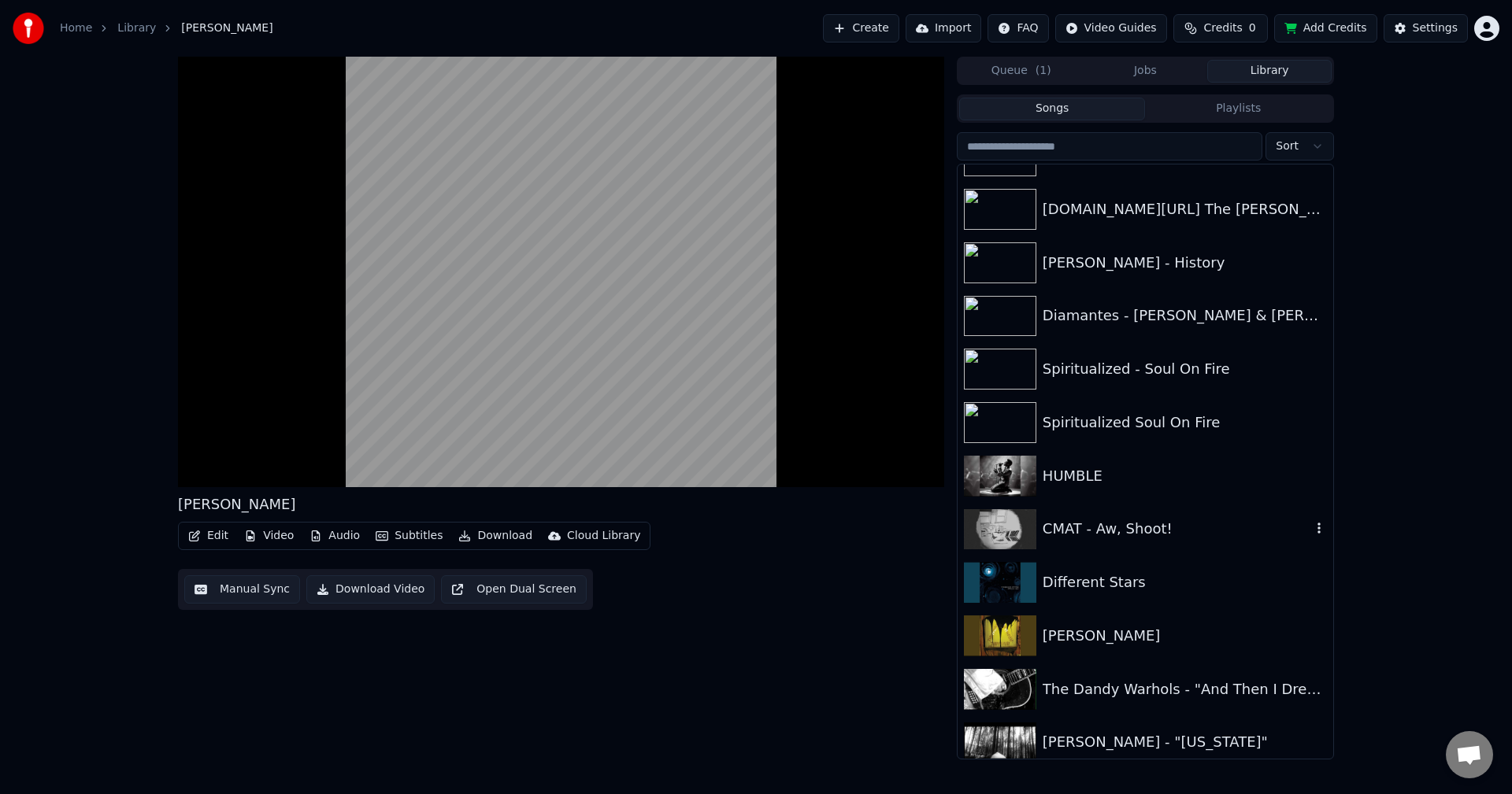
drag, startPoint x: 1190, startPoint y: 506, endPoint x: 947, endPoint y: 494, distance: 243.3
click at [1185, 506] on div "CMAT - Aw, Shoot!" at bounding box center [1145, 530] width 375 height 54
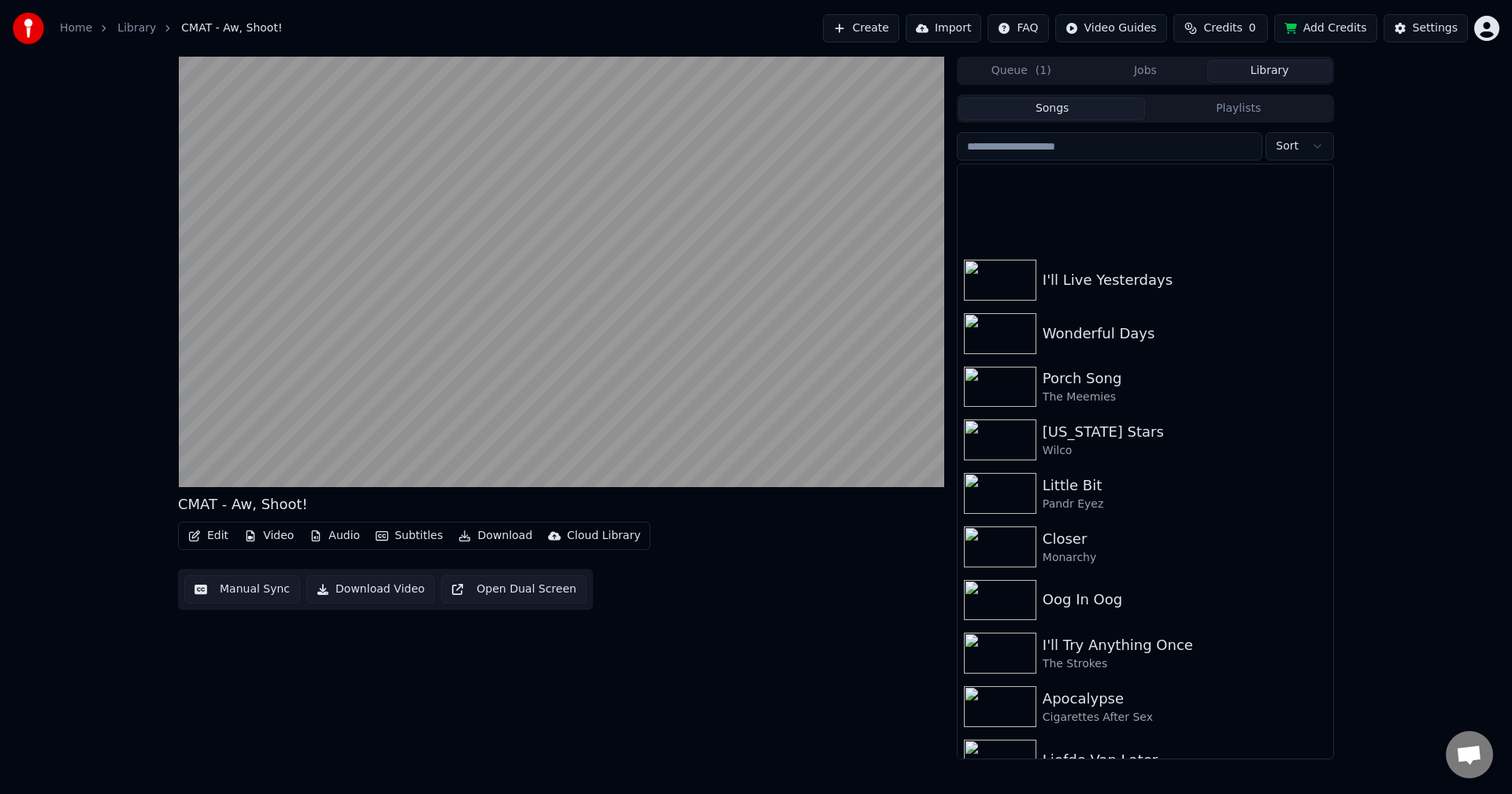
scroll to position [709, 0]
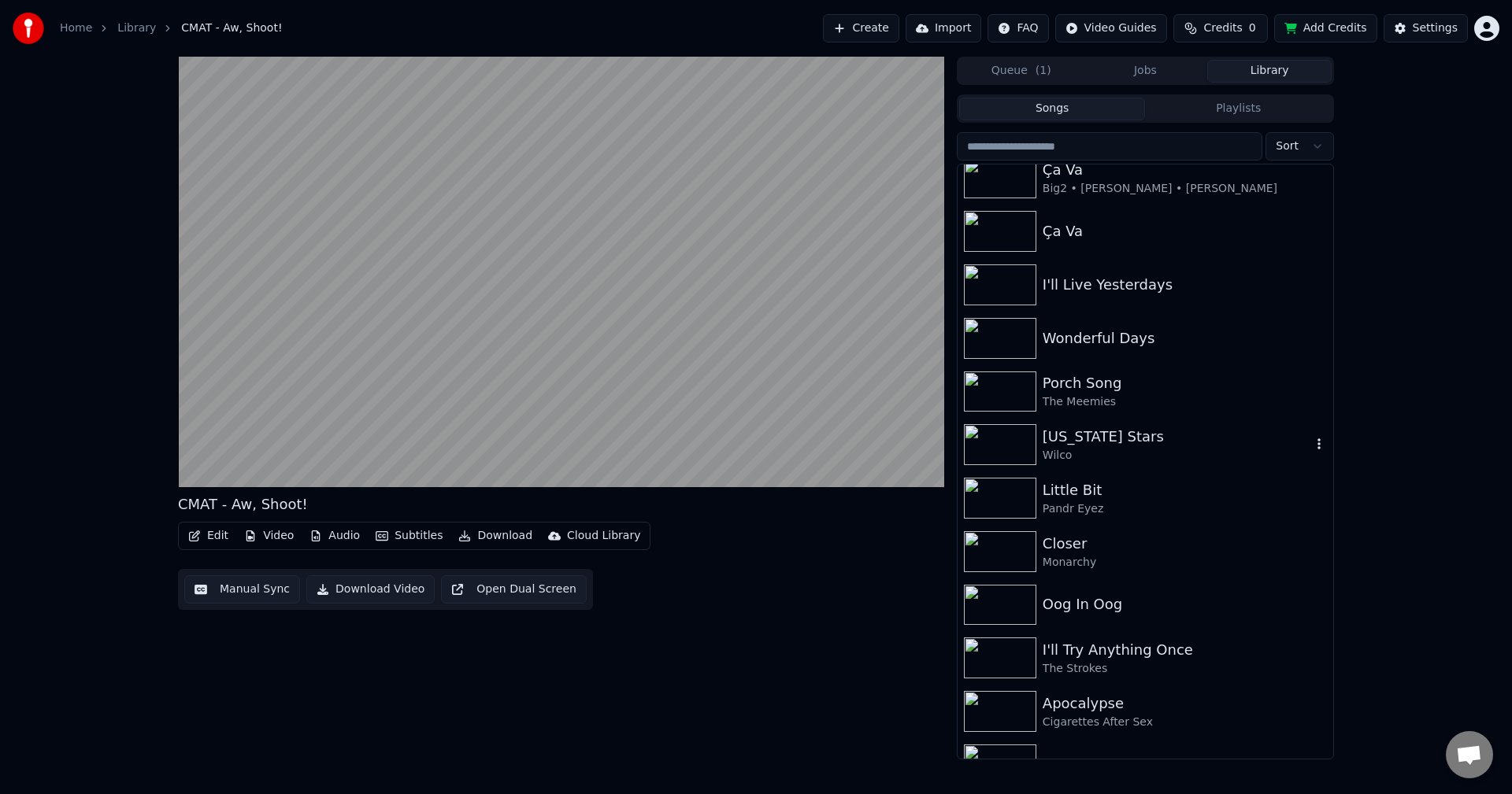
click at [1128, 444] on div "[US_STATE] Stars" at bounding box center [1176, 437] width 268 height 22
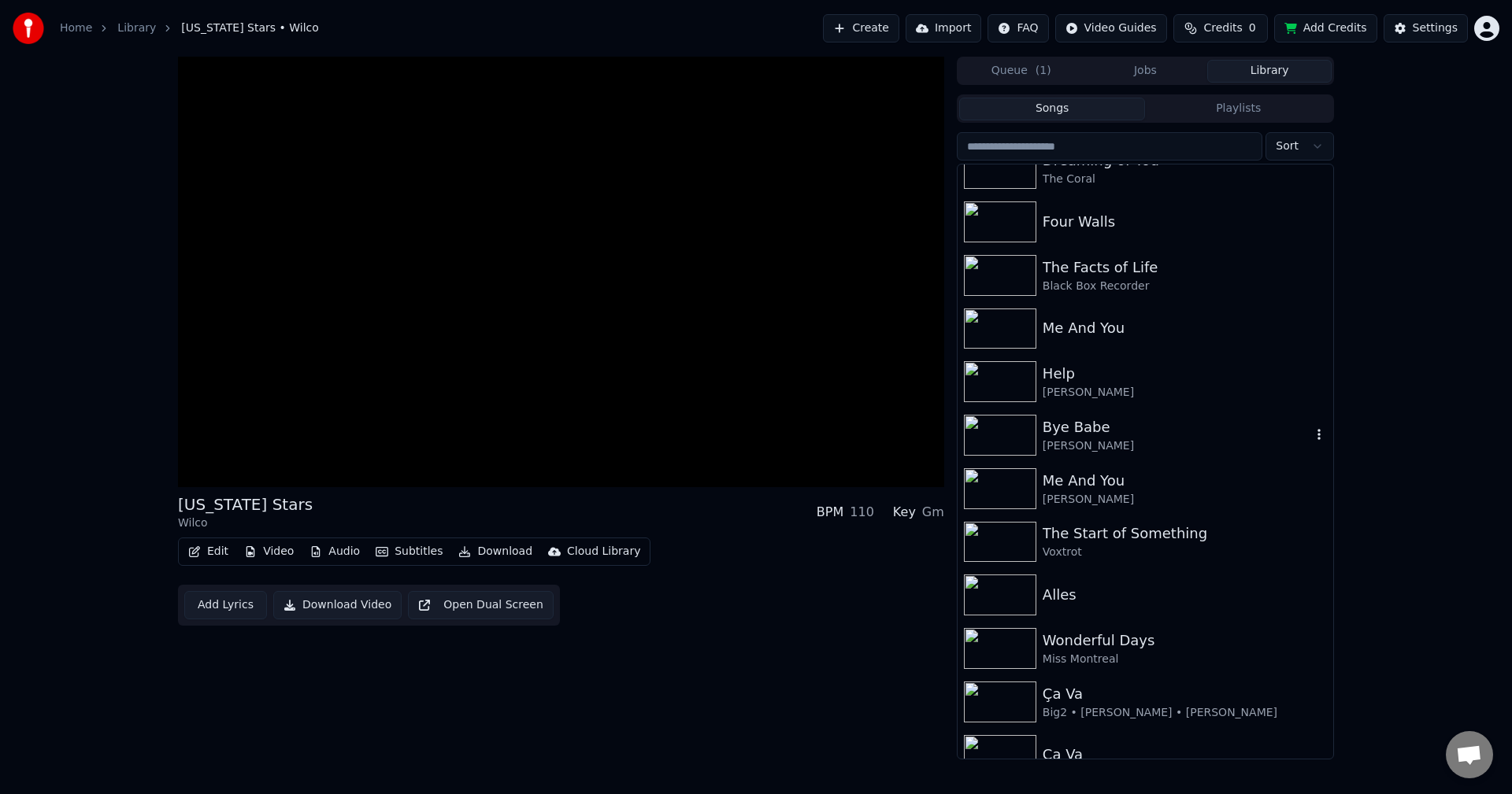
scroll to position [78, 0]
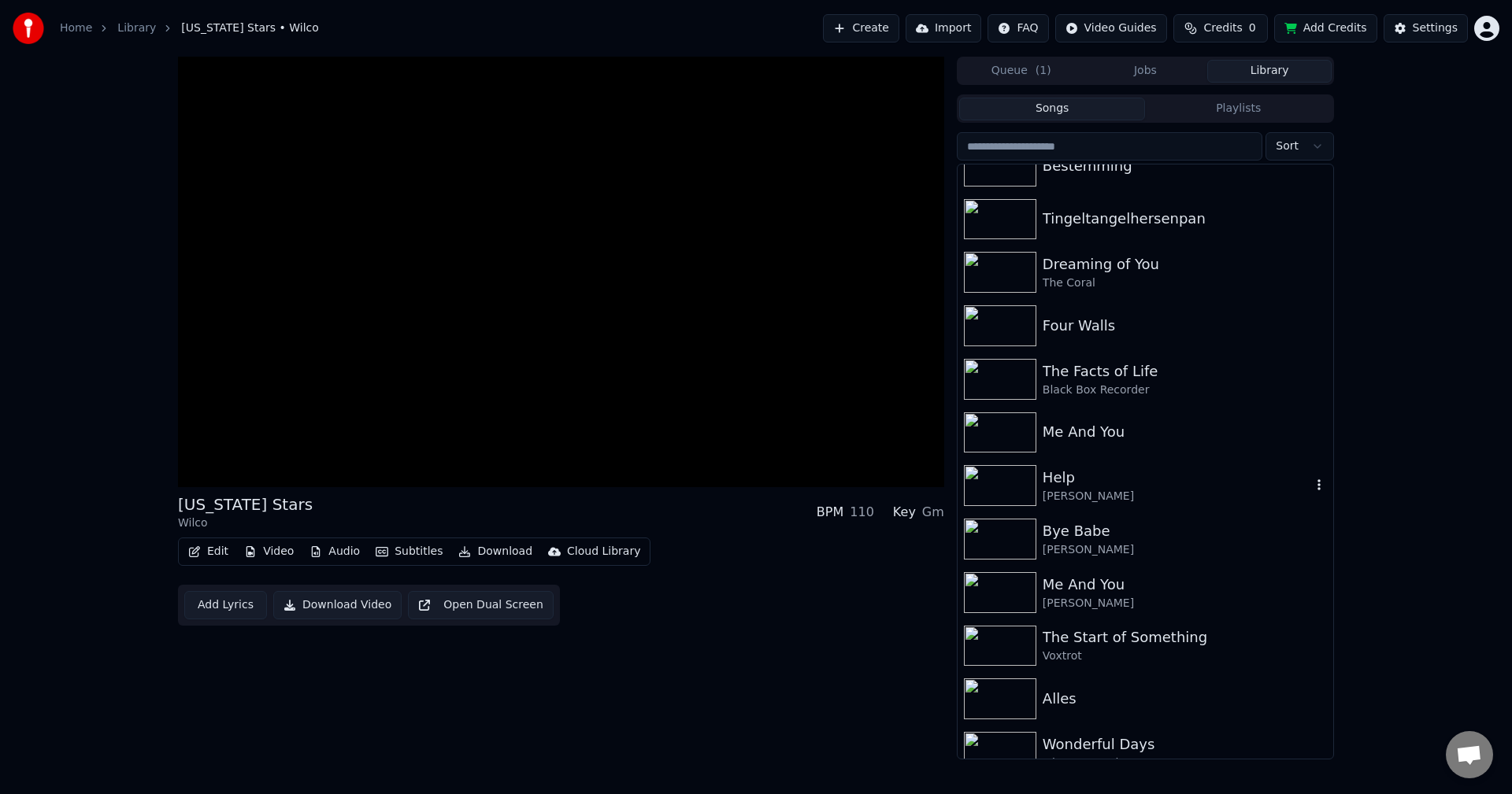
click at [1132, 468] on div "Help" at bounding box center [1176, 477] width 268 height 22
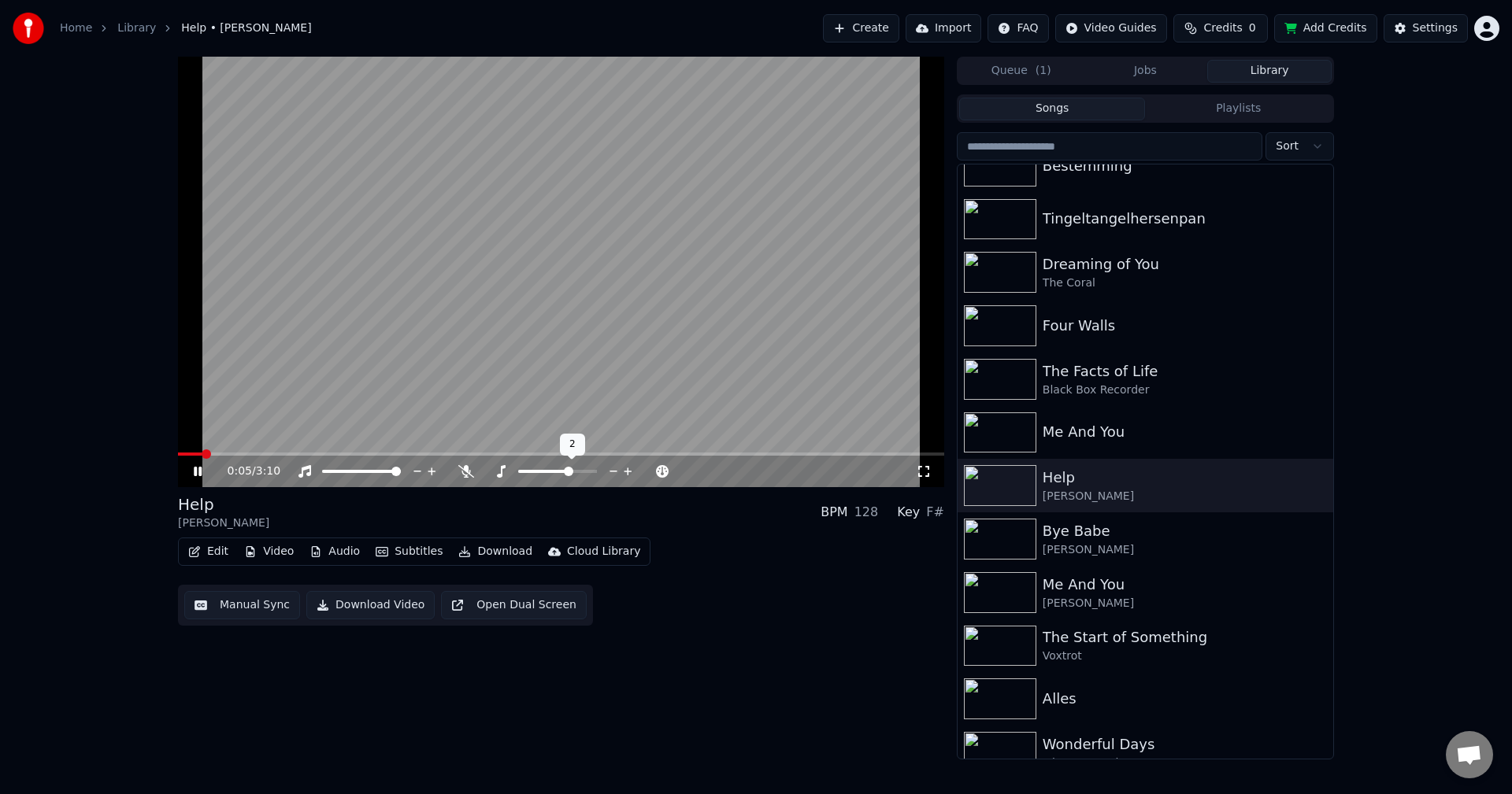
click at [568, 469] on span at bounding box center [569, 471] width 10 height 10
click at [998, 218] on img at bounding box center [1000, 219] width 72 height 41
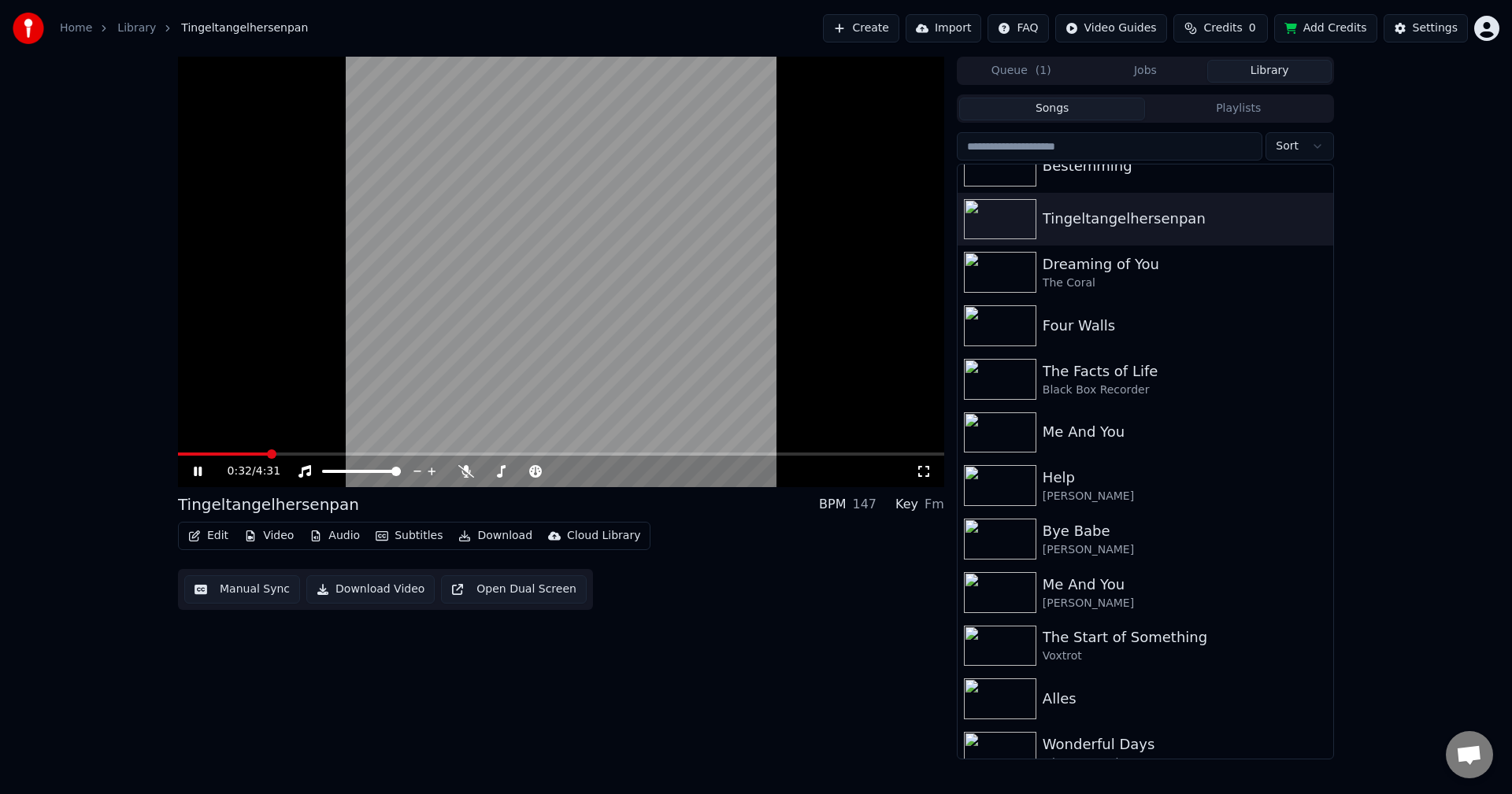
click at [268, 456] on span at bounding box center [561, 454] width 766 height 3
click at [550, 469] on span at bounding box center [551, 471] width 10 height 10
click at [329, 454] on span at bounding box center [561, 454] width 766 height 3
click at [566, 472] on span at bounding box center [563, 471] width 10 height 10
click at [276, 454] on span at bounding box center [313, 454] width 270 height 3
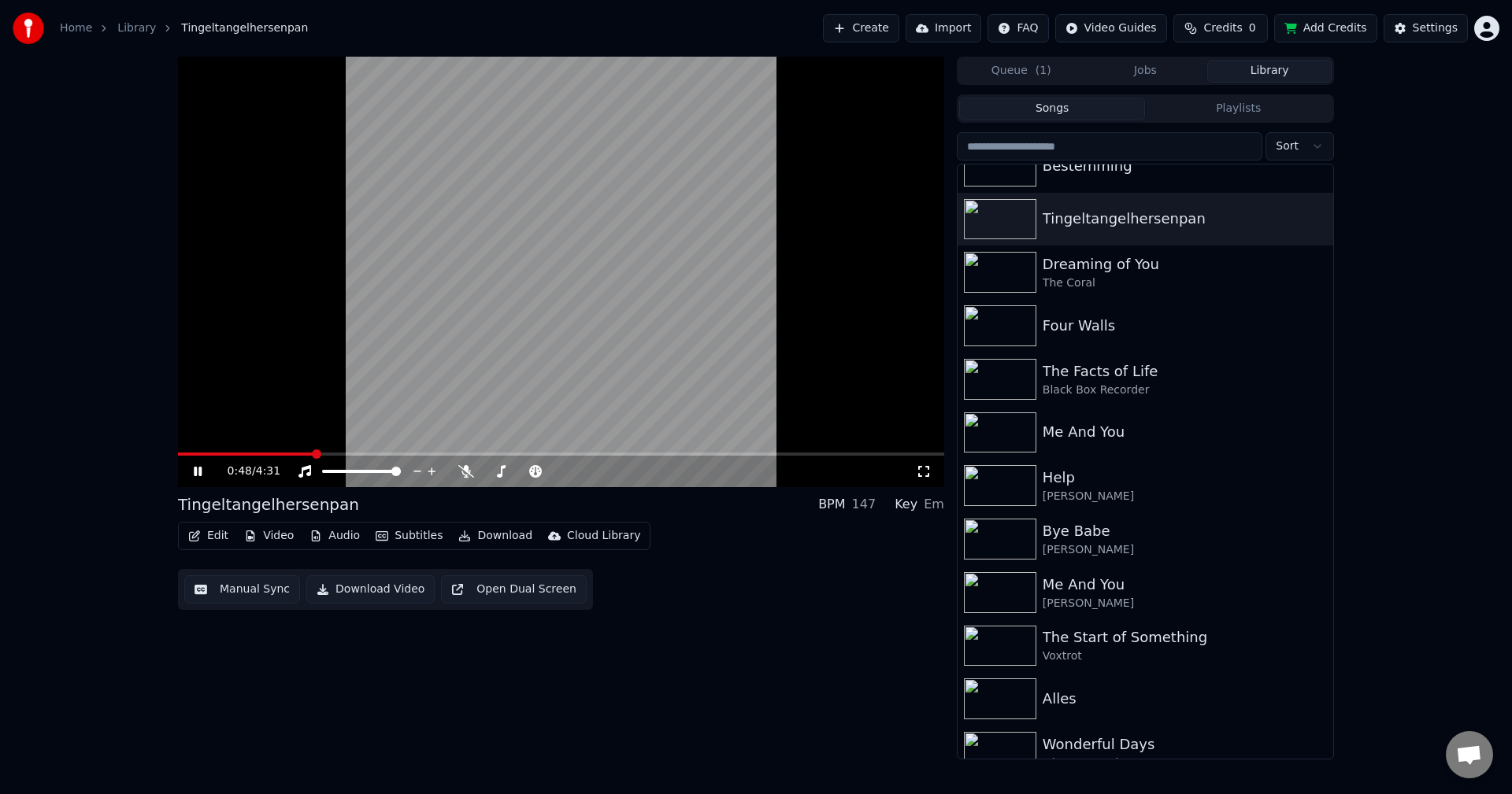
click at [313, 455] on span at bounding box center [561, 454] width 766 height 3
click at [333, 452] on video at bounding box center [561, 272] width 766 height 431
click at [329, 454] on span at bounding box center [313, 454] width 271 height 3
click at [316, 432] on video at bounding box center [561, 272] width 766 height 431
click at [367, 458] on div "1:34 / 4:31" at bounding box center [561, 471] width 766 height 32
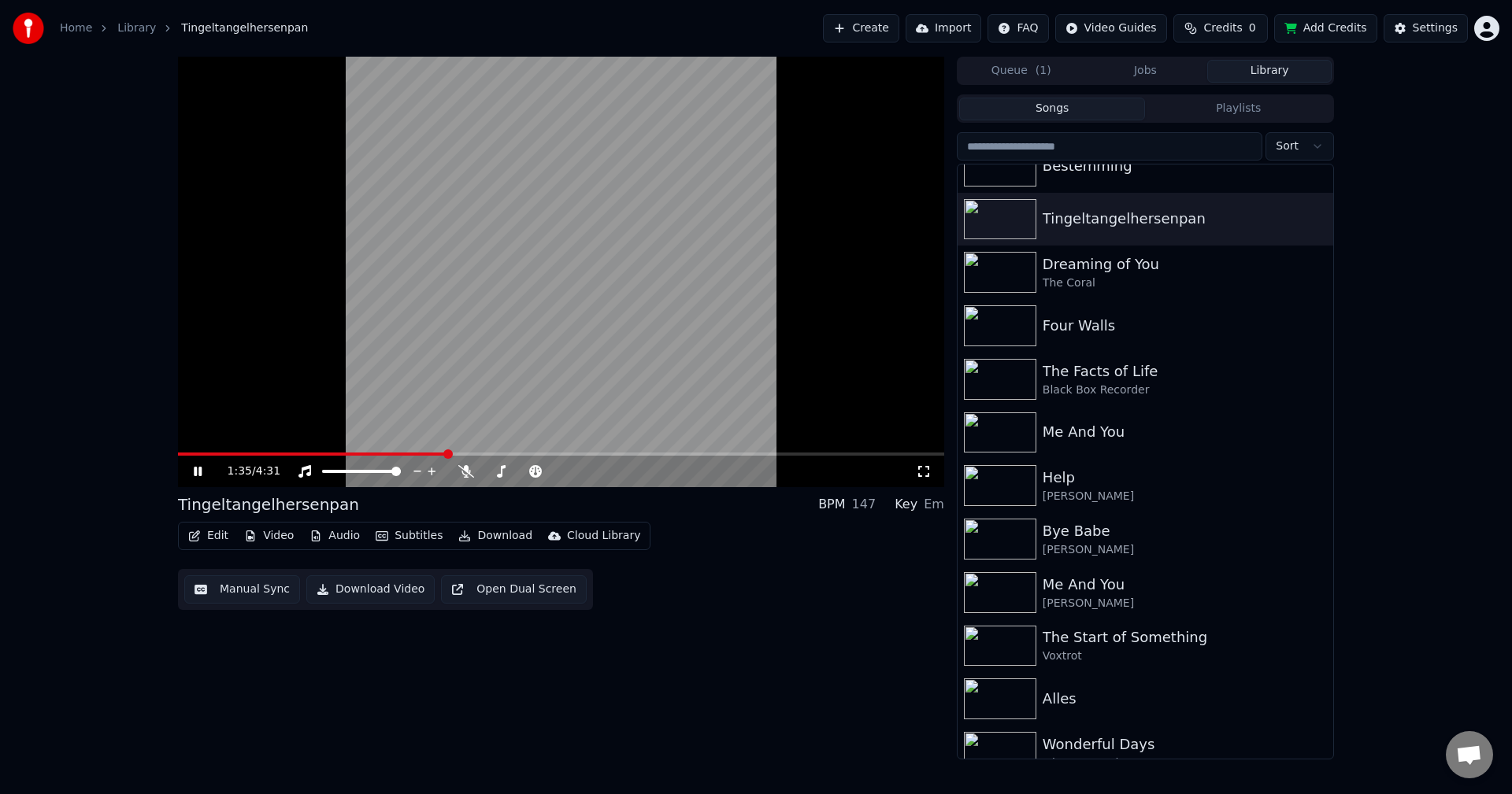
click at [369, 452] on video at bounding box center [561, 272] width 766 height 431
click at [370, 456] on span at bounding box center [312, 454] width 269 height 3
drag, startPoint x: 459, startPoint y: 369, endPoint x: 476, endPoint y: 383, distance: 22.0
click at [469, 378] on video at bounding box center [561, 272] width 766 height 431
click at [569, 469] on span at bounding box center [569, 471] width 10 height 10
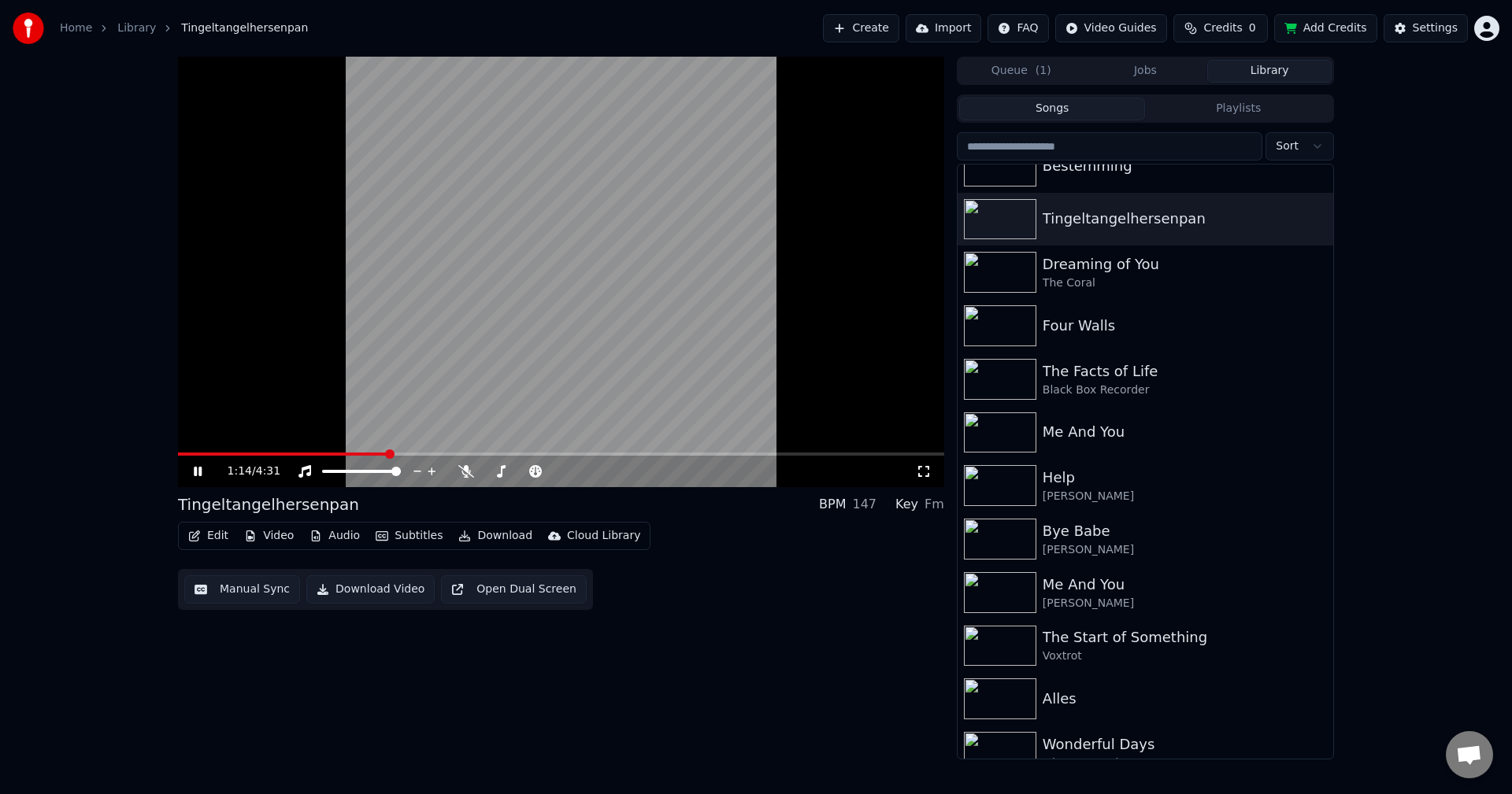
click at [335, 454] on span at bounding box center [283, 454] width 210 height 3
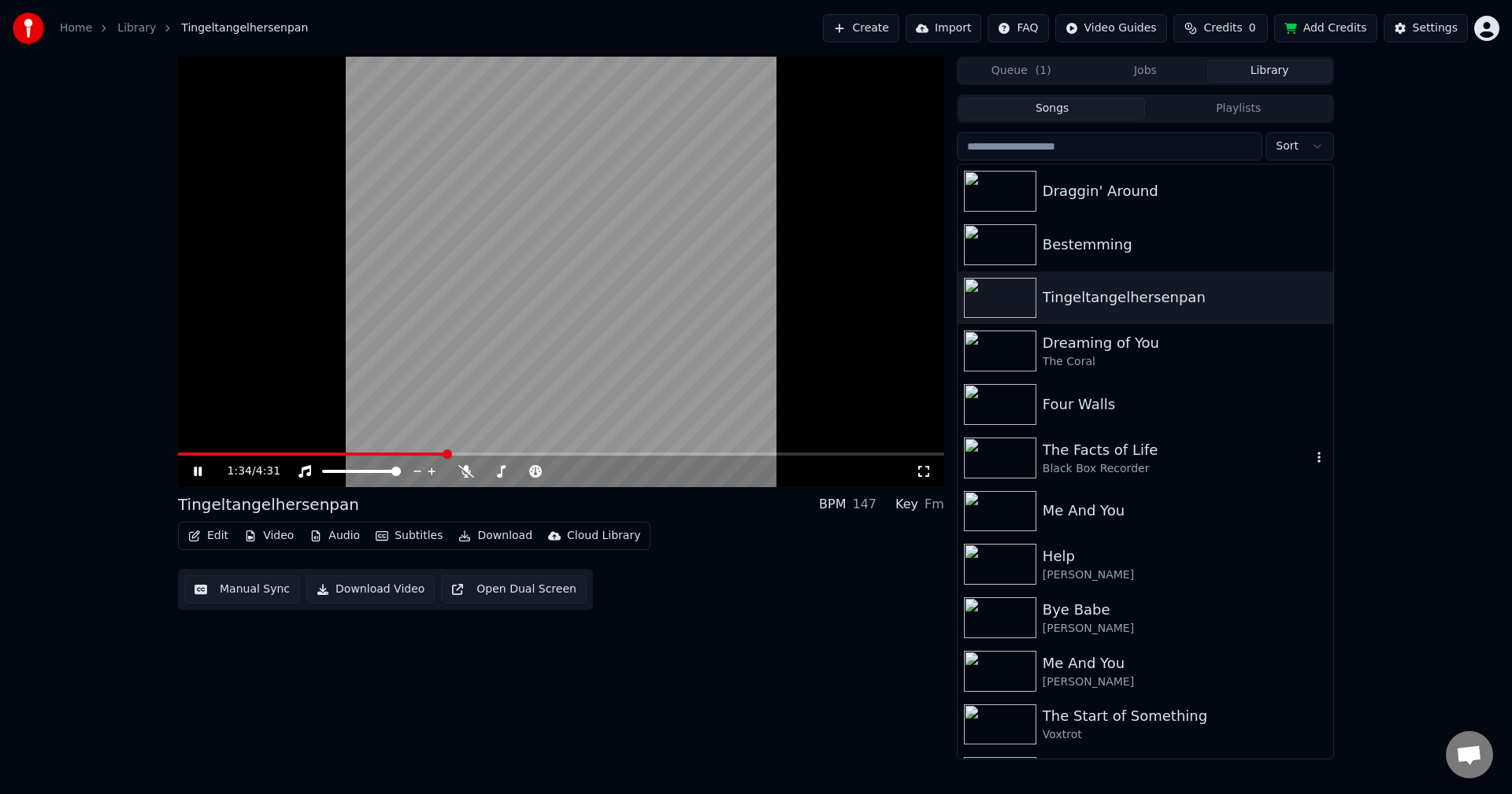
click at [1126, 452] on div "The Facts of Life" at bounding box center [1176, 450] width 268 height 22
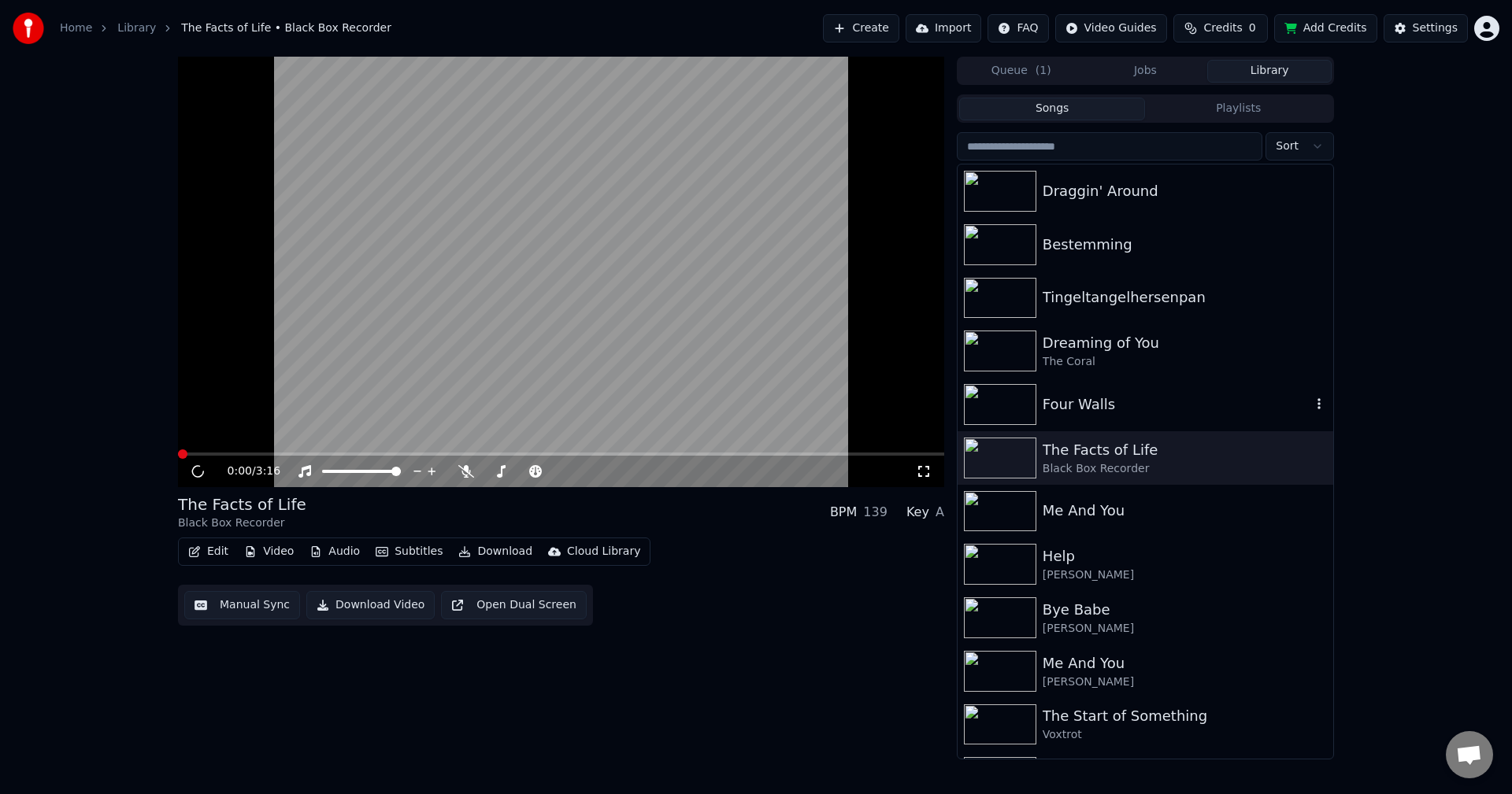
click at [1105, 404] on div "Four Walls" at bounding box center [1176, 404] width 268 height 22
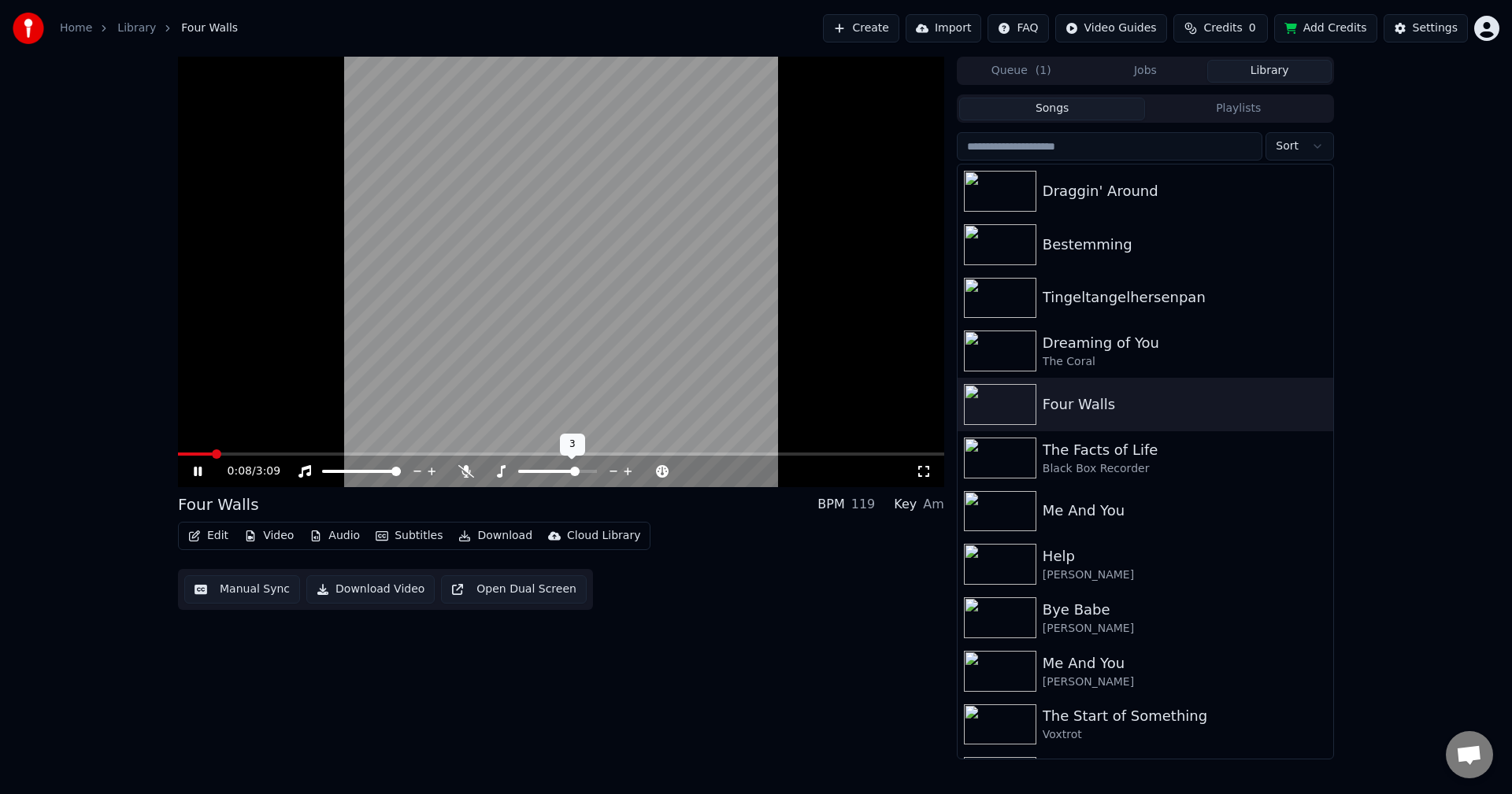
click at [576, 469] on span at bounding box center [575, 471] width 10 height 10
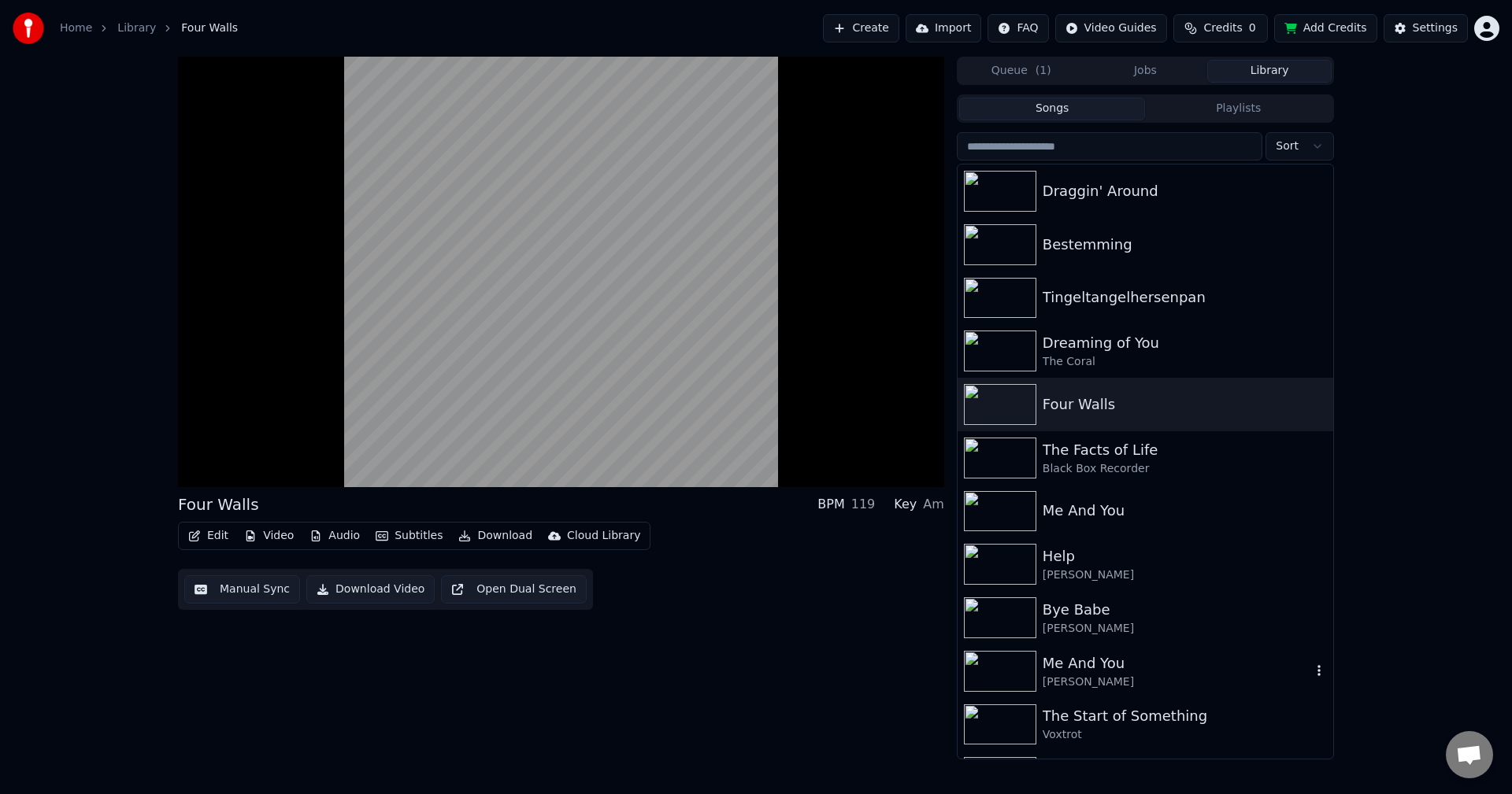
drag, startPoint x: 1096, startPoint y: 658, endPoint x: 1202, endPoint y: 640, distance: 107.5
click at [1097, 658] on div "Me And You" at bounding box center [1176, 663] width 268 height 22
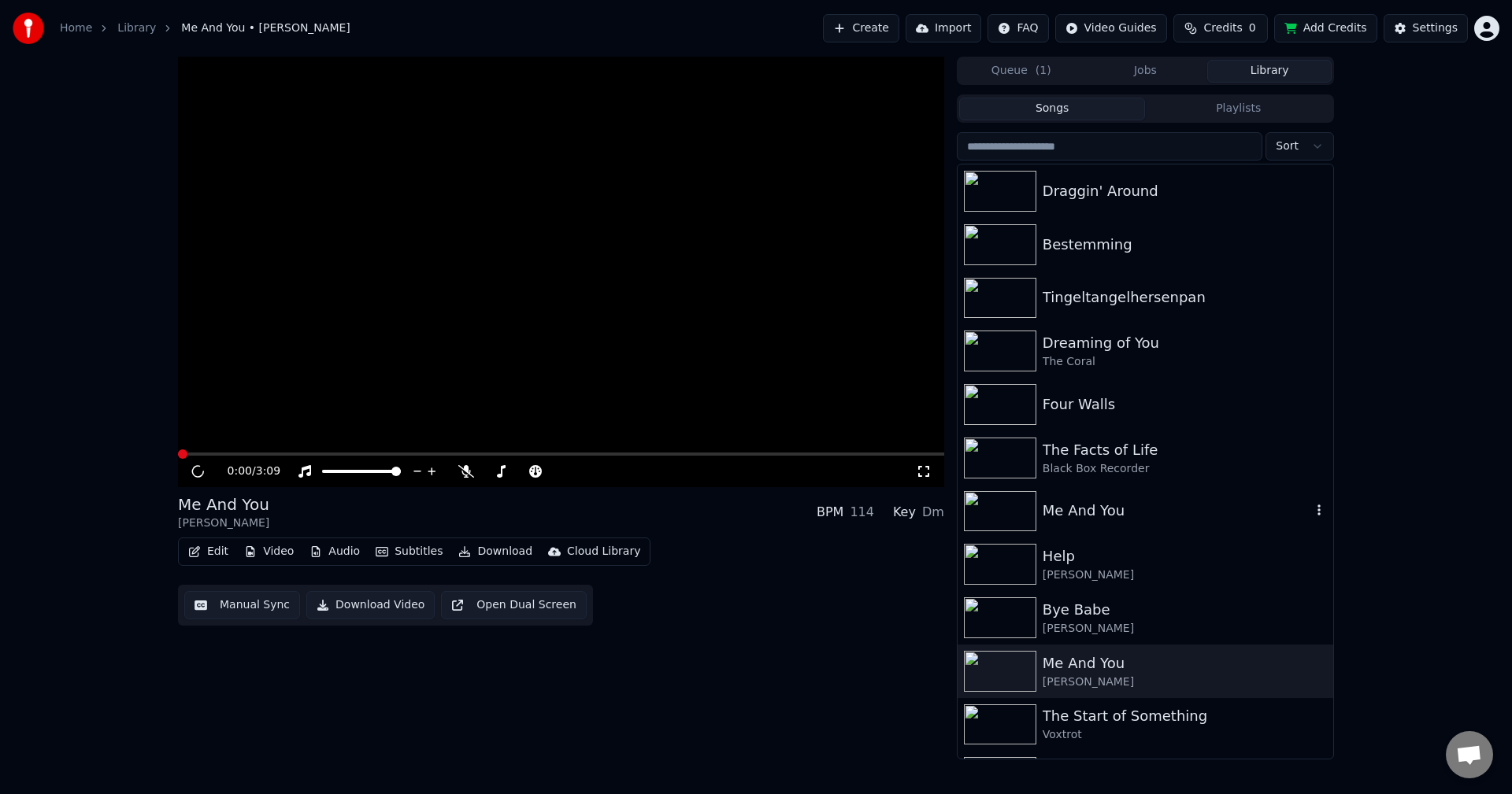
click at [1132, 527] on div "Me And You" at bounding box center [1145, 511] width 375 height 54
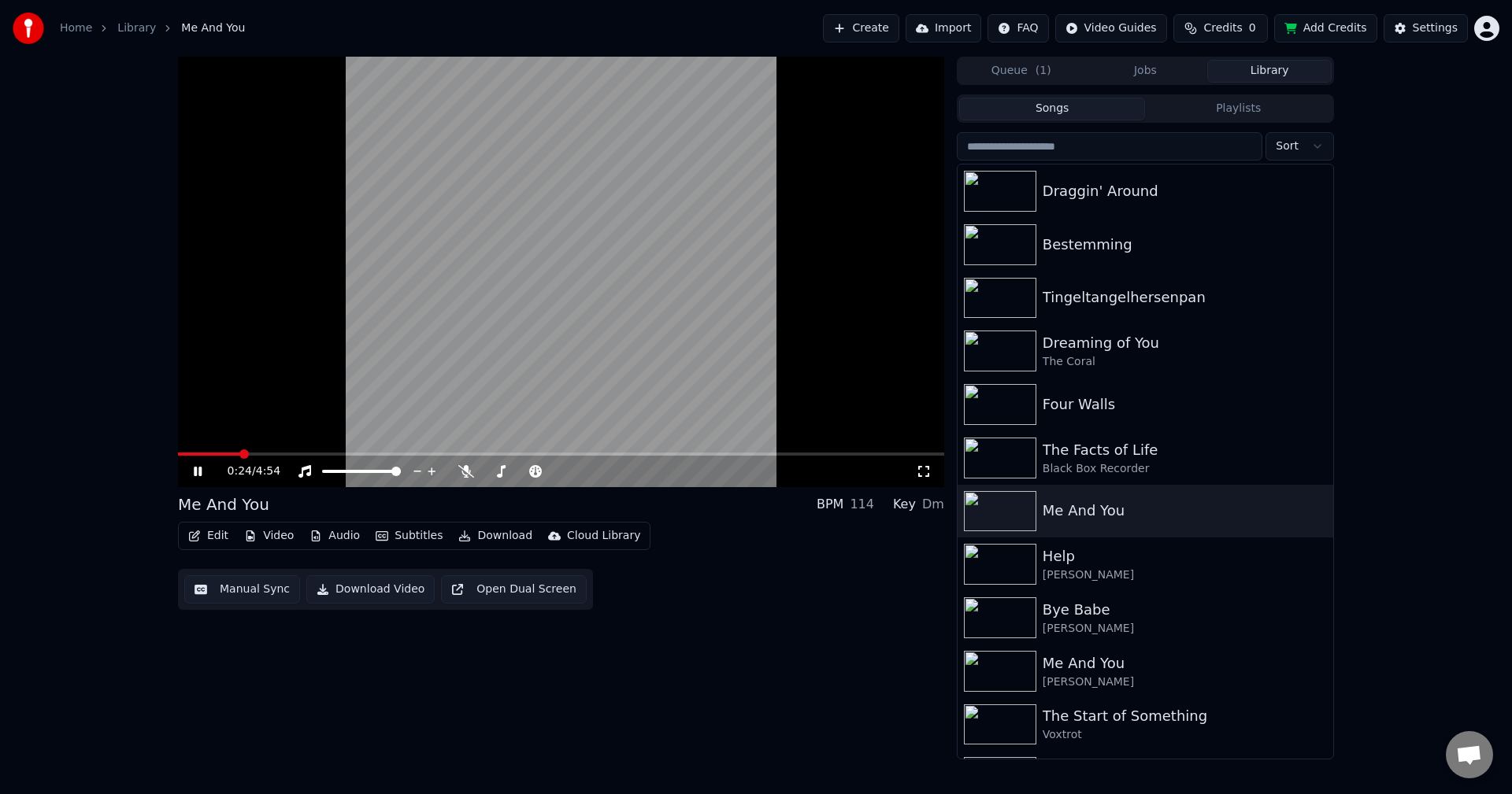
click at [250, 453] on span at bounding box center [561, 454] width 766 height 3
click at [283, 454] on span at bounding box center [561, 454] width 766 height 3
click at [306, 455] on span at bounding box center [561, 454] width 766 height 3
click at [335, 453] on span at bounding box center [561, 454] width 766 height 3
click at [359, 454] on span at bounding box center [561, 454] width 766 height 3
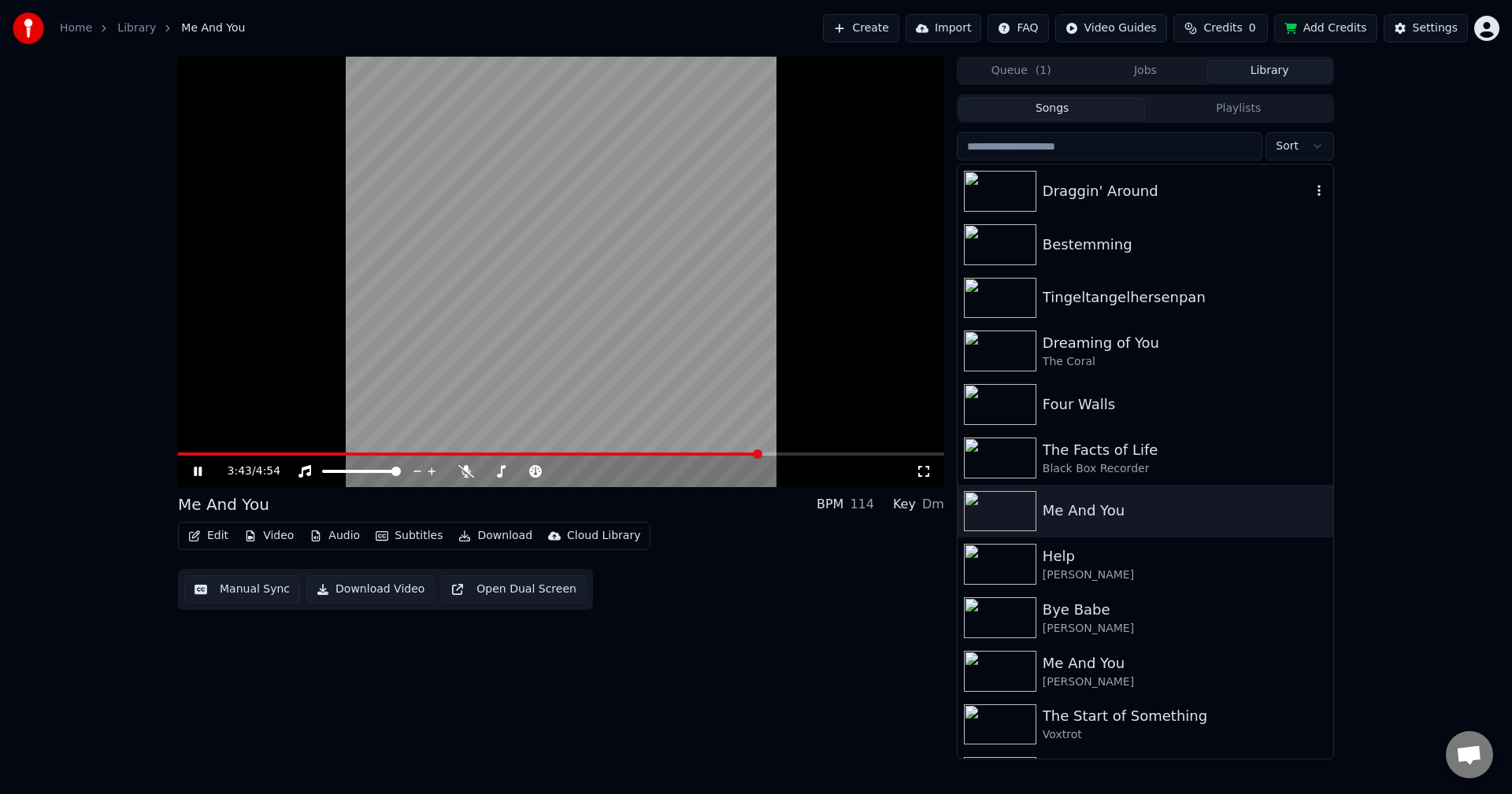
click at [1120, 201] on div "Draggin' Around" at bounding box center [1176, 192] width 268 height 22
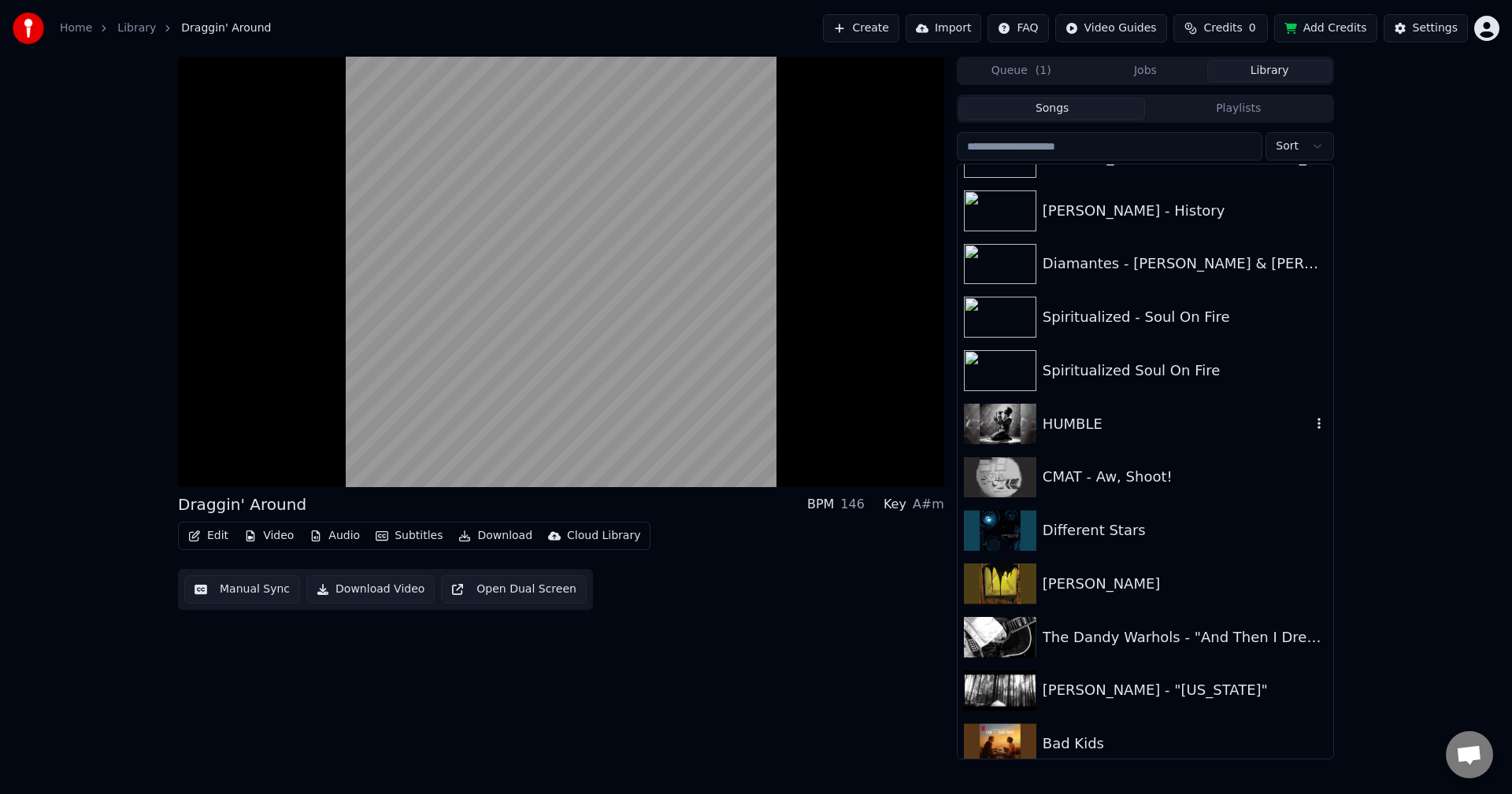
scroll to position [2361, 0]
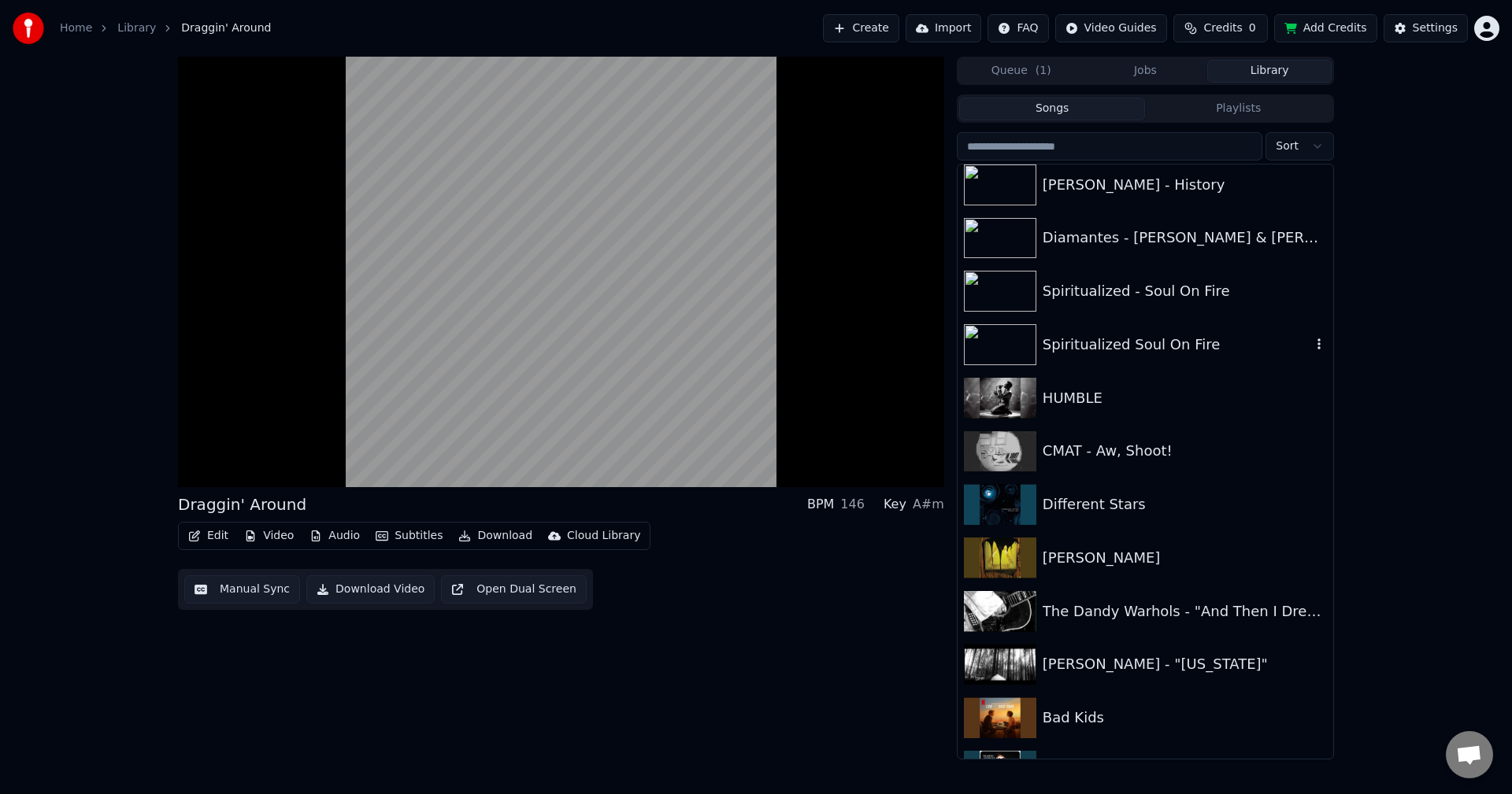
click at [1192, 347] on div "Spiritualized Soul On Fire" at bounding box center [1176, 344] width 268 height 22
